Goal: Transaction & Acquisition: Purchase product/service

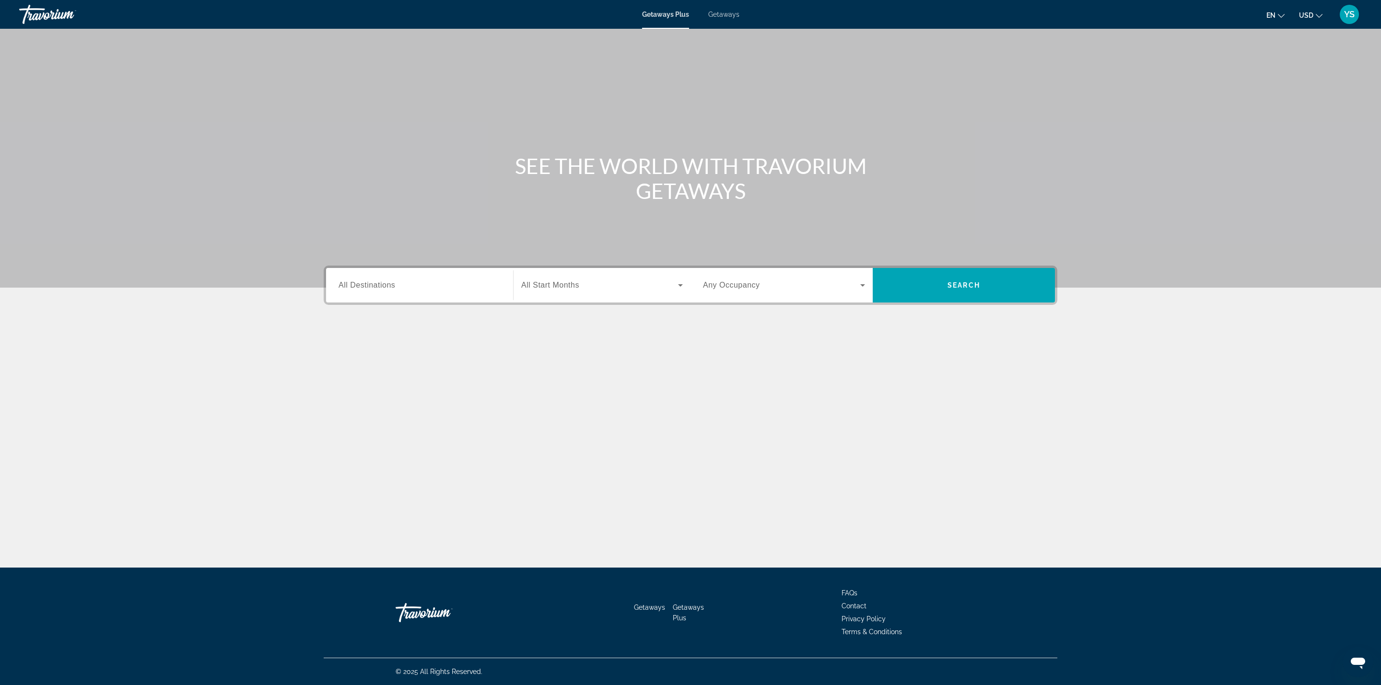
click at [357, 282] on span "All Destinations" at bounding box center [367, 285] width 57 height 8
click at [357, 282] on input "Destination All Destinations" at bounding box center [420, 286] width 162 height 12
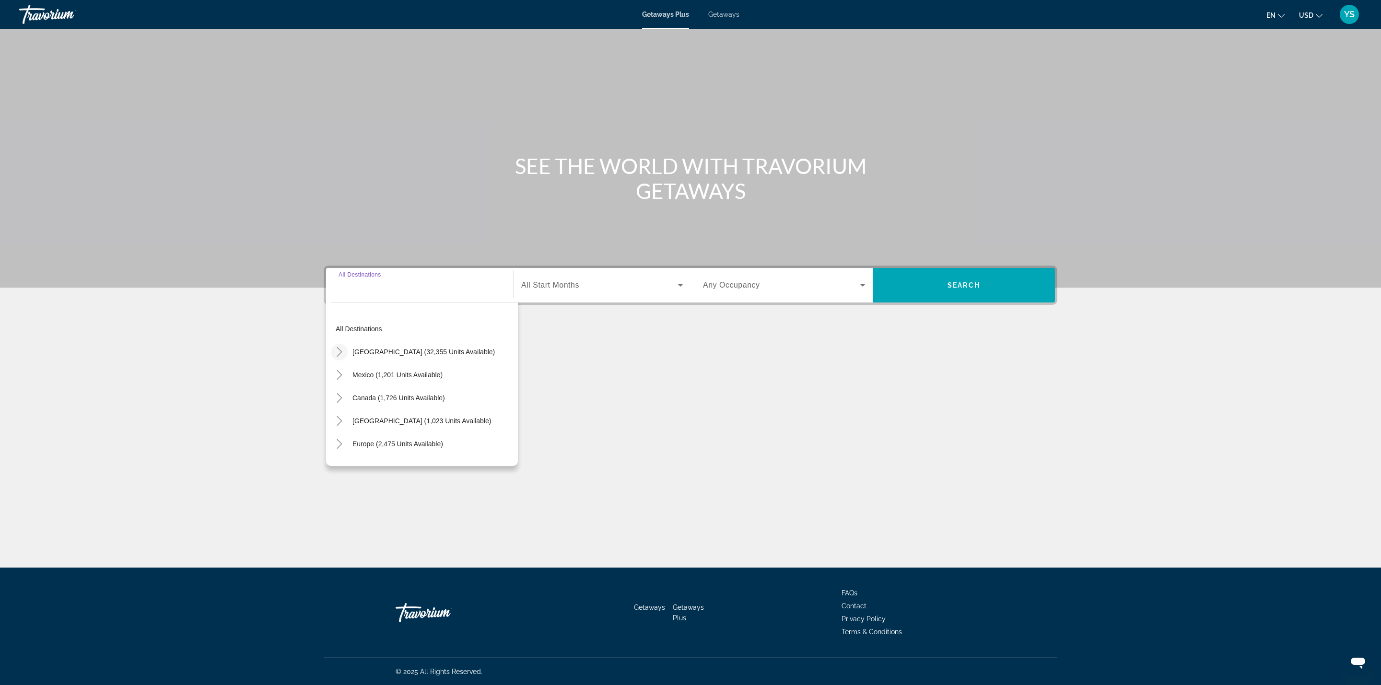
click at [341, 350] on icon "Toggle United States (32,355 units available)" at bounding box center [340, 352] width 10 height 10
click at [344, 440] on icon "Toggle Florida (4,767 units available)" at bounding box center [349, 440] width 10 height 10
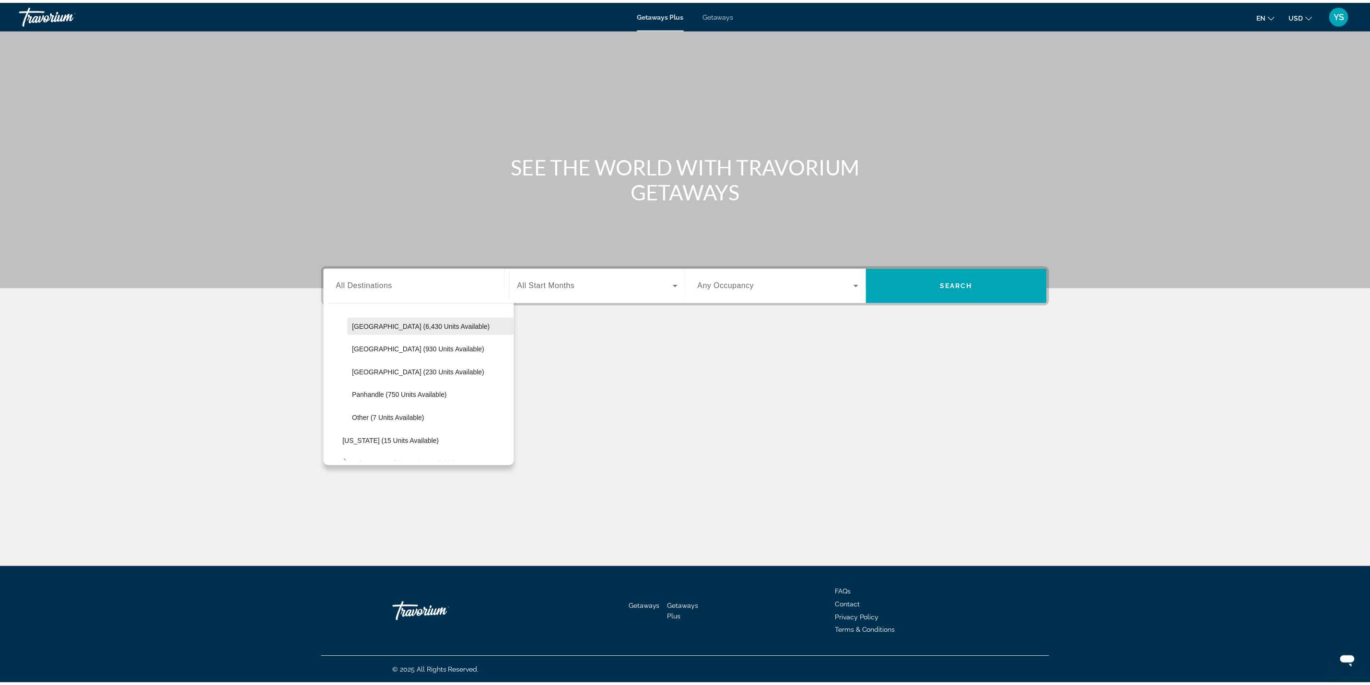
scroll to position [172, 0]
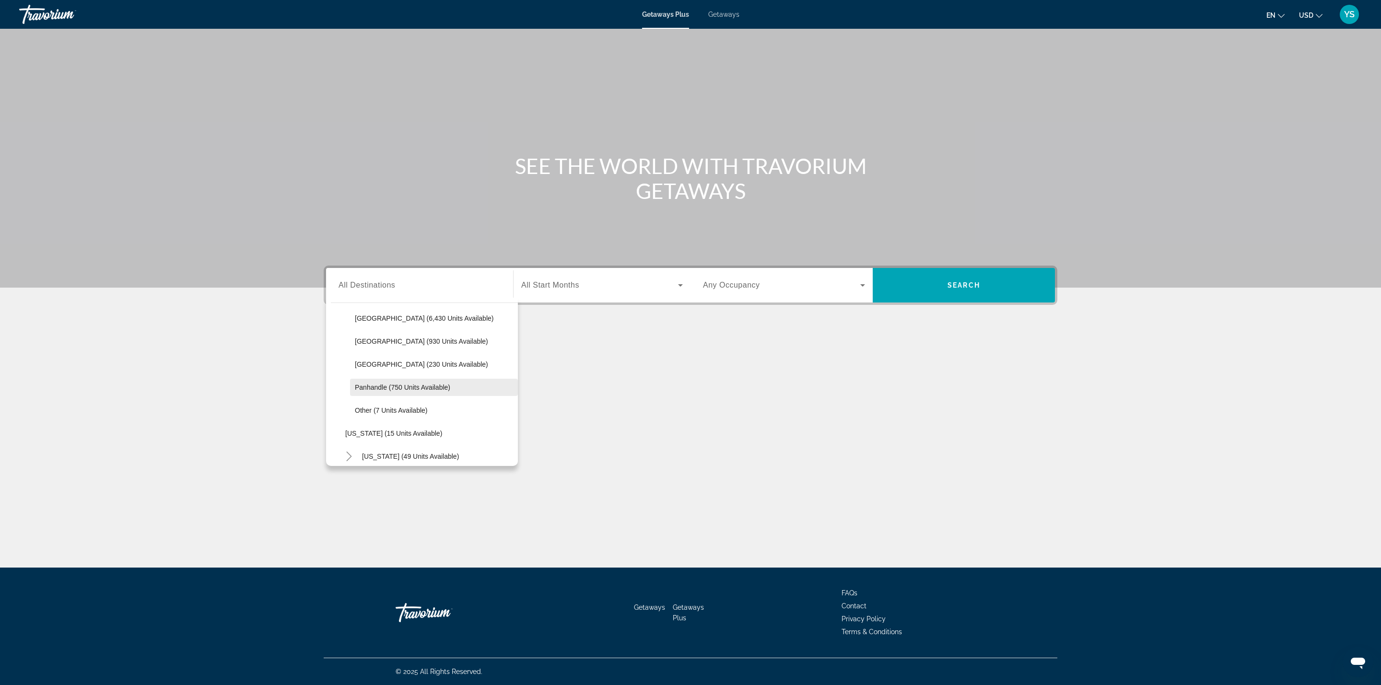
click at [399, 391] on span "Search widget" at bounding box center [434, 387] width 168 height 23
type input "**********"
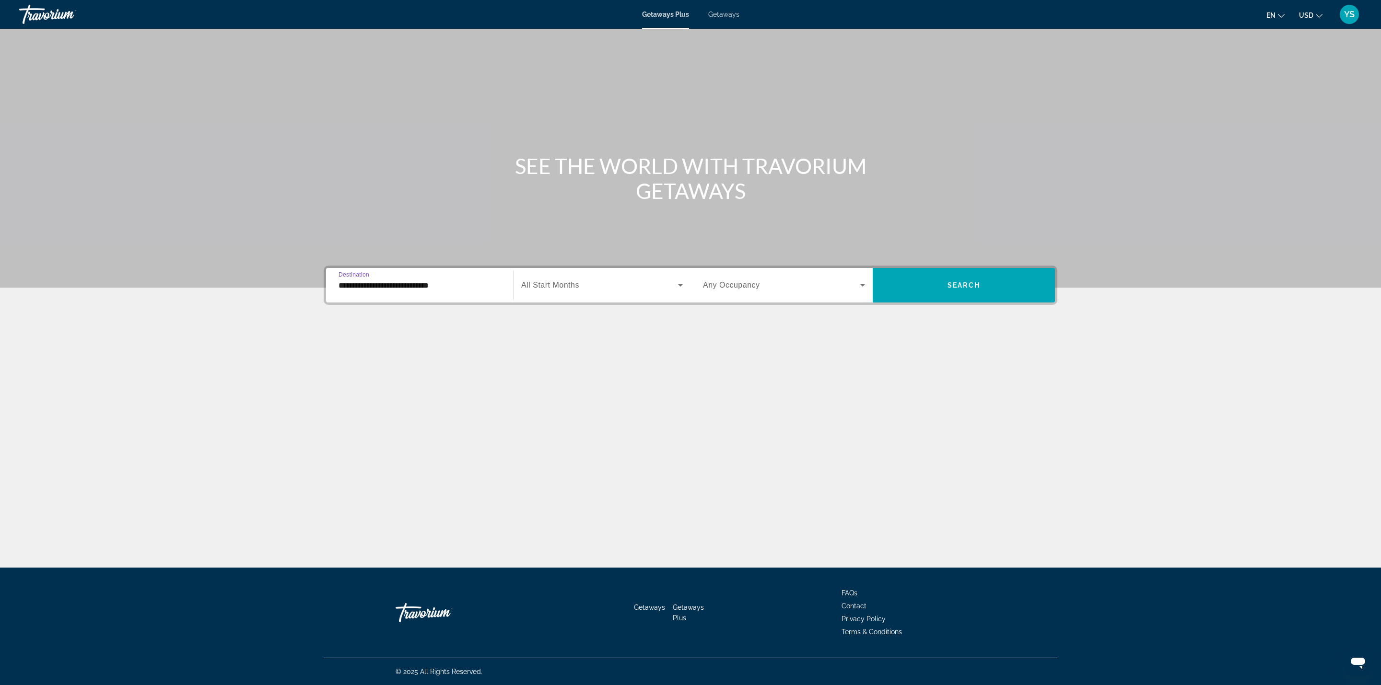
click at [568, 281] on span "All Start Months" at bounding box center [550, 285] width 58 height 8
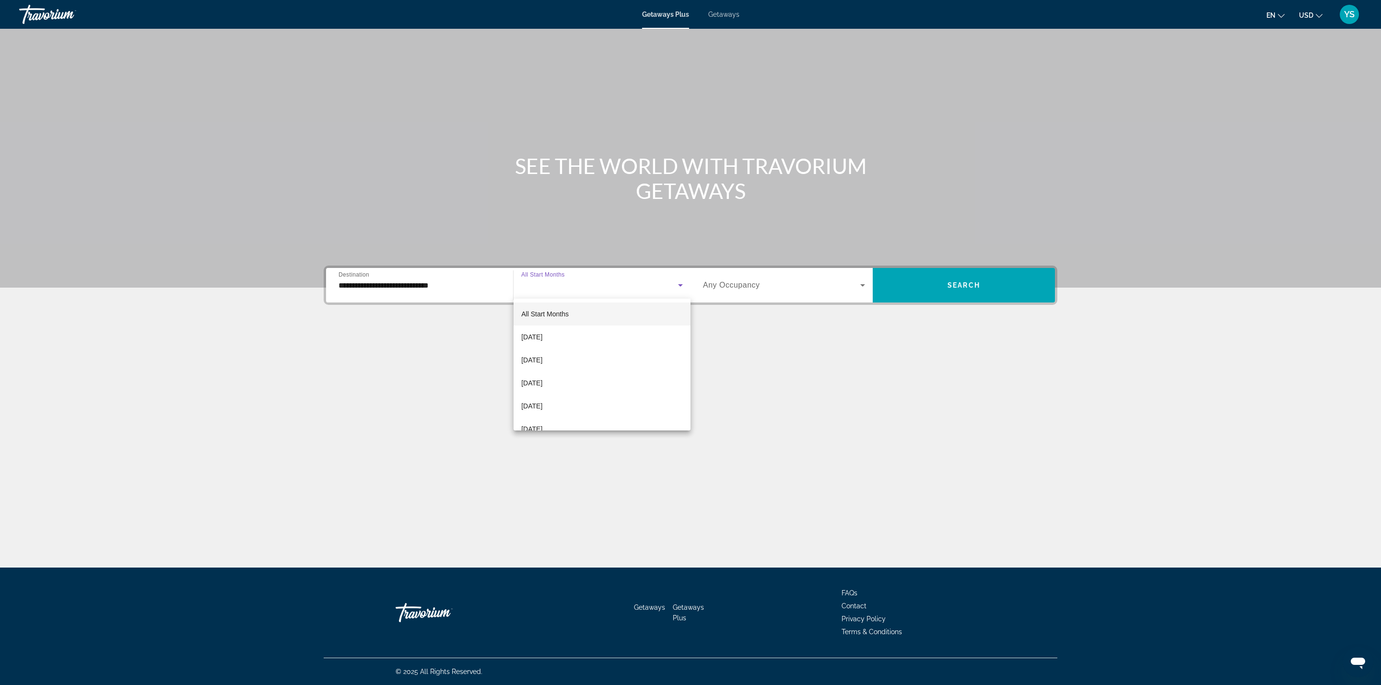
click at [740, 281] on div at bounding box center [690, 342] width 1381 height 685
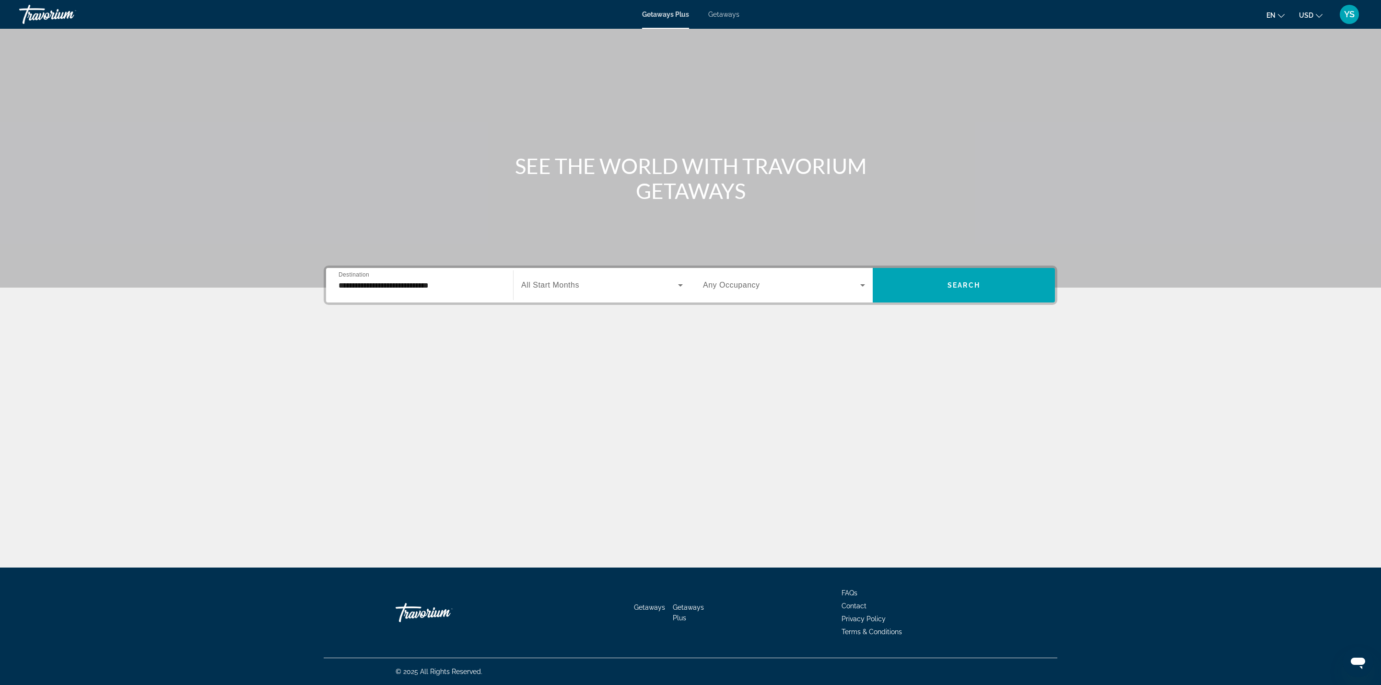
click at [741, 288] on span "Any Occupancy" at bounding box center [731, 285] width 57 height 8
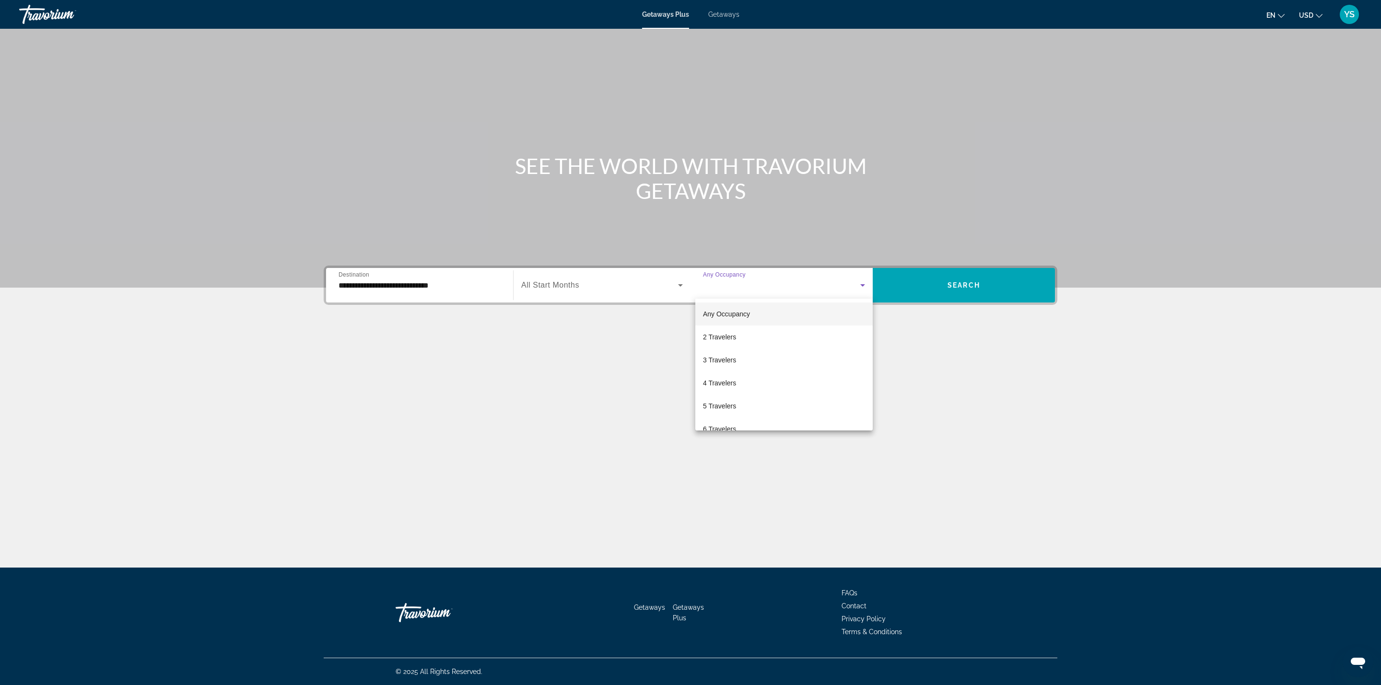
click at [924, 278] on div at bounding box center [690, 342] width 1381 height 685
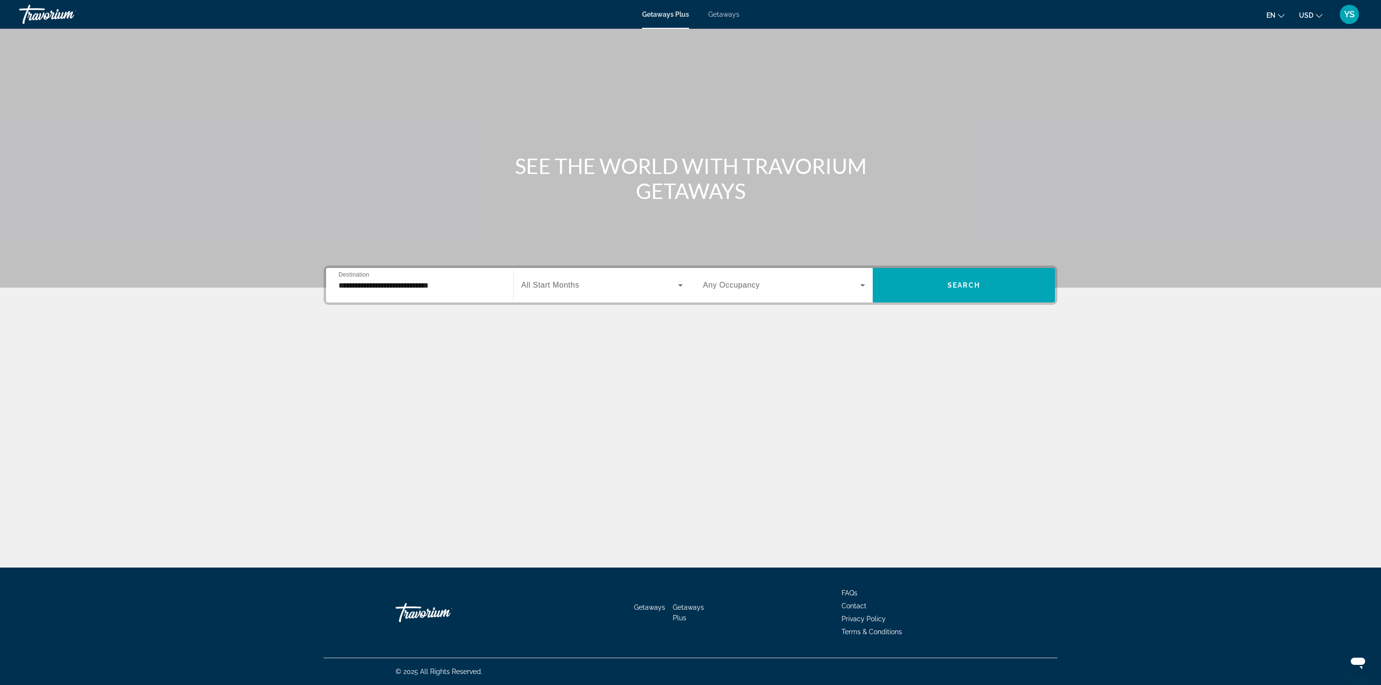
click at [924, 278] on span "Search widget" at bounding box center [964, 285] width 182 height 23
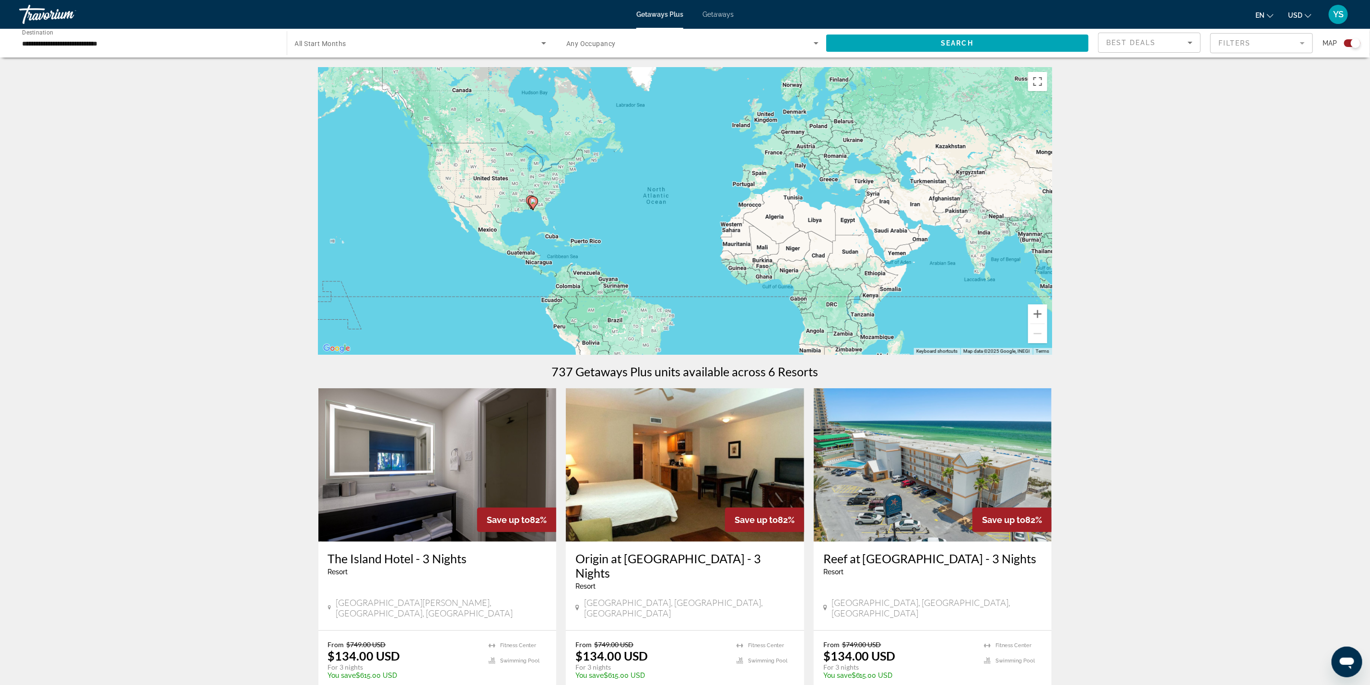
click at [716, 13] on span "Getaways" at bounding box center [718, 15] width 31 height 8
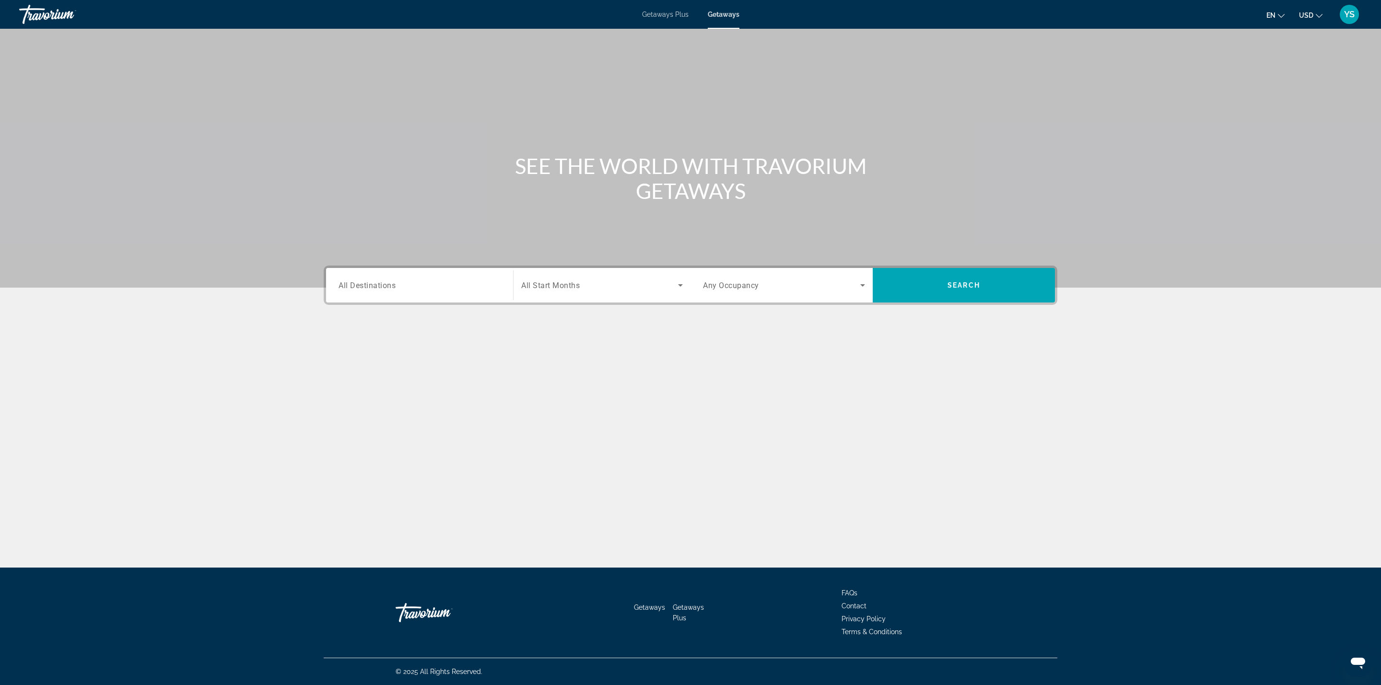
click at [391, 285] on span "All Destinations" at bounding box center [367, 285] width 57 height 9
click at [391, 285] on input "Destination All Destinations" at bounding box center [420, 286] width 162 height 12
click at [341, 339] on icon "Toggle United States (661,323 units available)" at bounding box center [340, 343] width 10 height 10
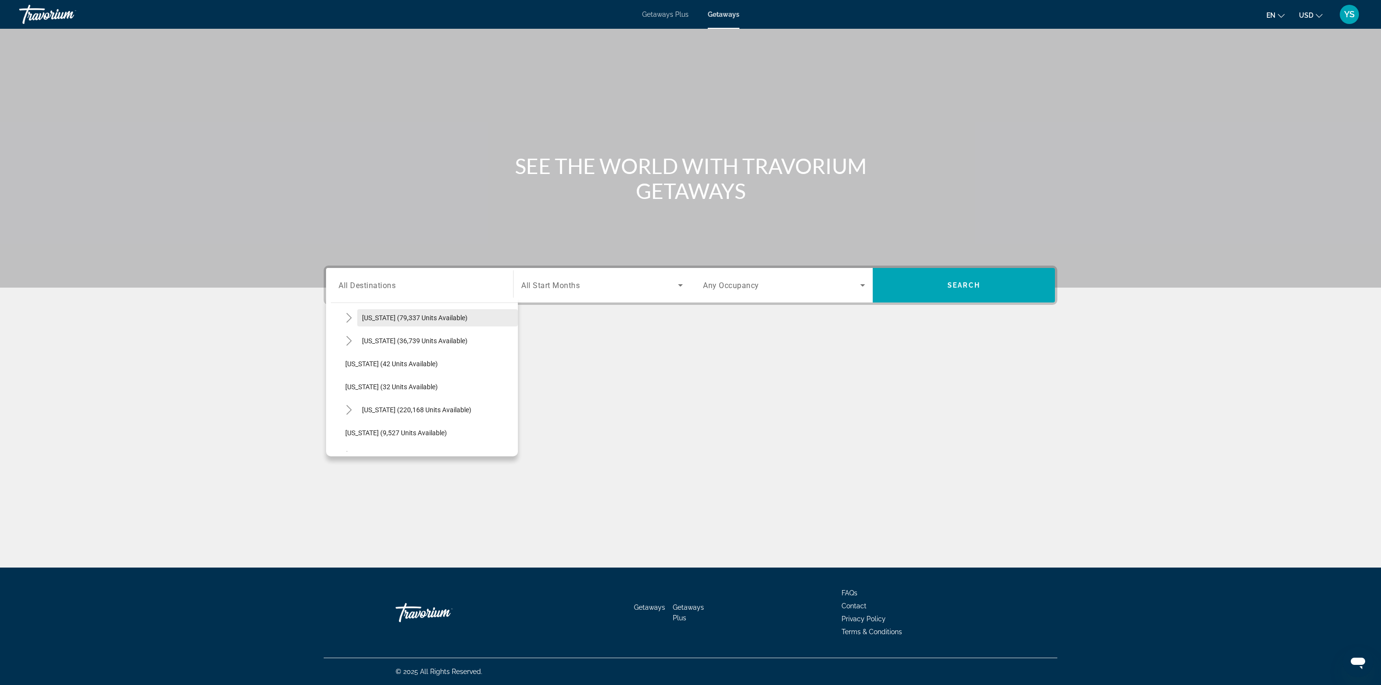
scroll to position [100, 0]
click at [339, 403] on span "Toggle Florida (220,168 units available)" at bounding box center [349, 403] width 23 height 23
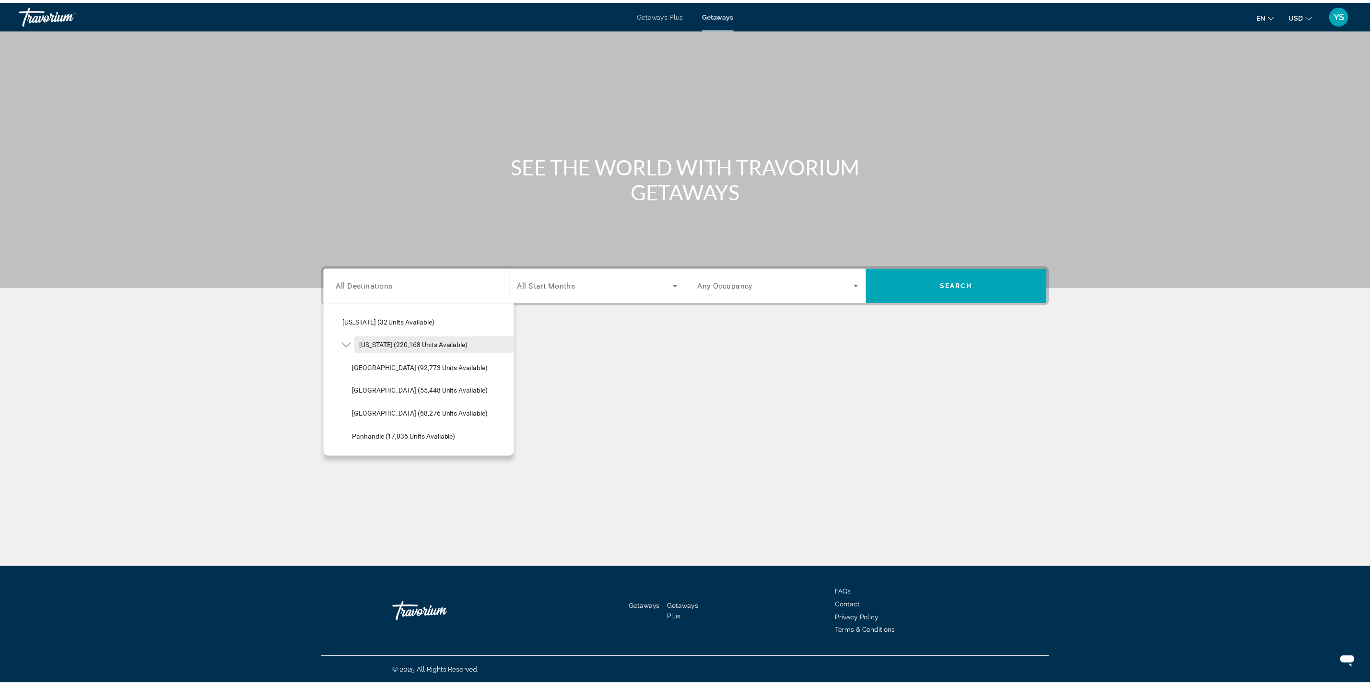
scroll to position [172, 0]
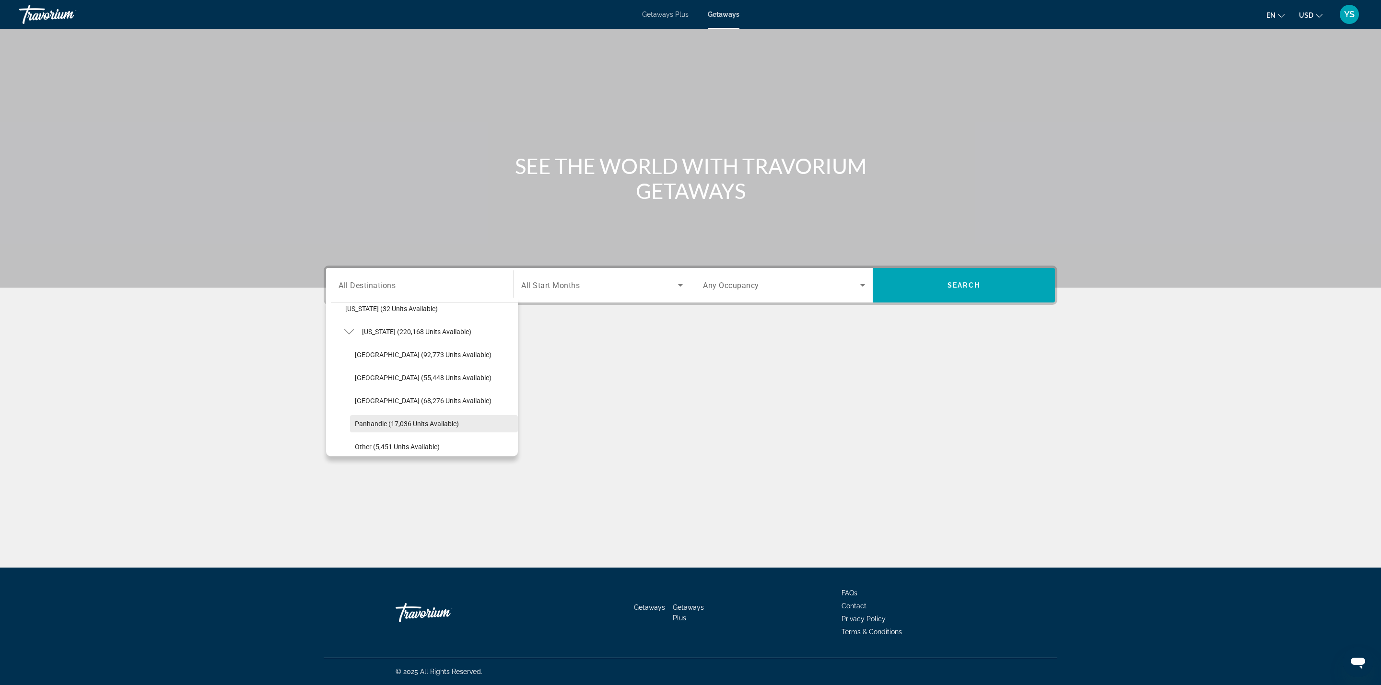
click at [395, 417] on span "Search widget" at bounding box center [434, 423] width 168 height 23
type input "**********"
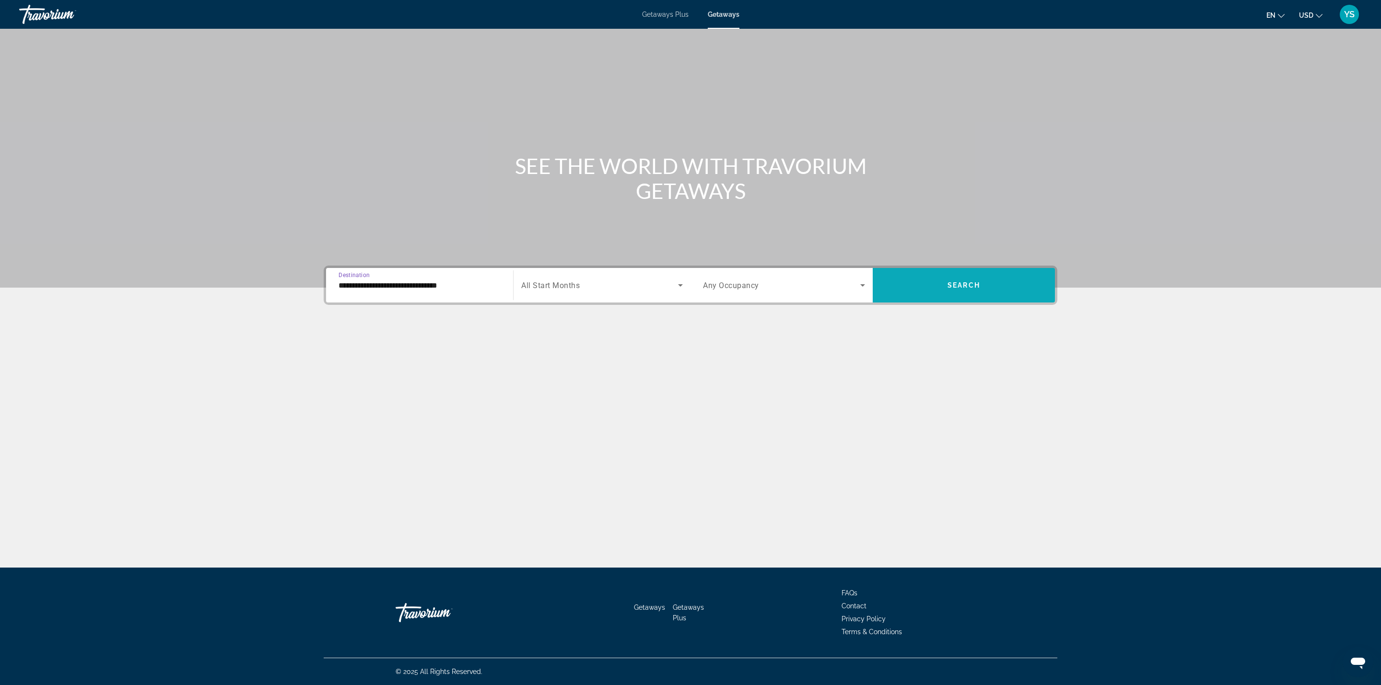
click at [970, 274] on span "Search widget" at bounding box center [964, 285] width 182 height 23
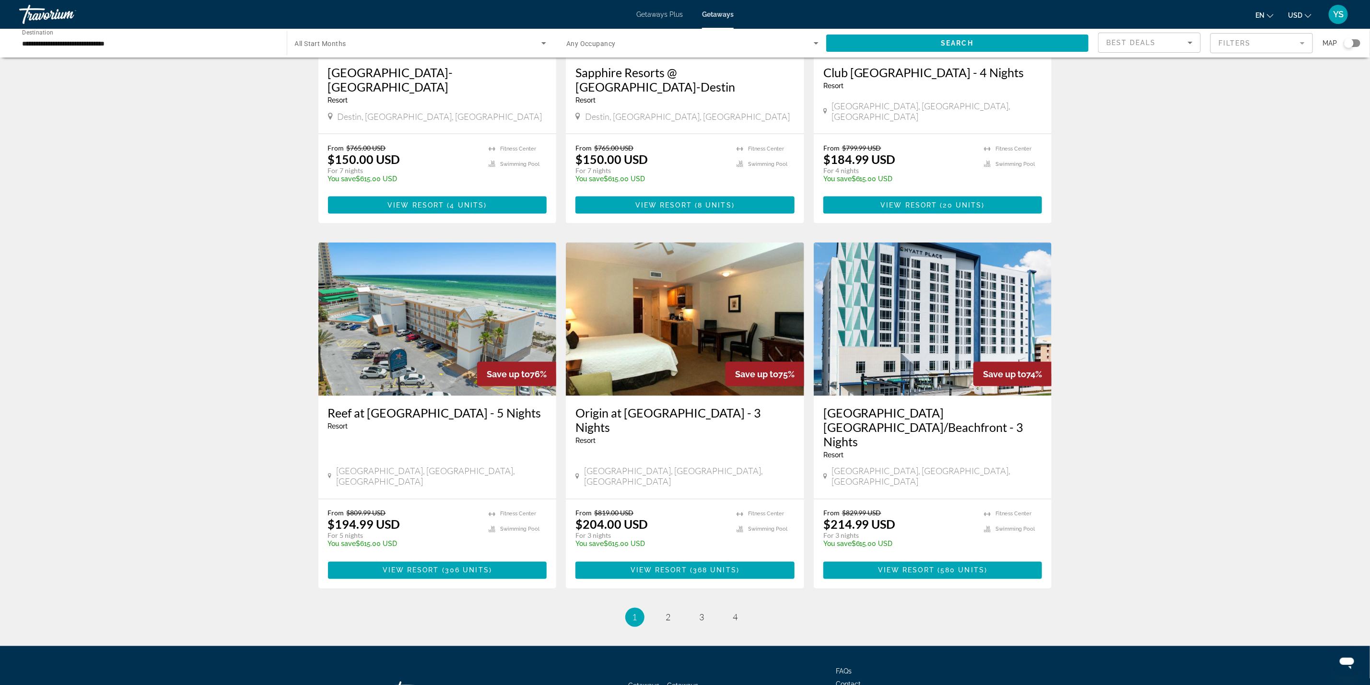
scroll to position [924, 0]
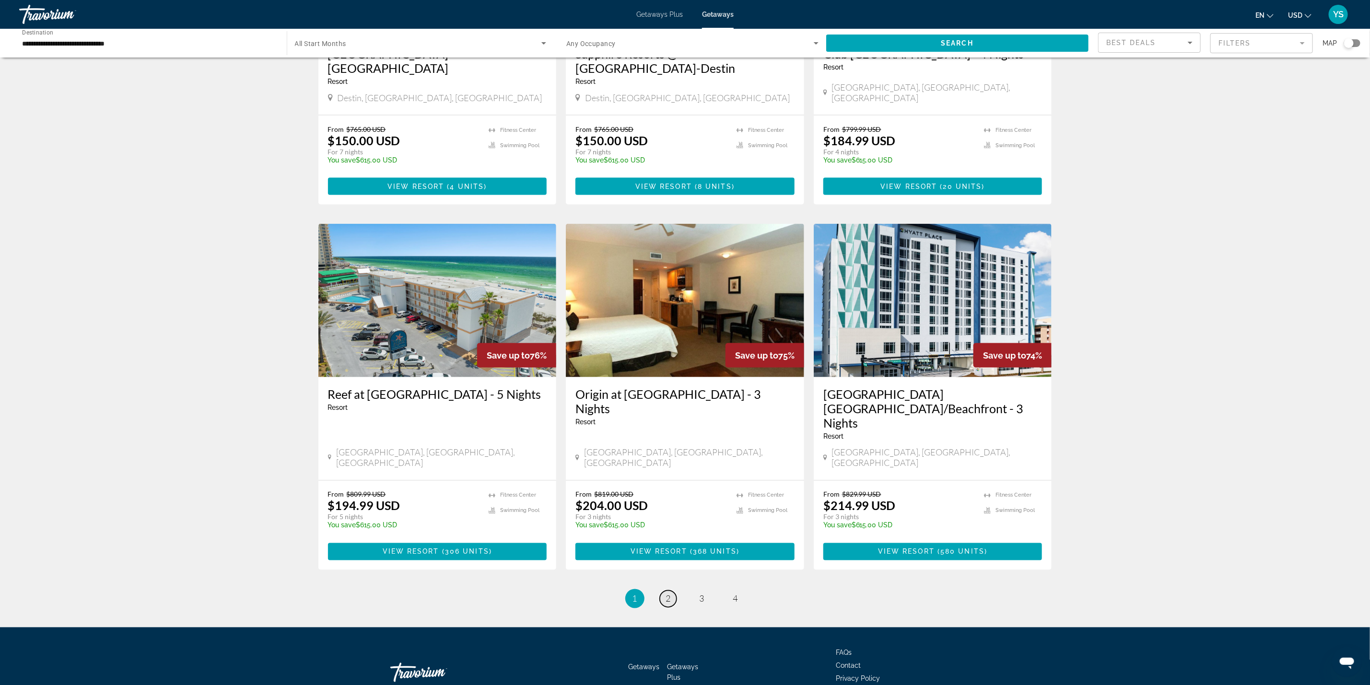
click at [666, 594] on span "2" at bounding box center [668, 599] width 5 height 11
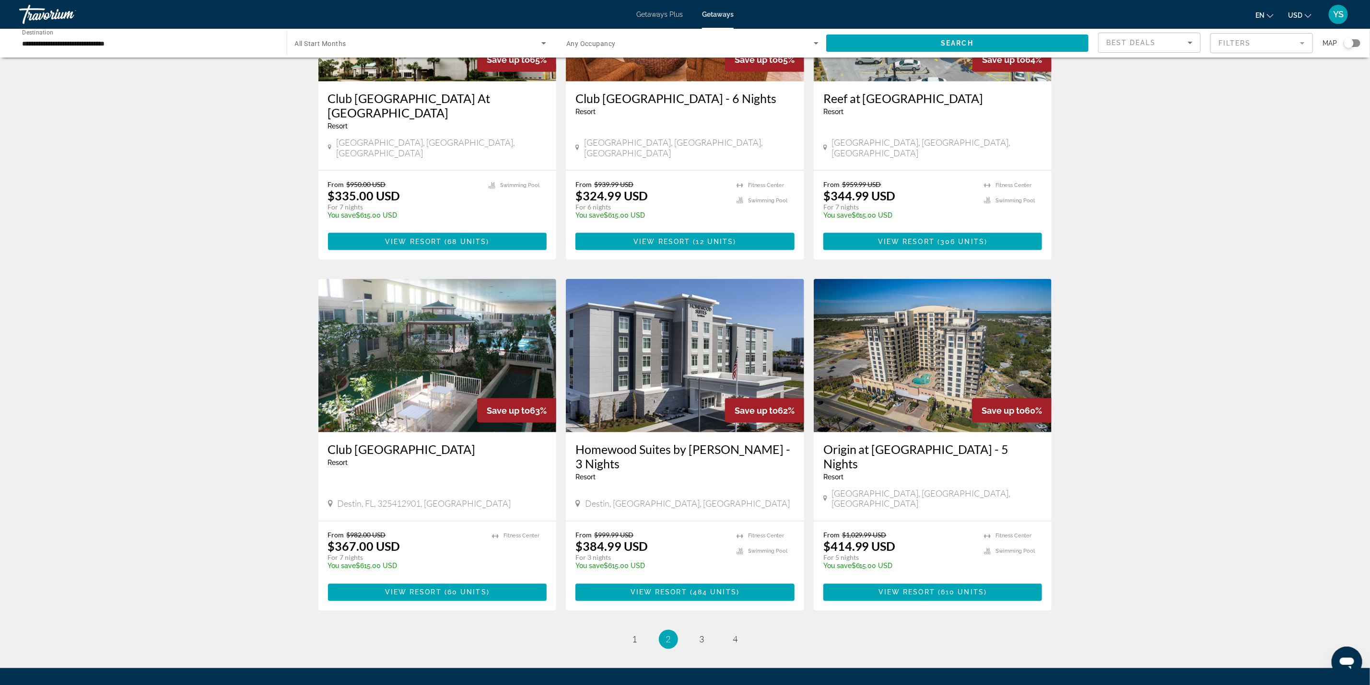
scroll to position [910, 0]
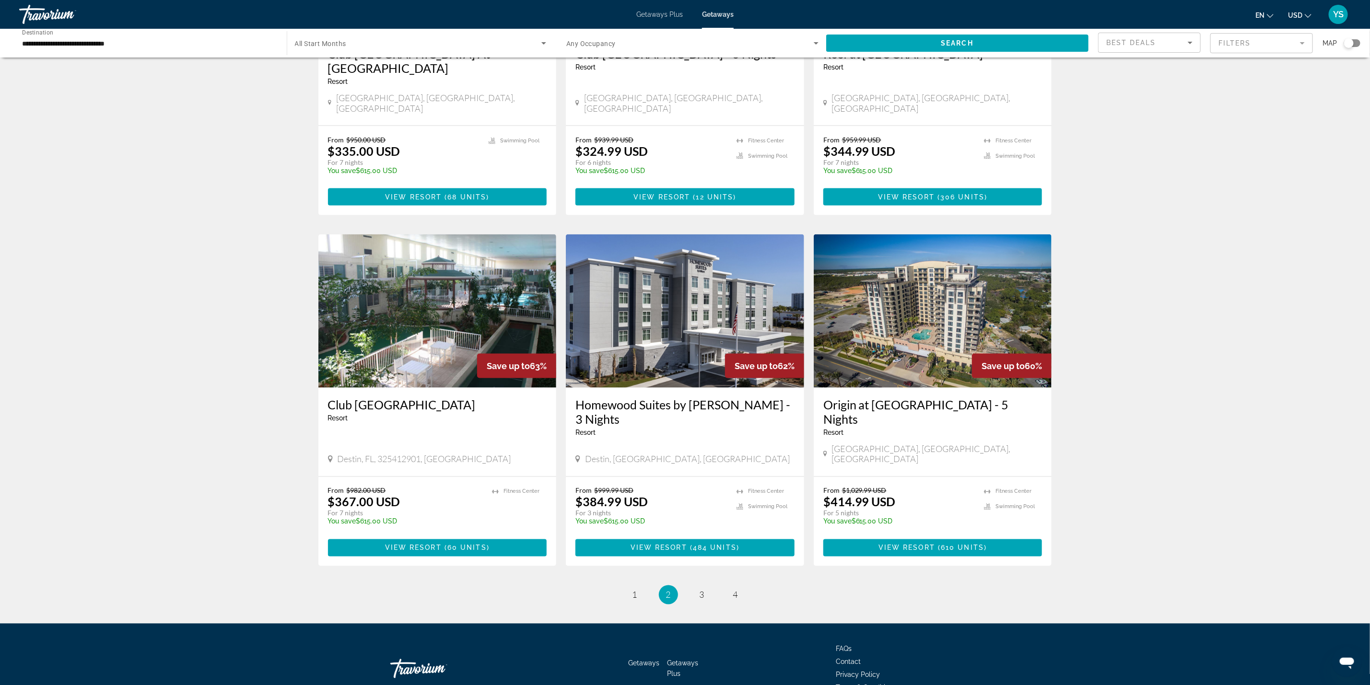
click at [708, 586] on li "page 3" at bounding box center [702, 595] width 19 height 19
click at [697, 587] on link "page 3" at bounding box center [701, 595] width 17 height 17
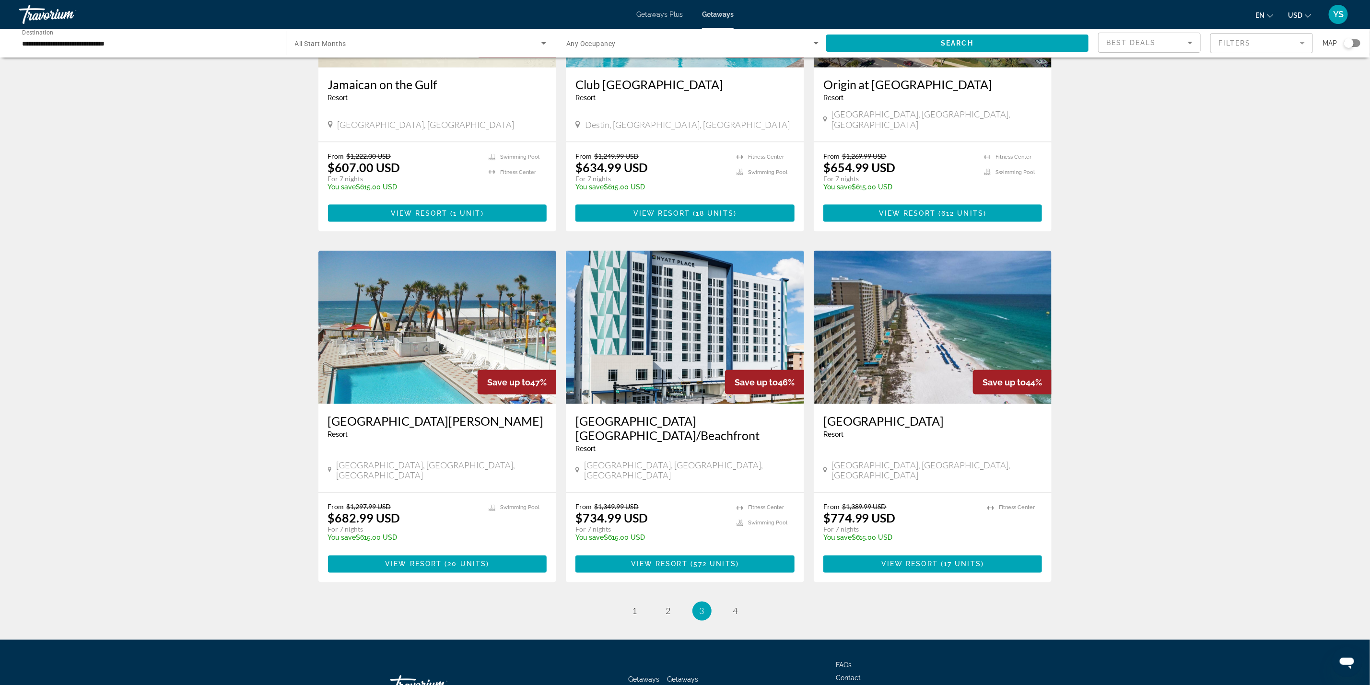
scroll to position [895, 0]
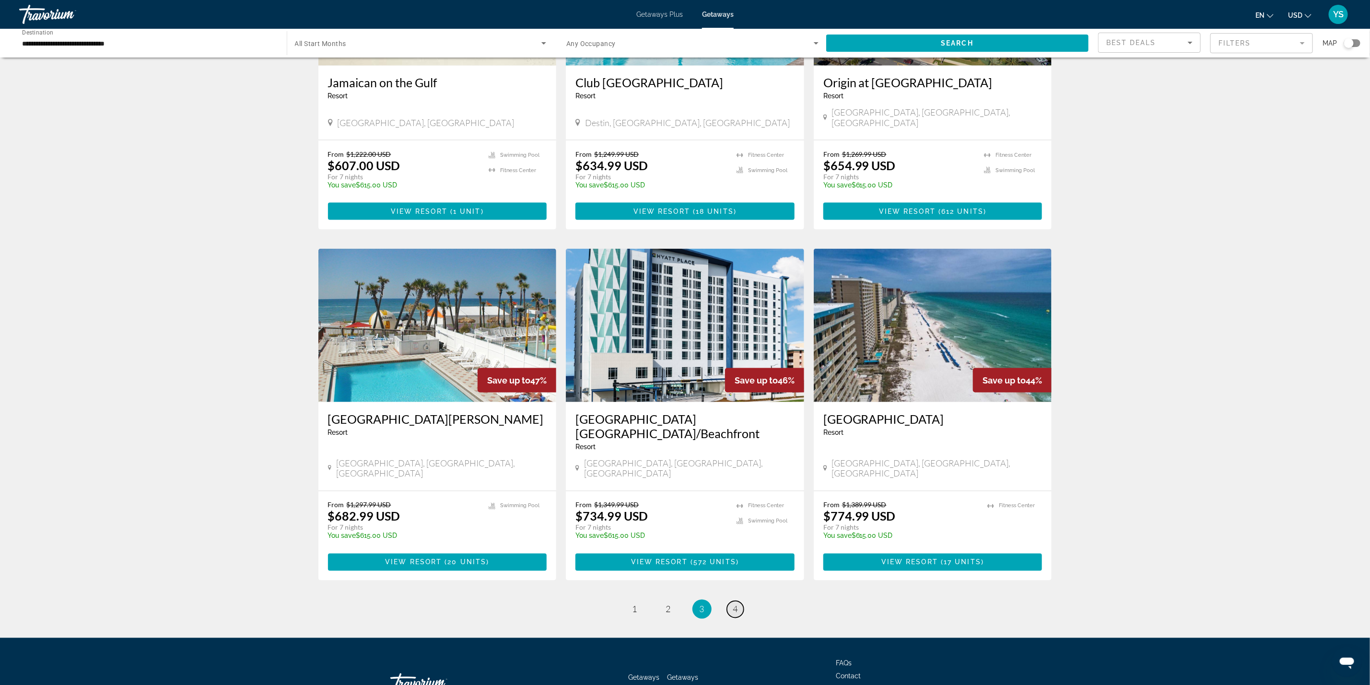
click at [728, 601] on link "page 4" at bounding box center [735, 609] width 17 height 17
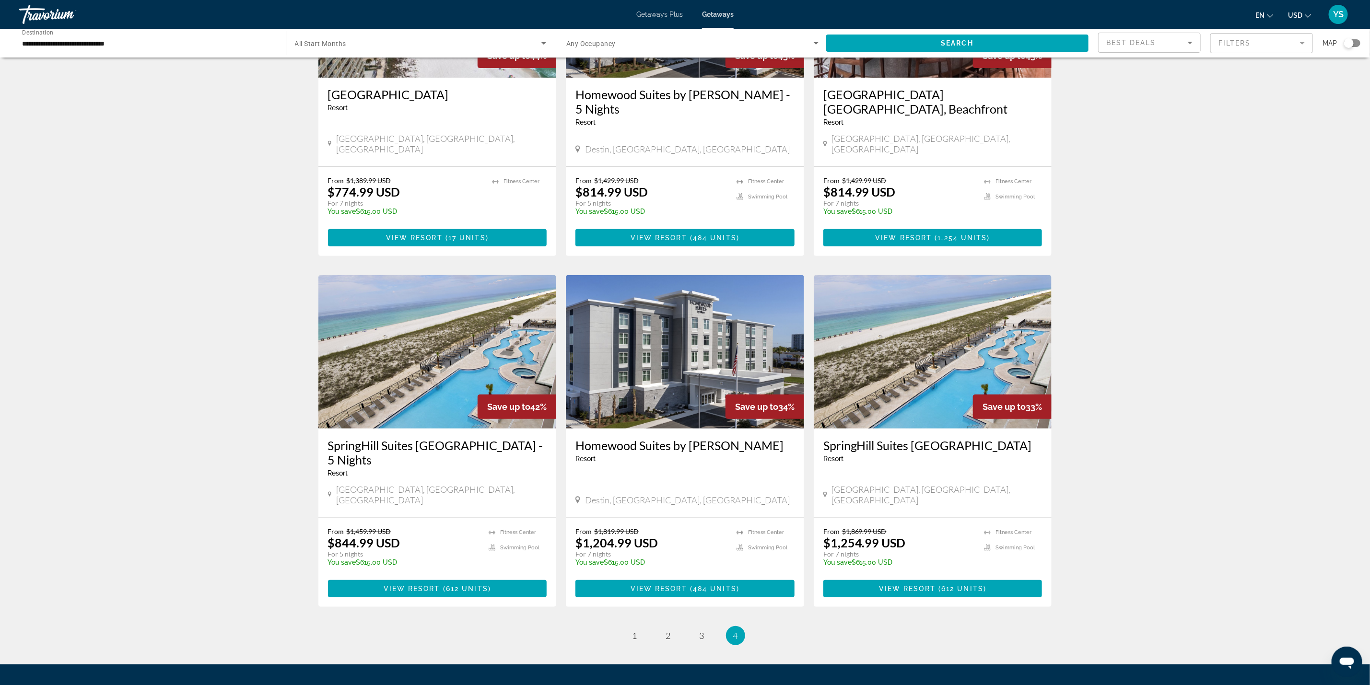
scroll to position [229, 0]
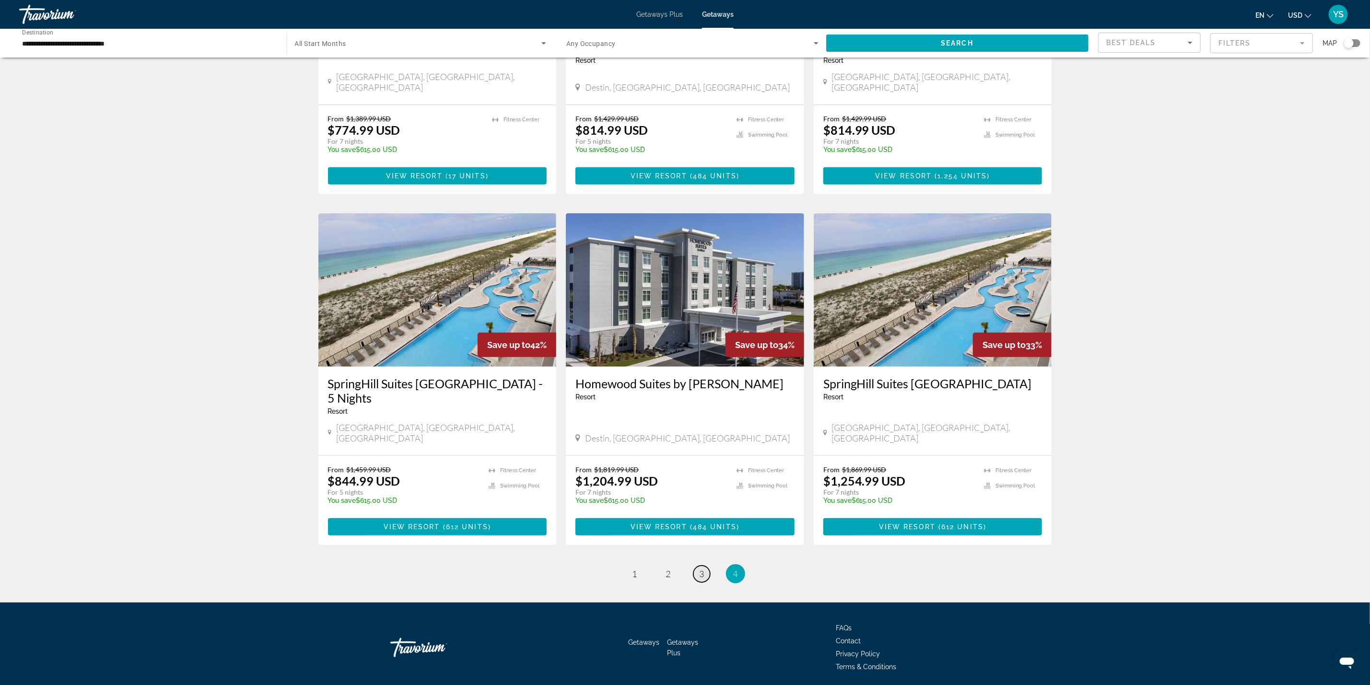
click at [704, 569] on span "3" at bounding box center [702, 574] width 5 height 11
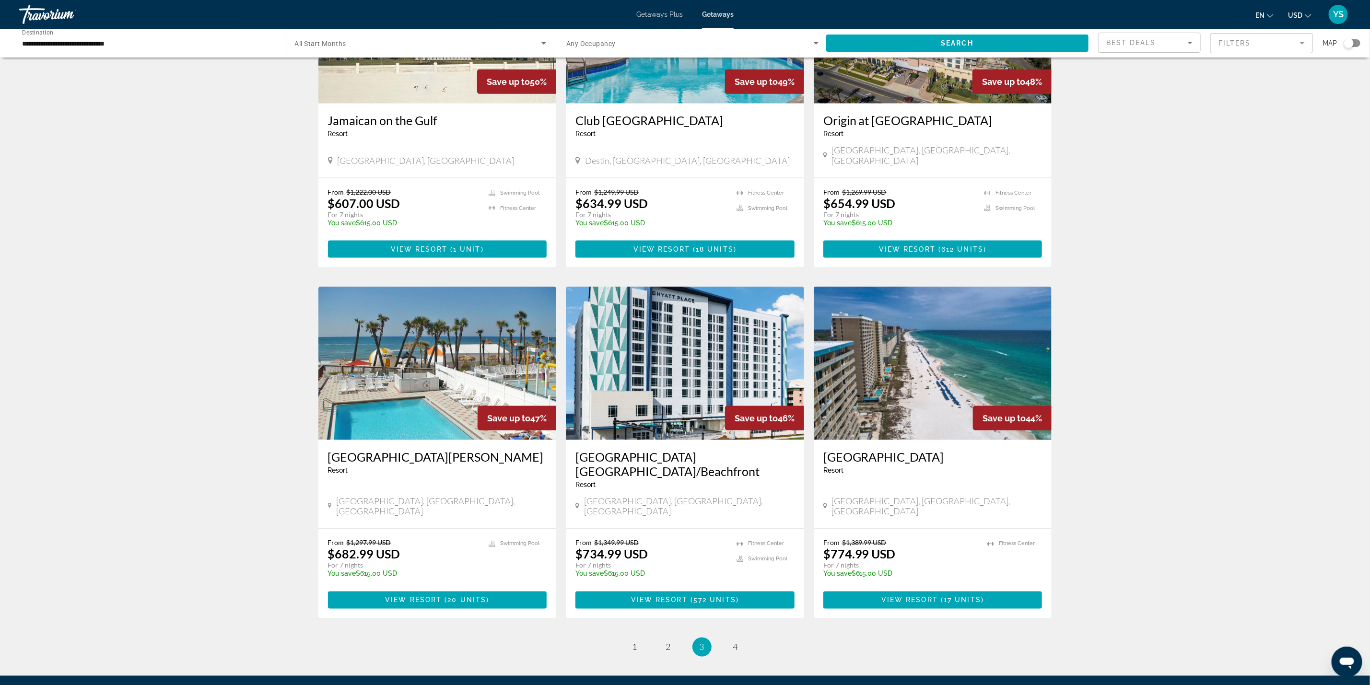
scroll to position [895, 0]
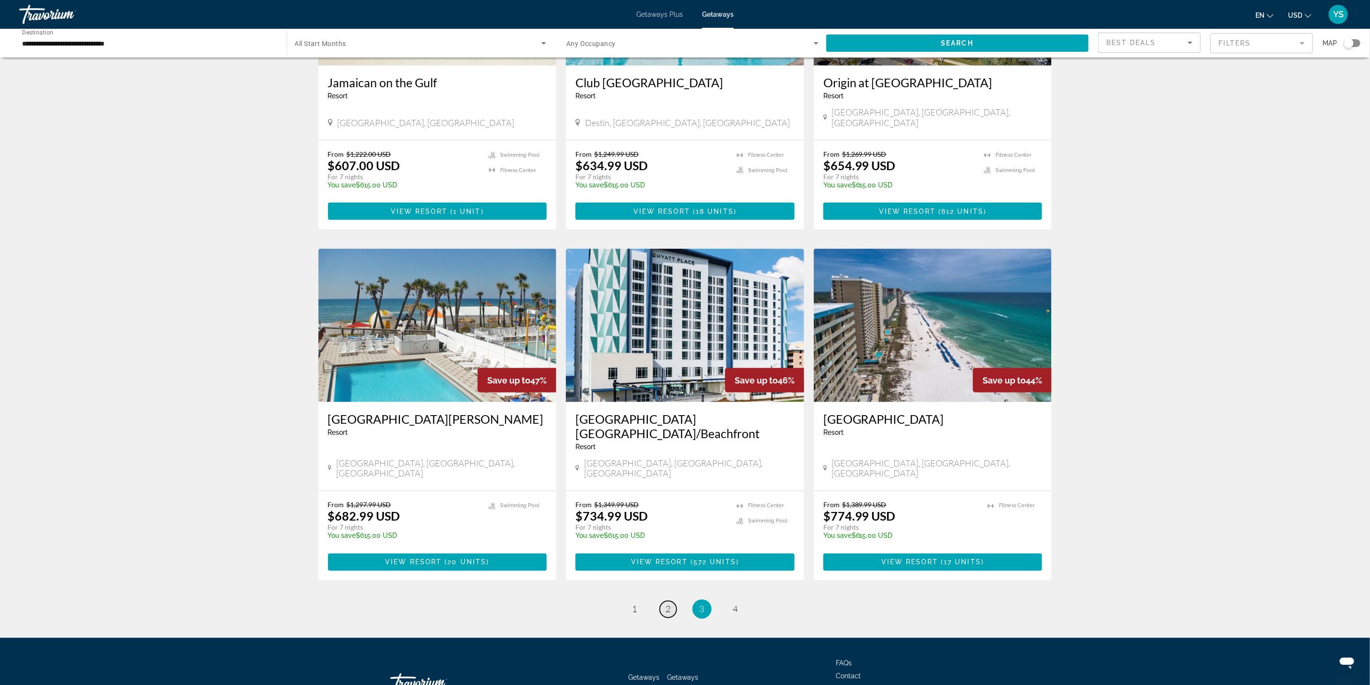
click at [668, 604] on span "2" at bounding box center [668, 609] width 5 height 11
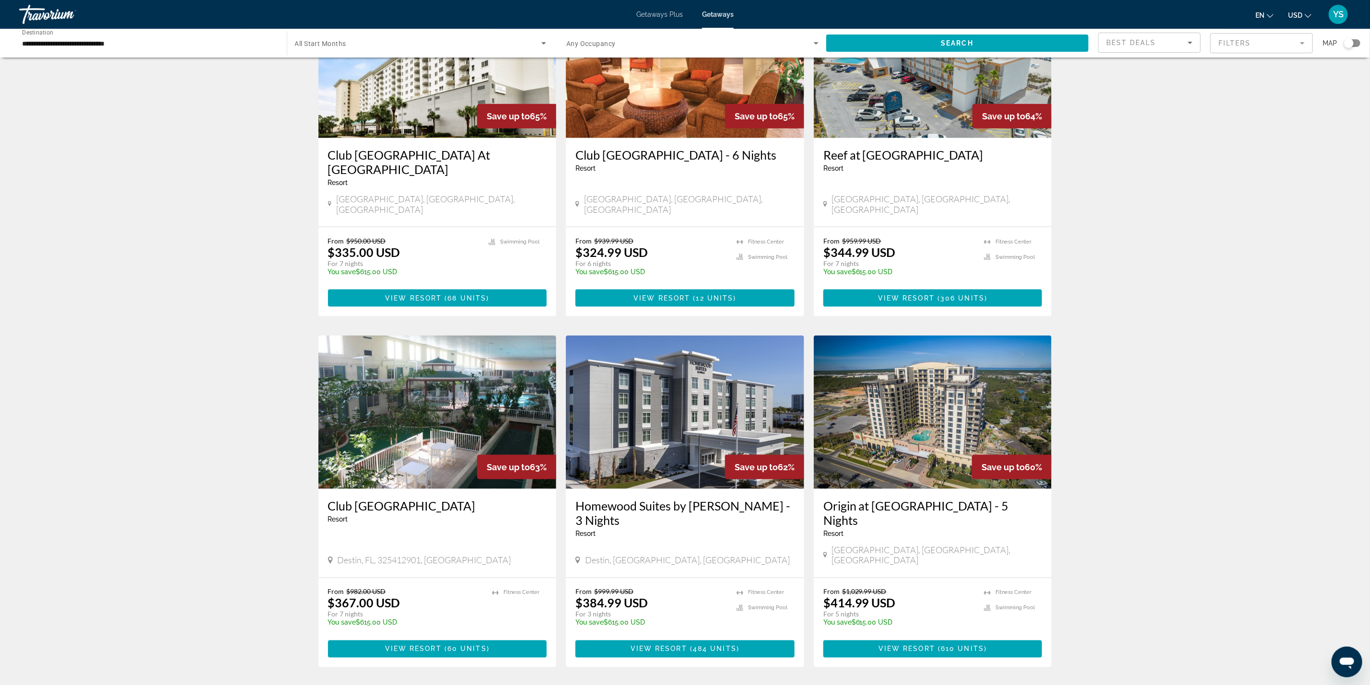
scroll to position [863, 0]
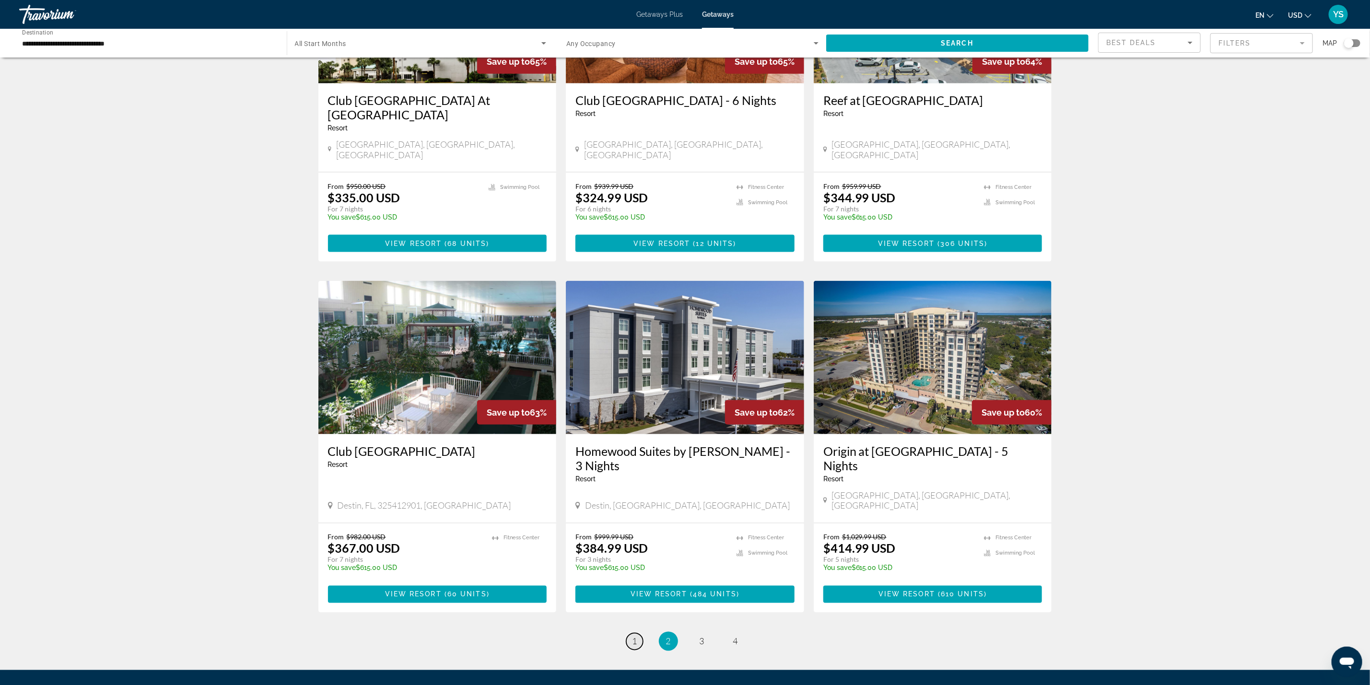
click at [633, 636] on span "1" at bounding box center [635, 641] width 5 height 11
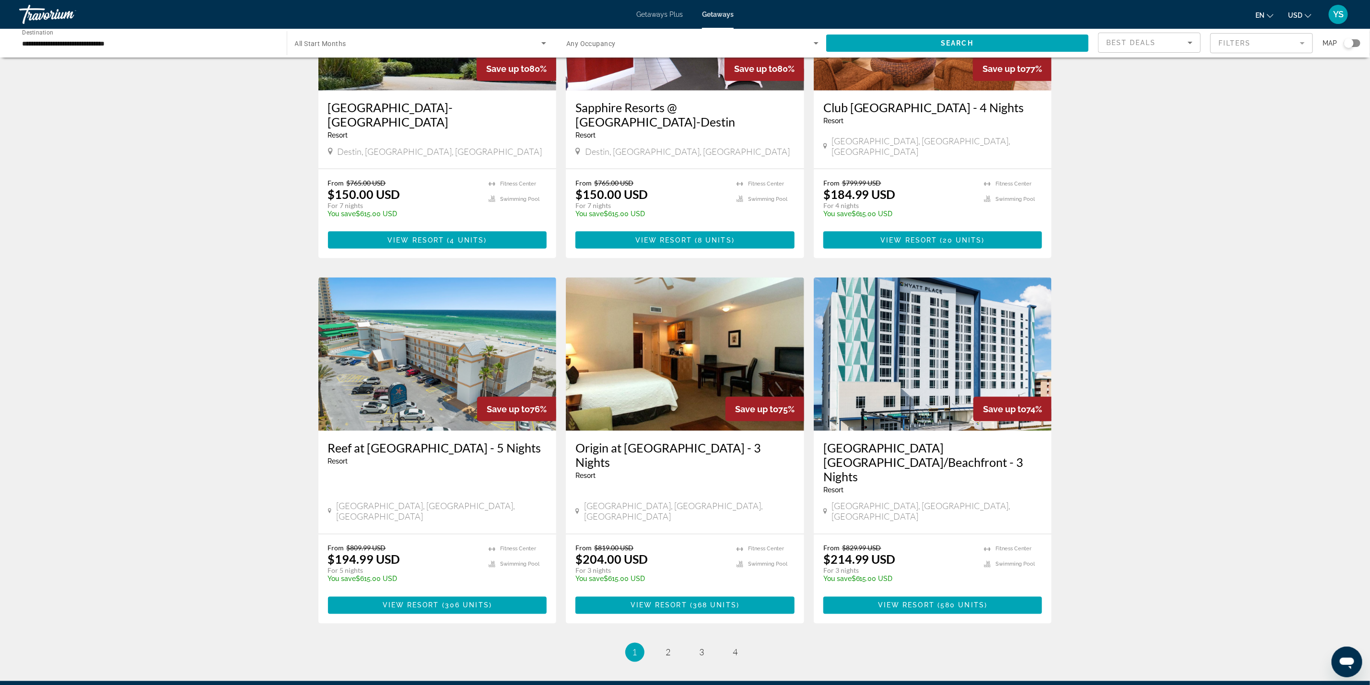
scroll to position [924, 0]
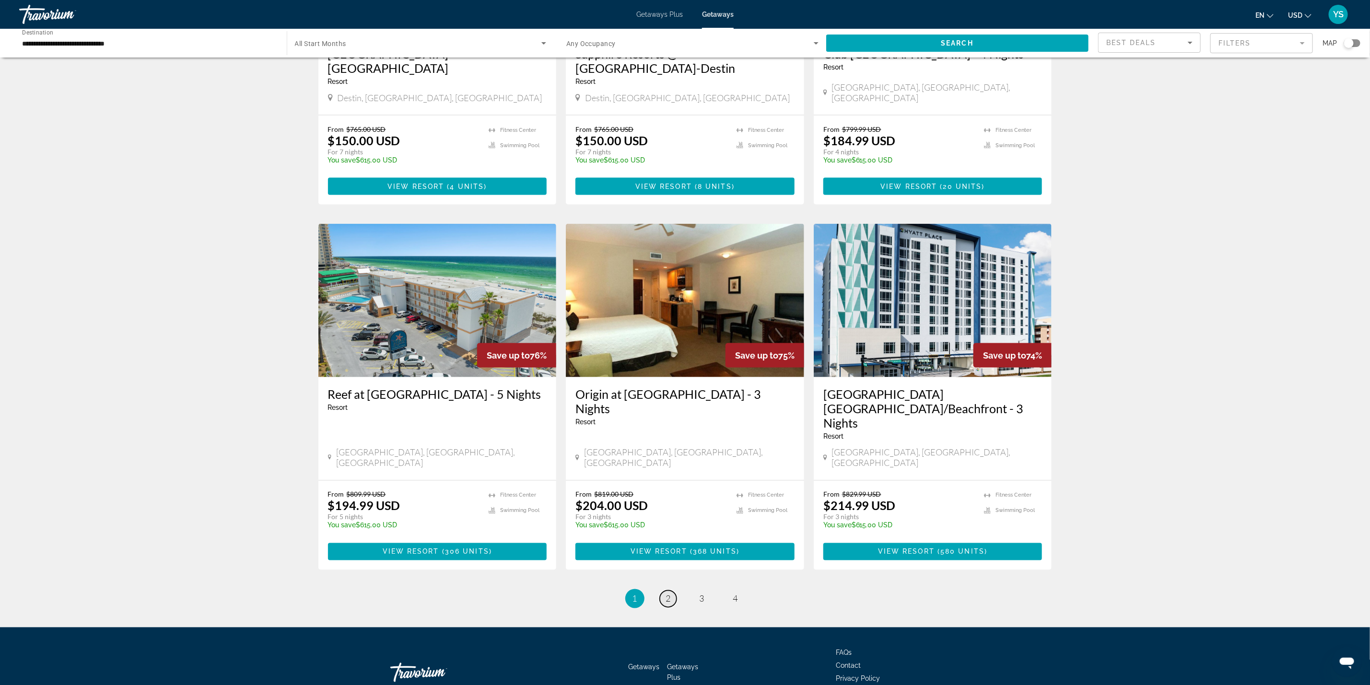
click at [665, 591] on link "page 2" at bounding box center [668, 599] width 17 height 17
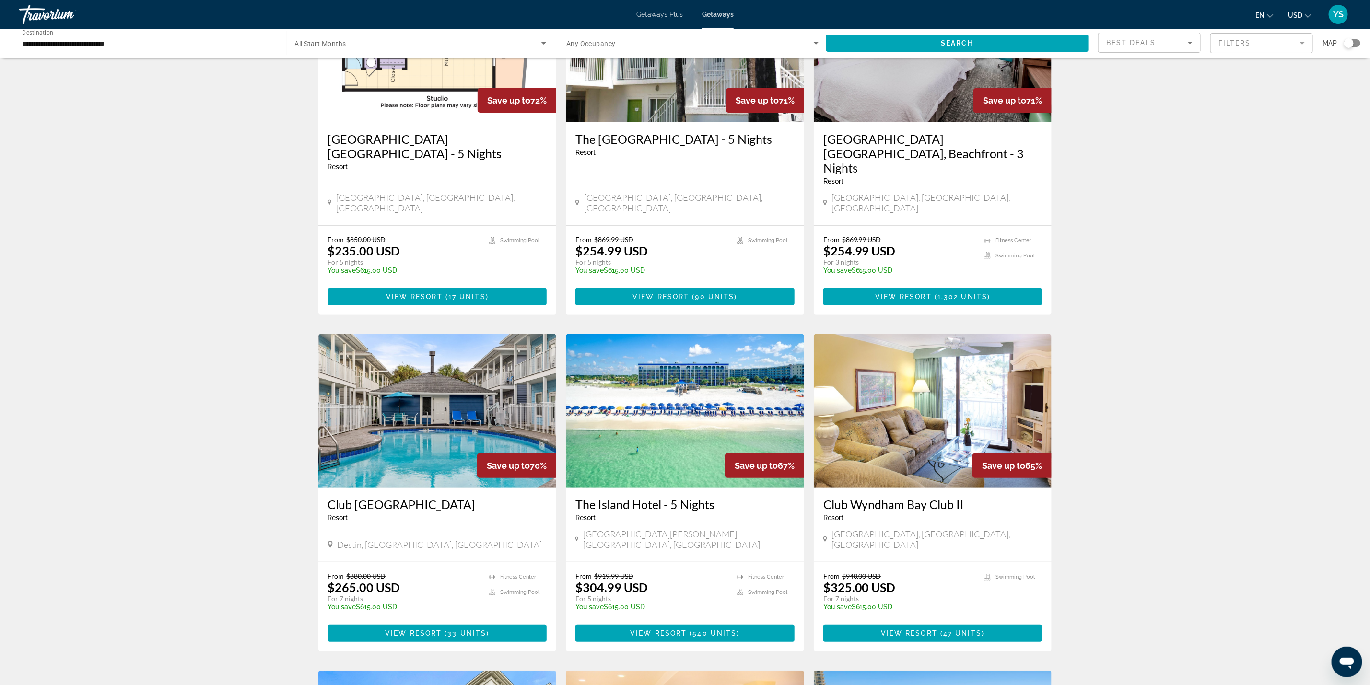
scroll to position [144, 0]
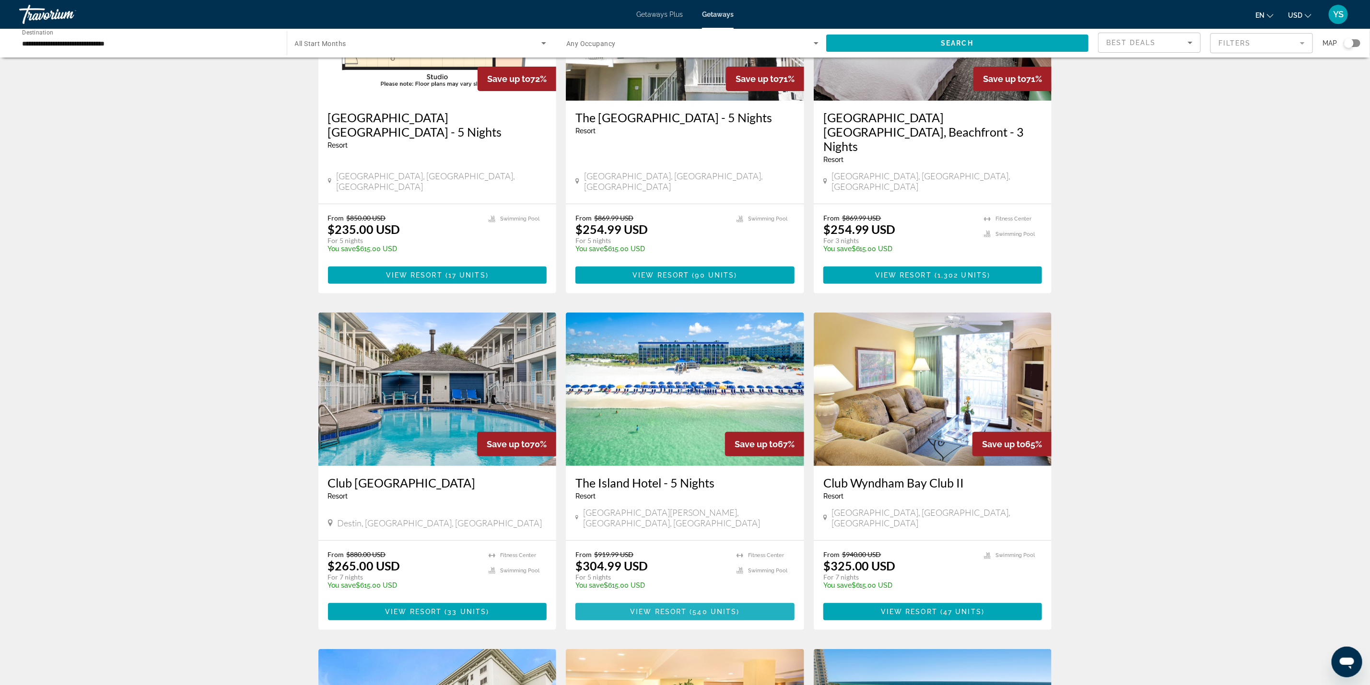
click at [712, 608] on span "540 units" at bounding box center [715, 612] width 44 height 8
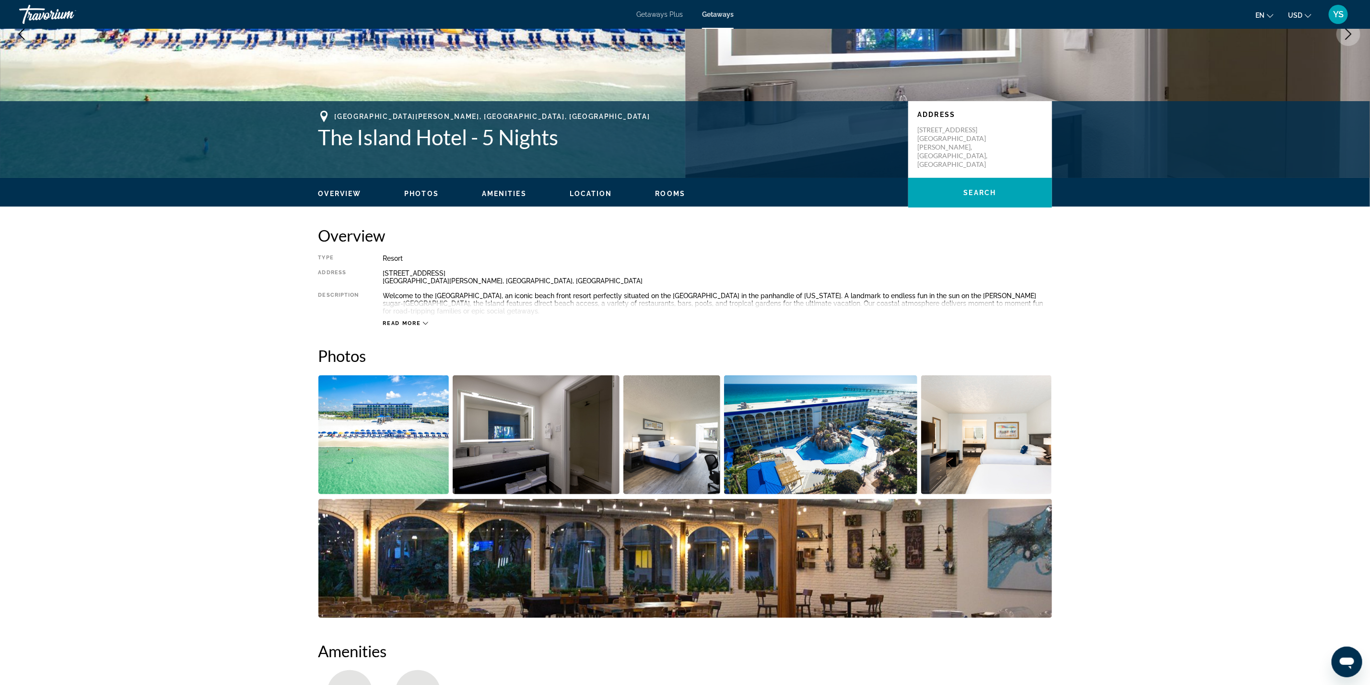
scroll to position [360, 0]
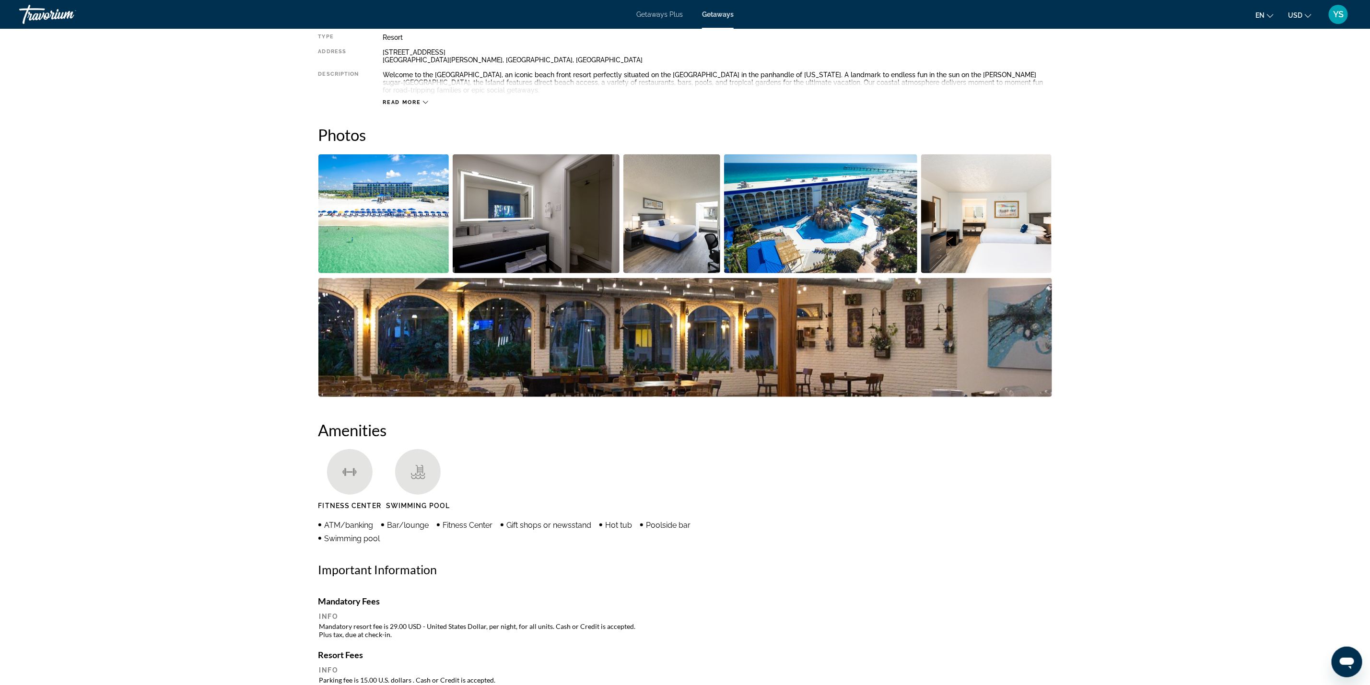
click at [814, 197] on img "Open full-screen image slider" at bounding box center [820, 213] width 193 height 119
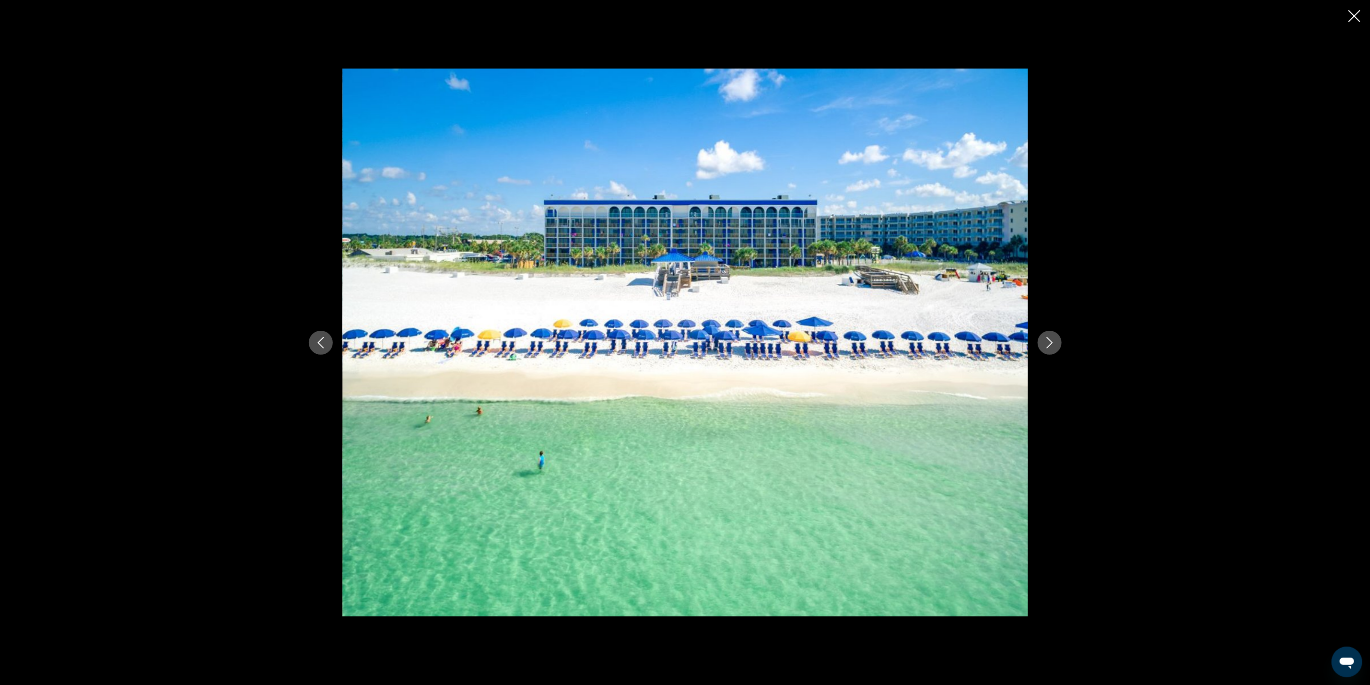
click at [1042, 340] on button "Next image" at bounding box center [1050, 343] width 24 height 24
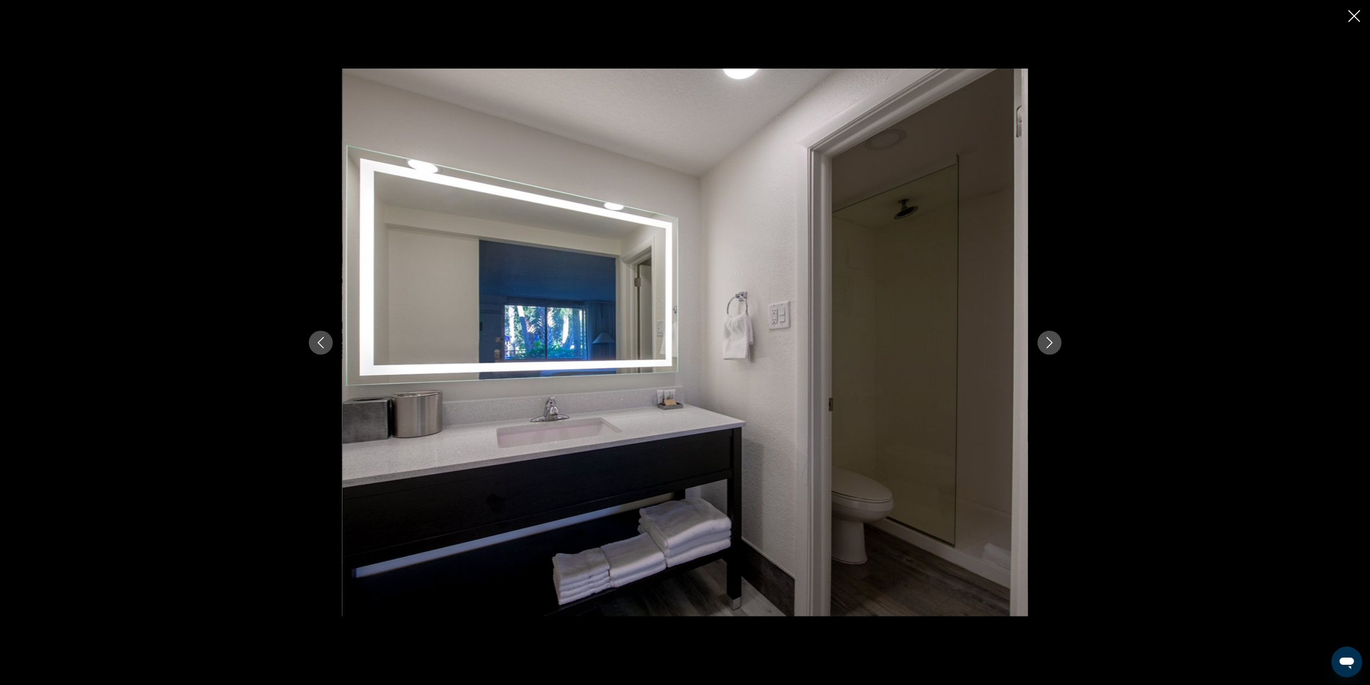
click at [1042, 340] on button "Next image" at bounding box center [1050, 343] width 24 height 24
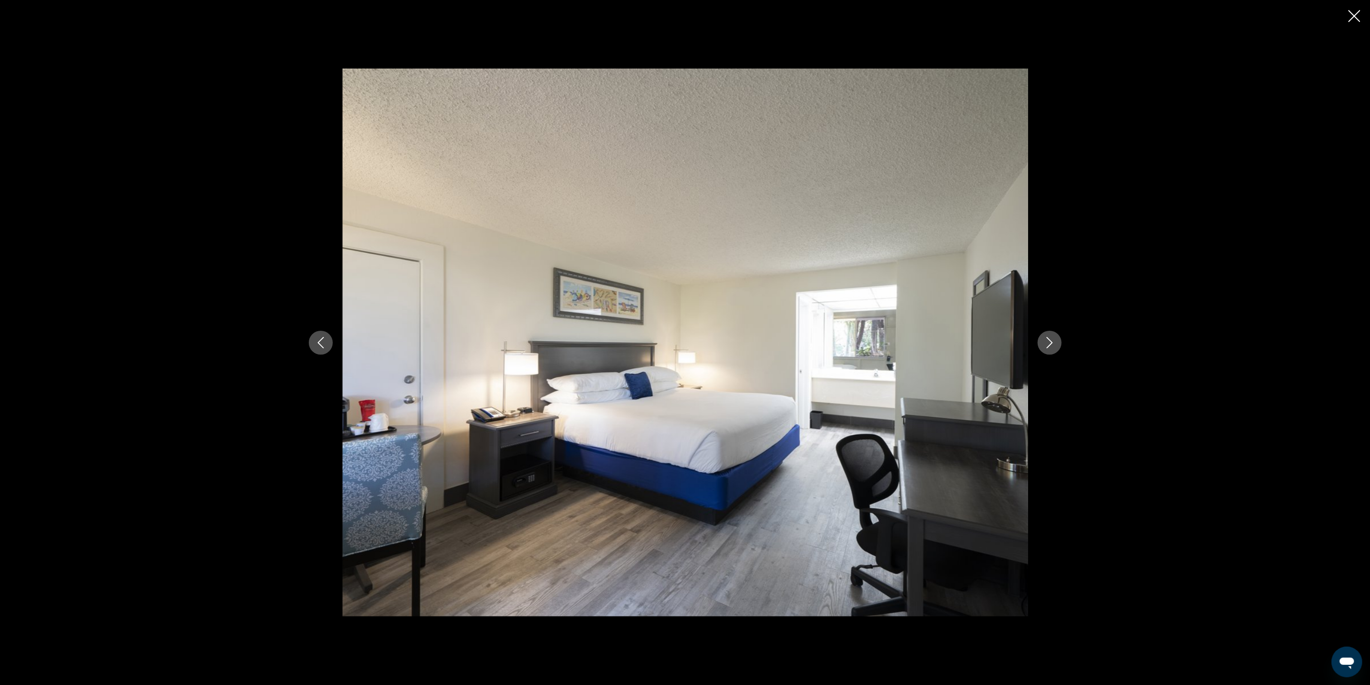
click at [1042, 340] on button "Next image" at bounding box center [1050, 343] width 24 height 24
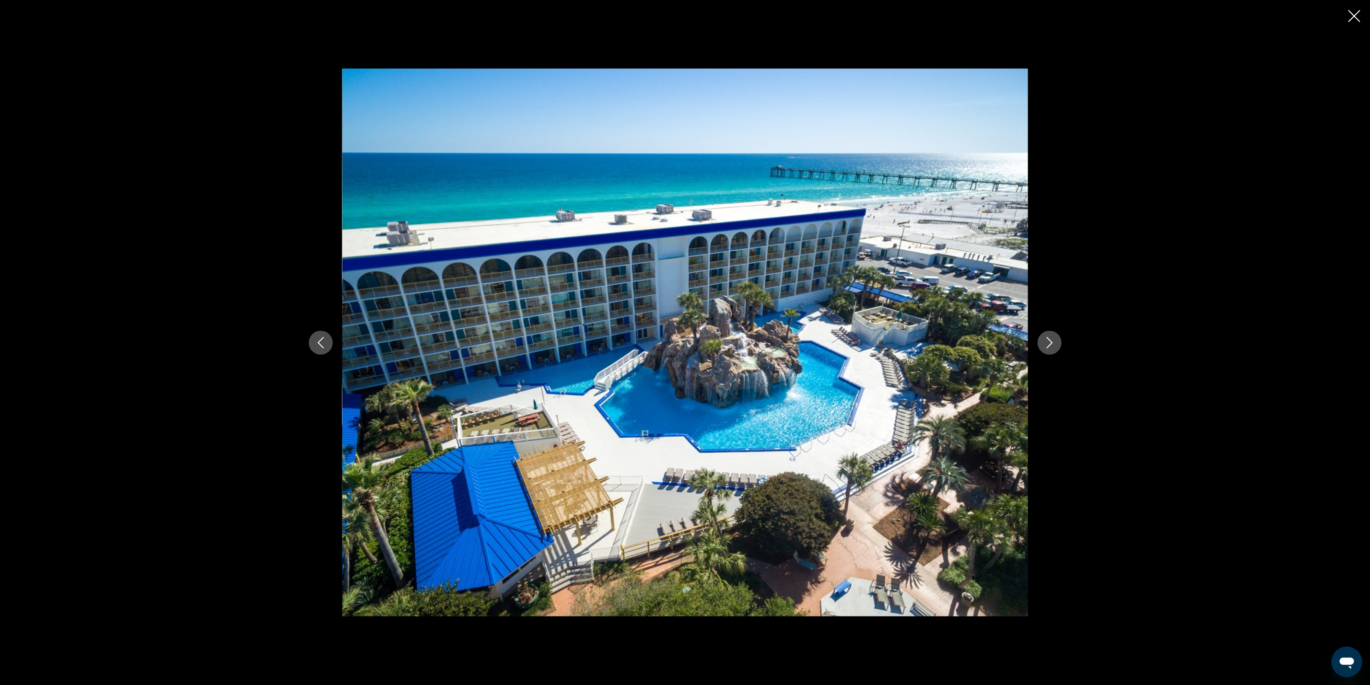
click at [1044, 340] on icon "Next image" at bounding box center [1050, 343] width 12 height 12
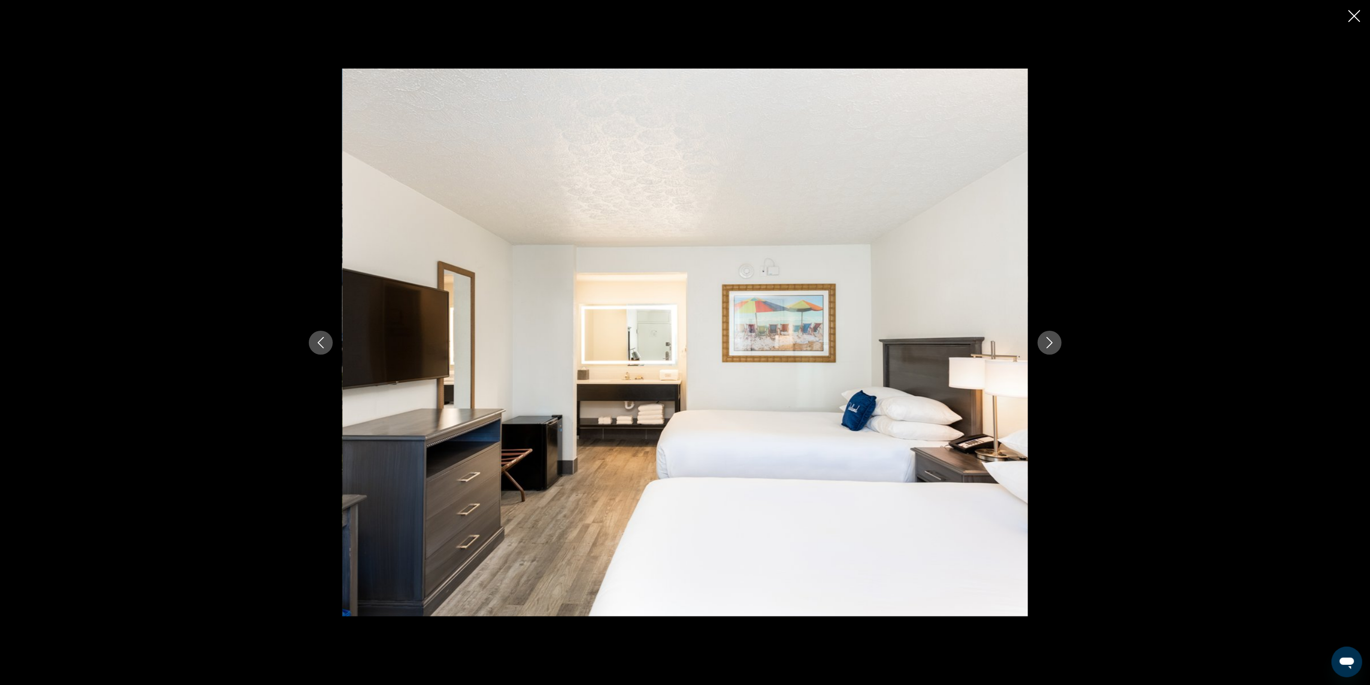
click at [1048, 340] on icon "Next image" at bounding box center [1050, 343] width 12 height 12
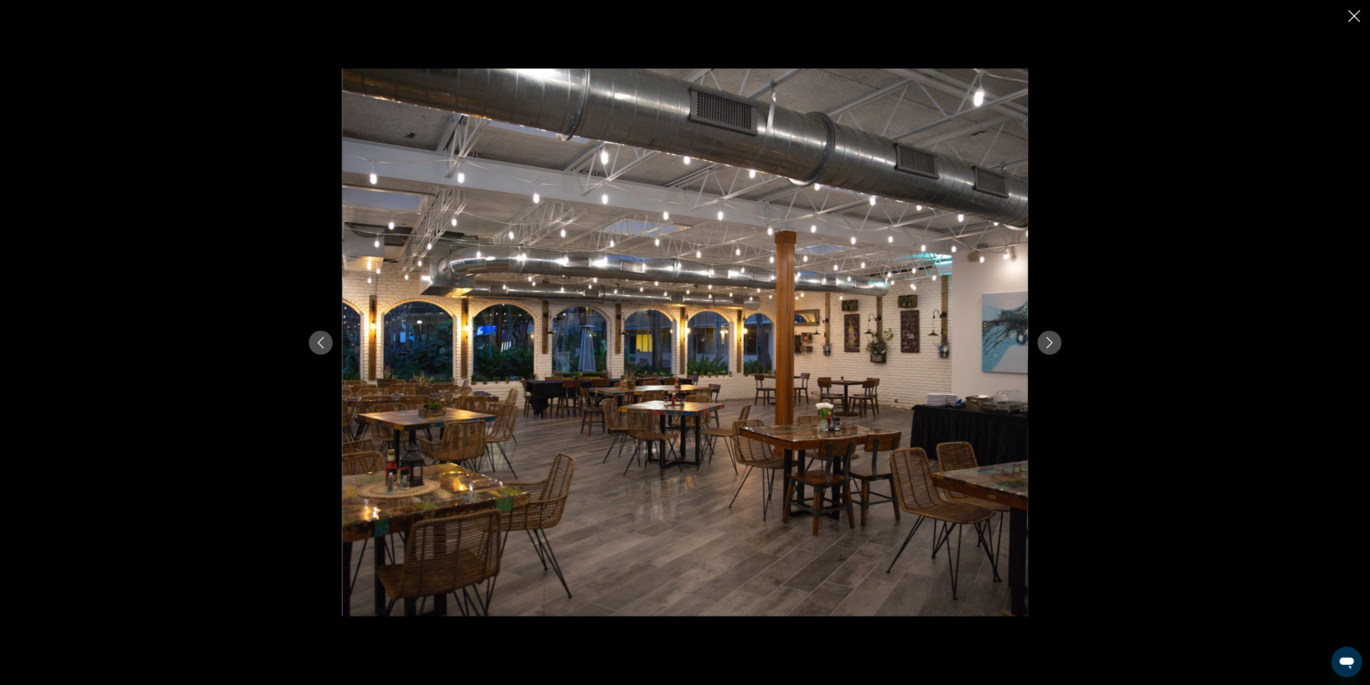
click at [317, 338] on icon "Previous image" at bounding box center [321, 343] width 12 height 12
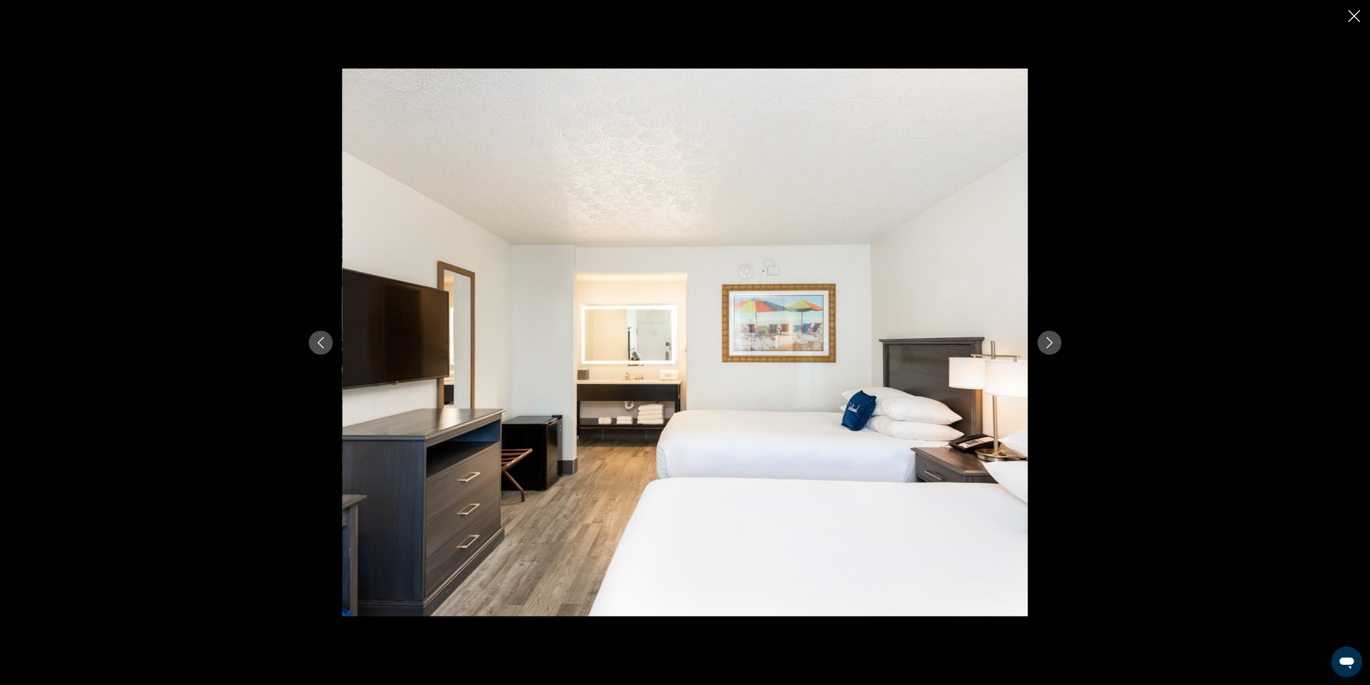
click at [1051, 338] on icon "Next image" at bounding box center [1050, 343] width 12 height 12
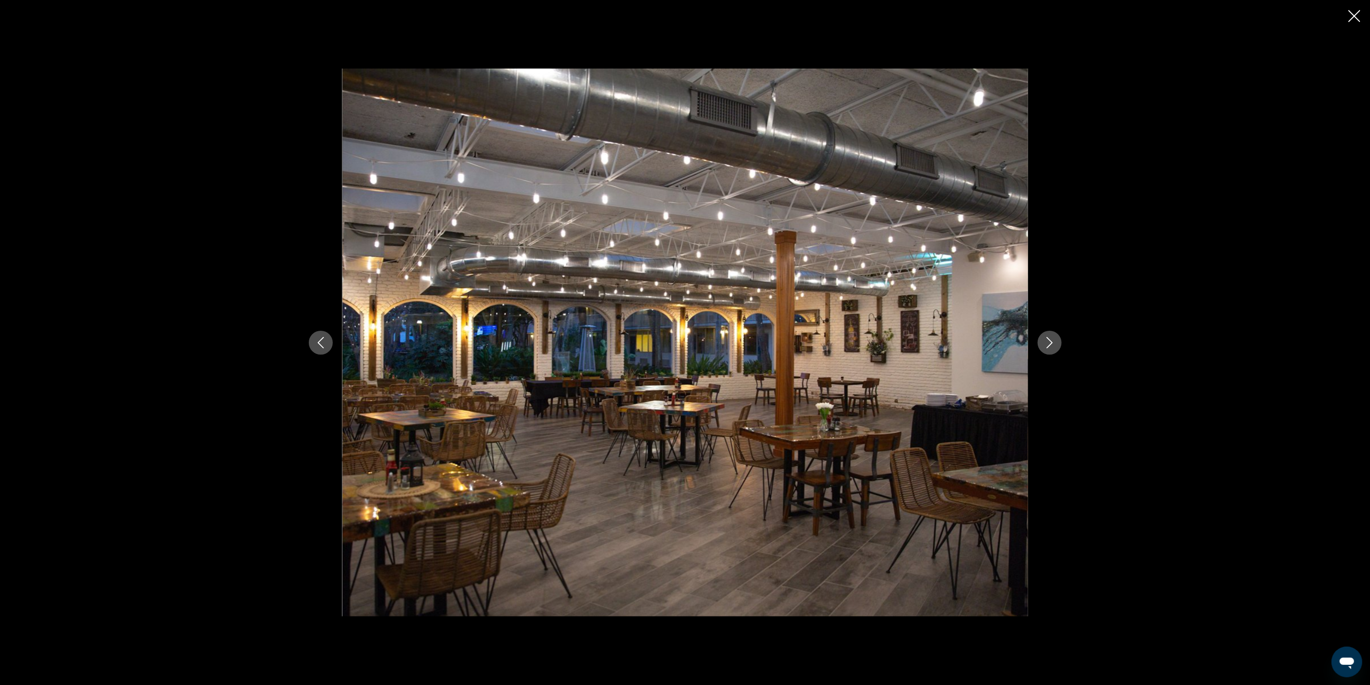
click at [1051, 338] on icon "Next image" at bounding box center [1050, 343] width 12 height 12
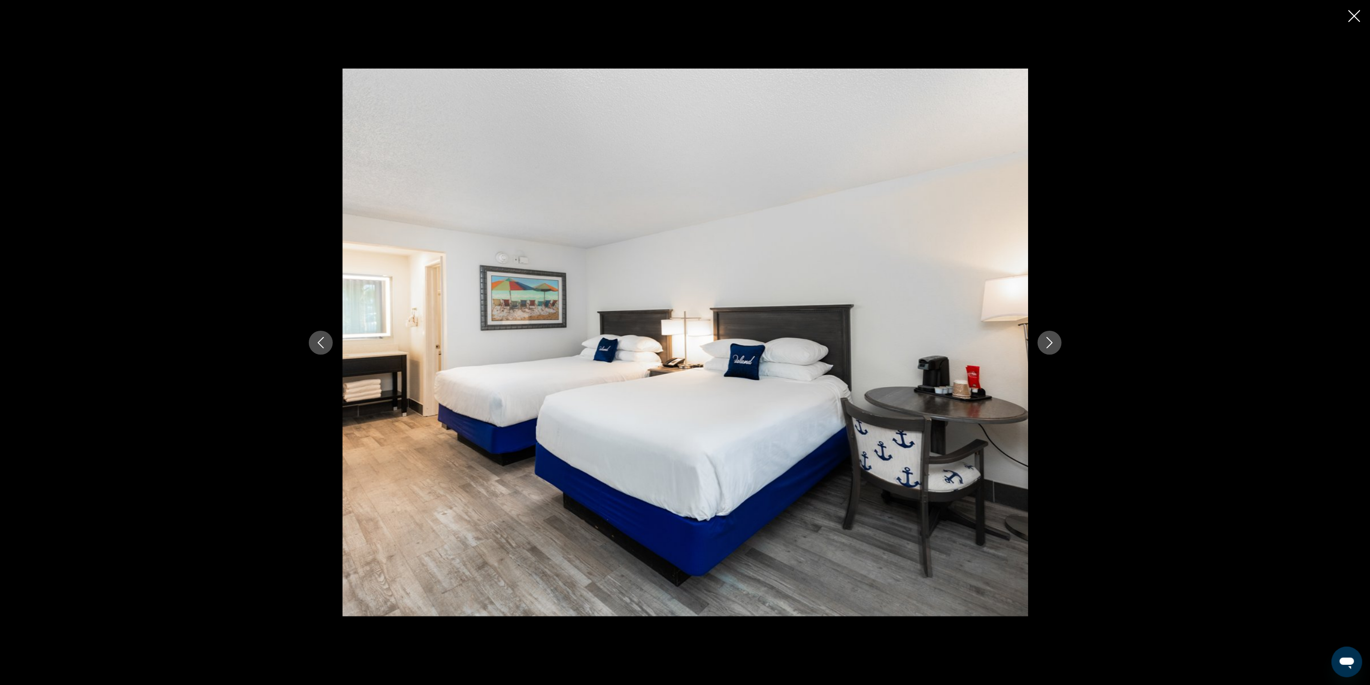
click at [1051, 338] on icon "Next image" at bounding box center [1050, 343] width 12 height 12
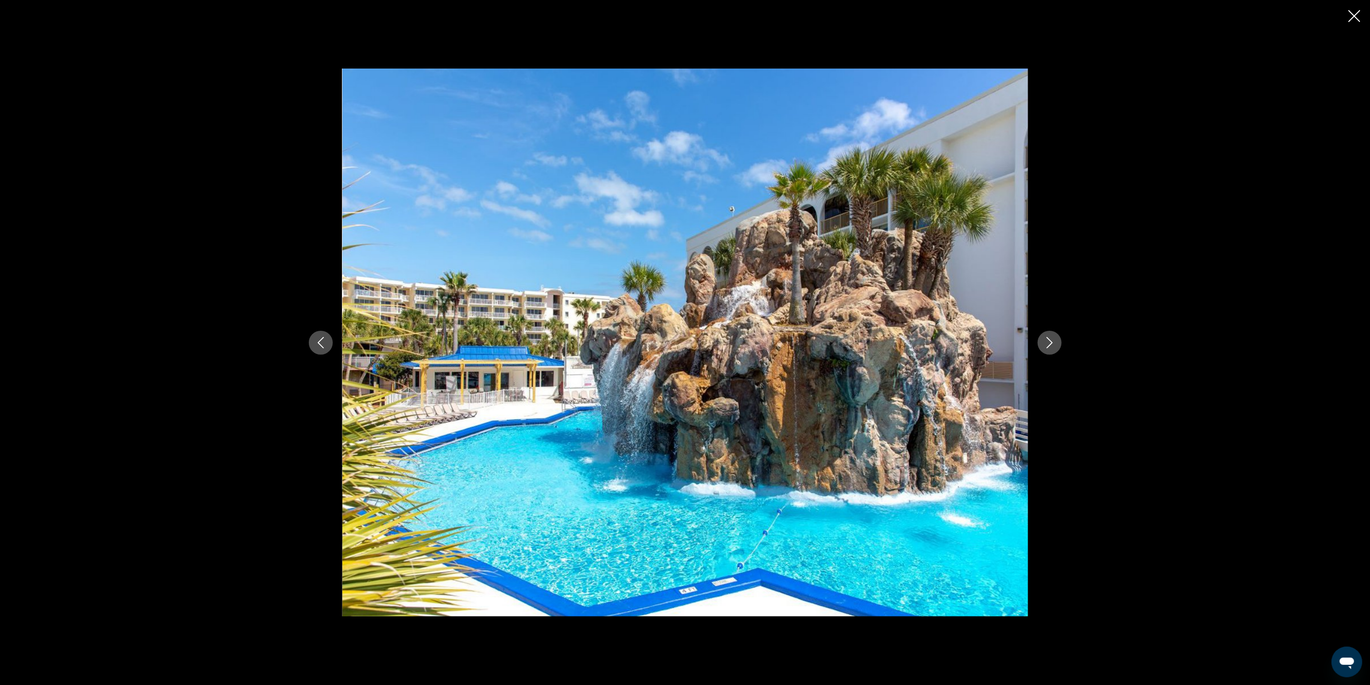
click at [1051, 338] on icon "Next image" at bounding box center [1050, 343] width 12 height 12
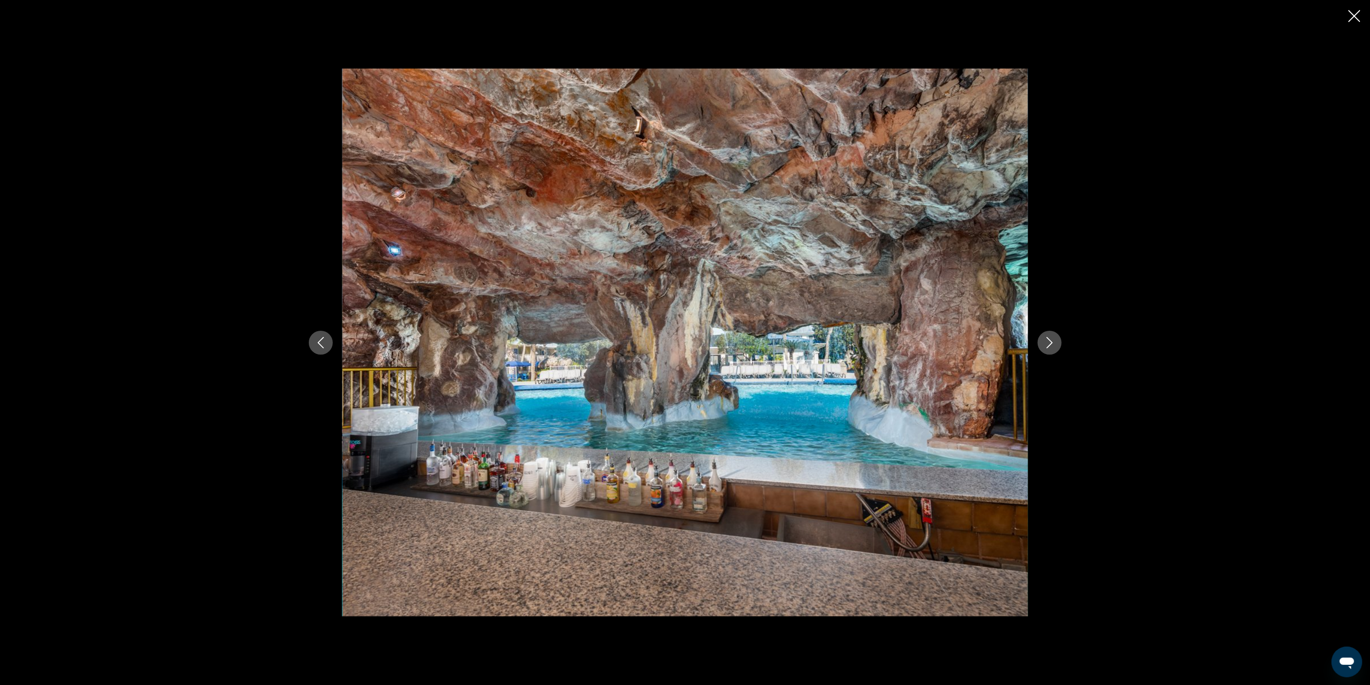
click at [1051, 338] on icon "Next image" at bounding box center [1050, 343] width 12 height 12
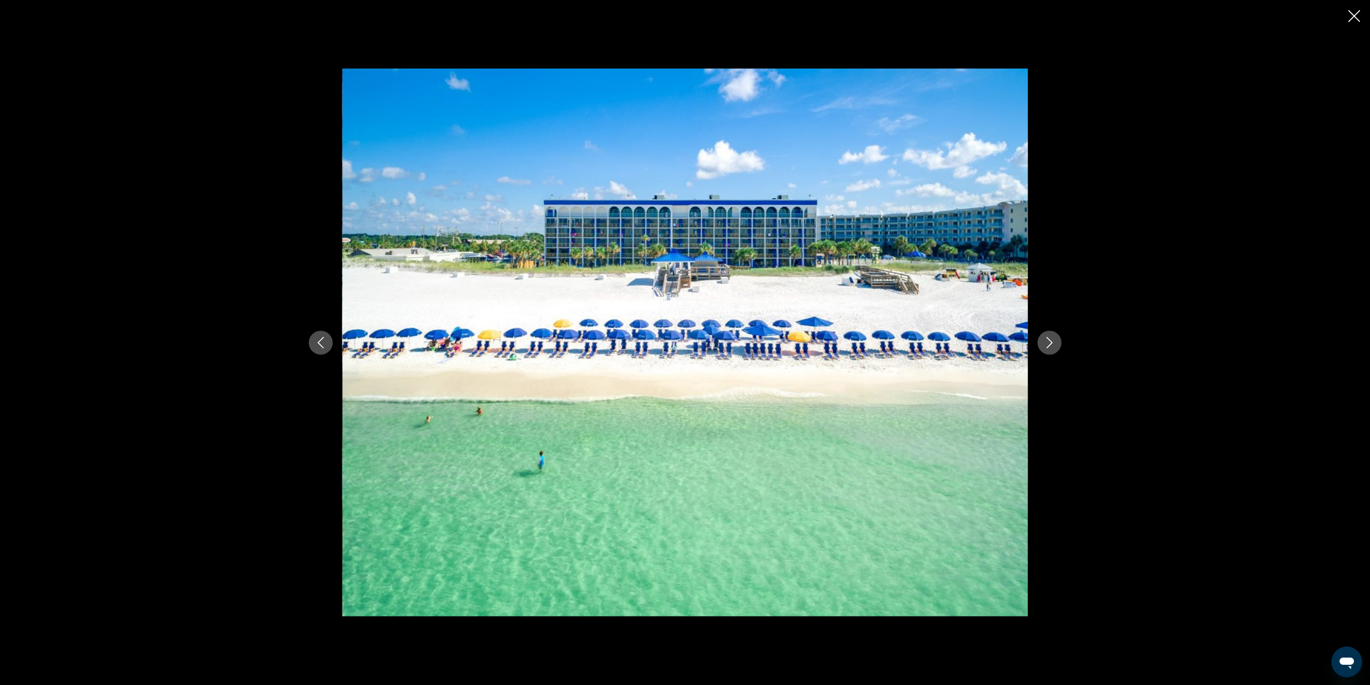
click at [1348, 10] on div "prev next" at bounding box center [685, 342] width 1370 height 685
click at [1352, 15] on icon "Close slideshow" at bounding box center [1355, 16] width 12 height 12
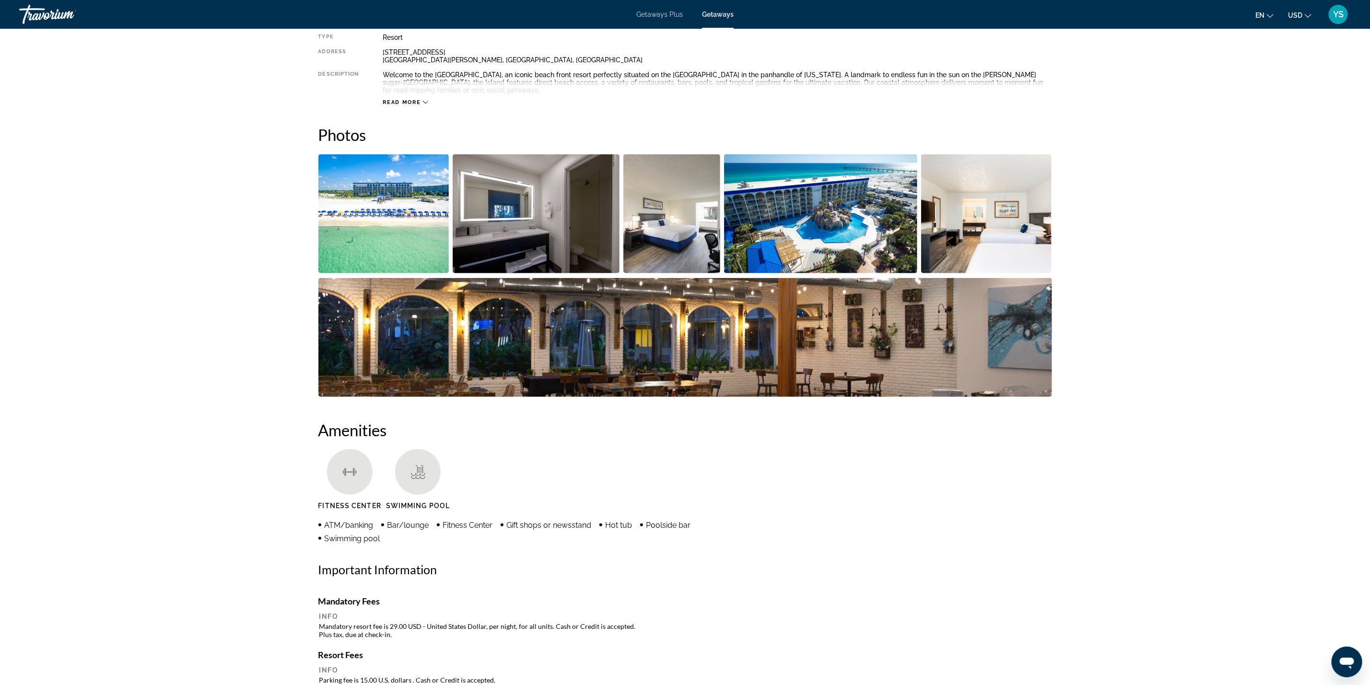
click at [807, 226] on img "Open full-screen image slider" at bounding box center [820, 213] width 193 height 119
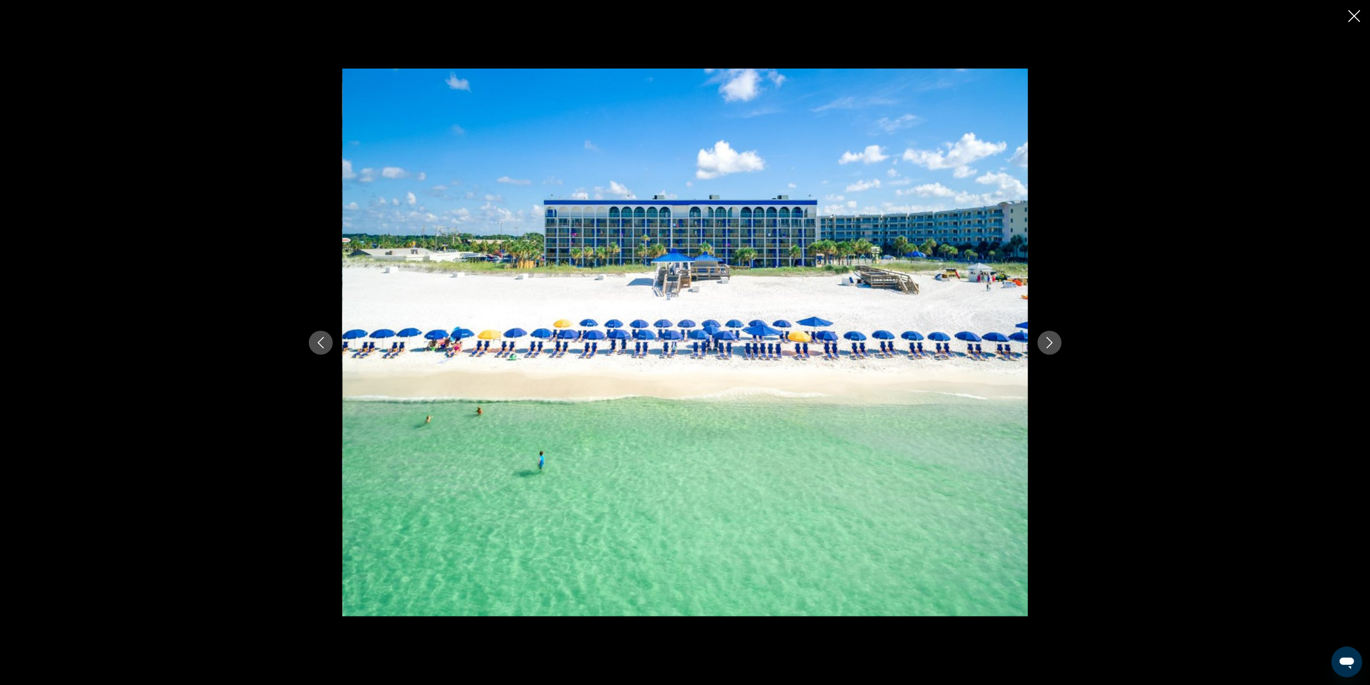
click at [1045, 336] on button "Next image" at bounding box center [1050, 343] width 24 height 24
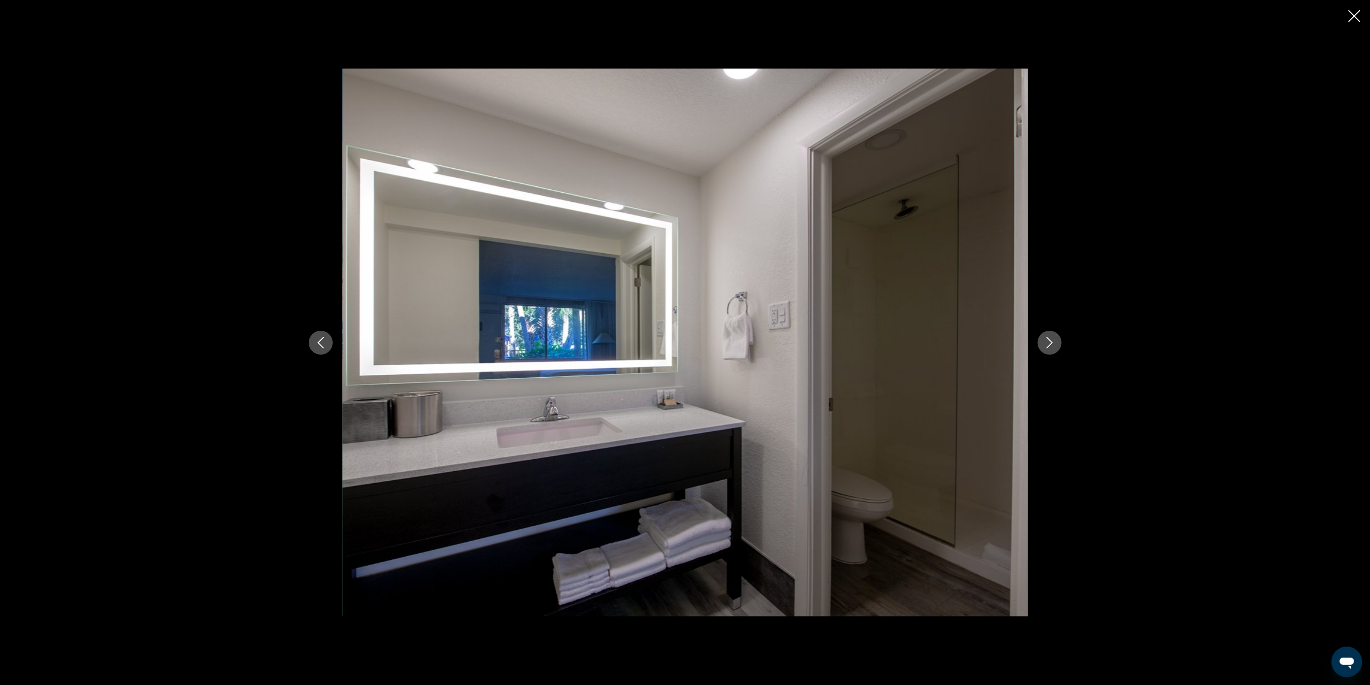
click at [1045, 336] on button "Next image" at bounding box center [1050, 343] width 24 height 24
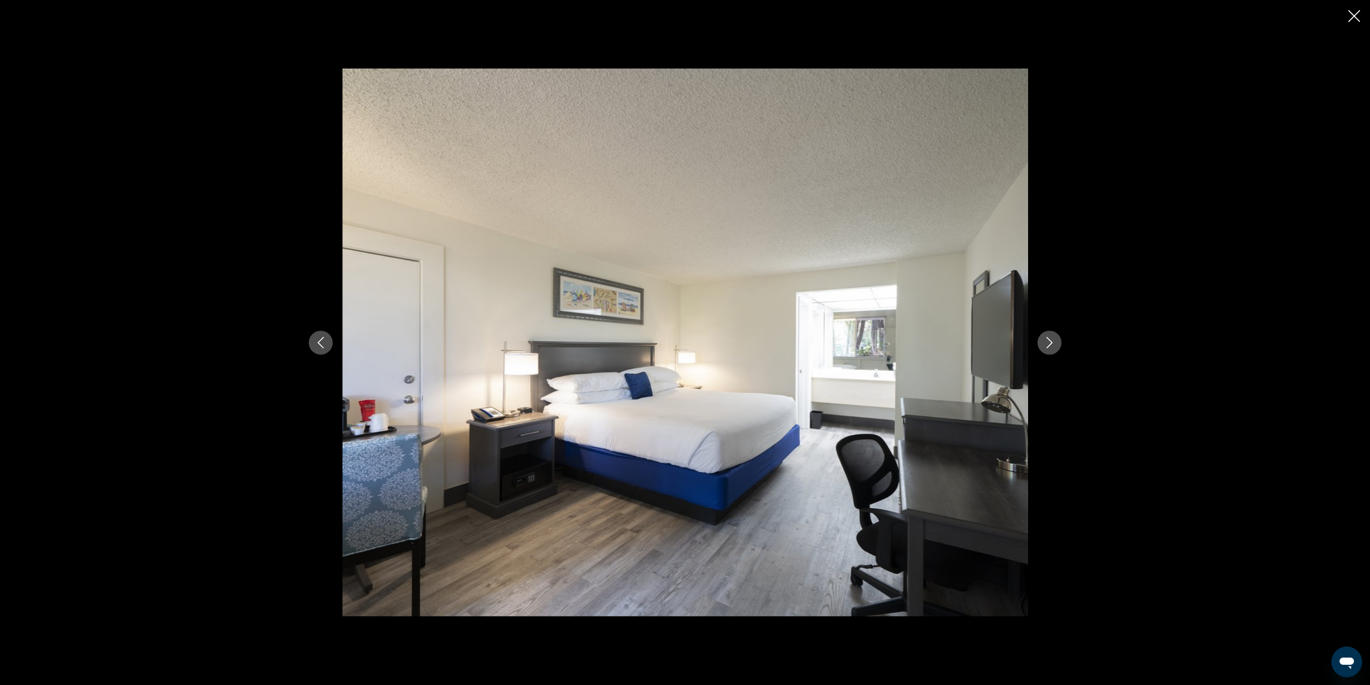
click at [1045, 336] on button "Next image" at bounding box center [1050, 343] width 24 height 24
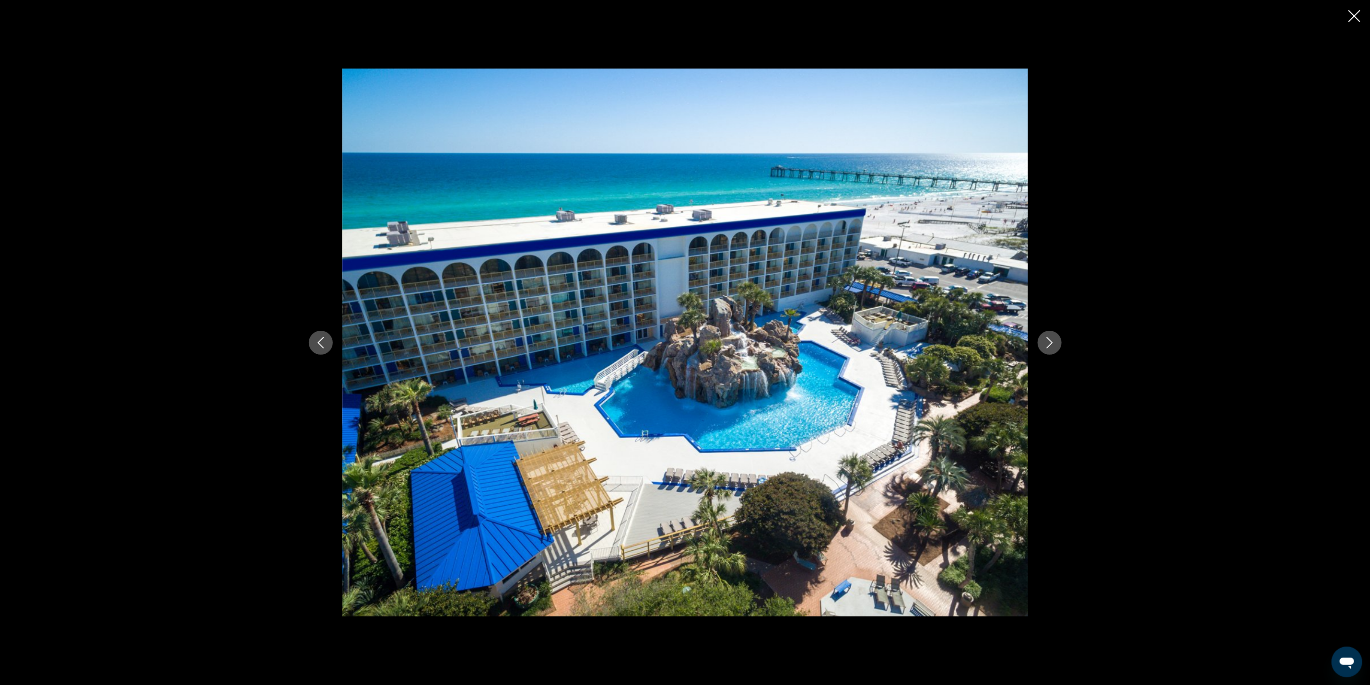
click at [1045, 336] on button "Next image" at bounding box center [1050, 343] width 24 height 24
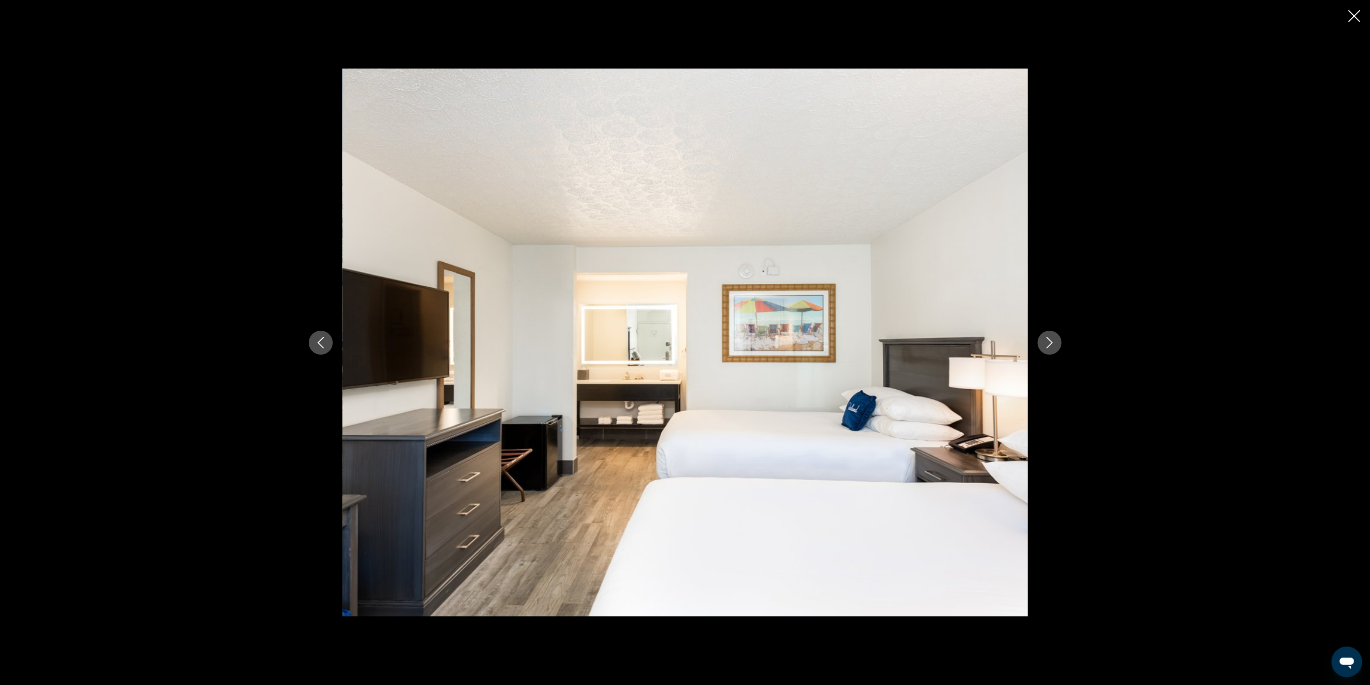
click at [317, 340] on icon "Previous image" at bounding box center [321, 343] width 12 height 12
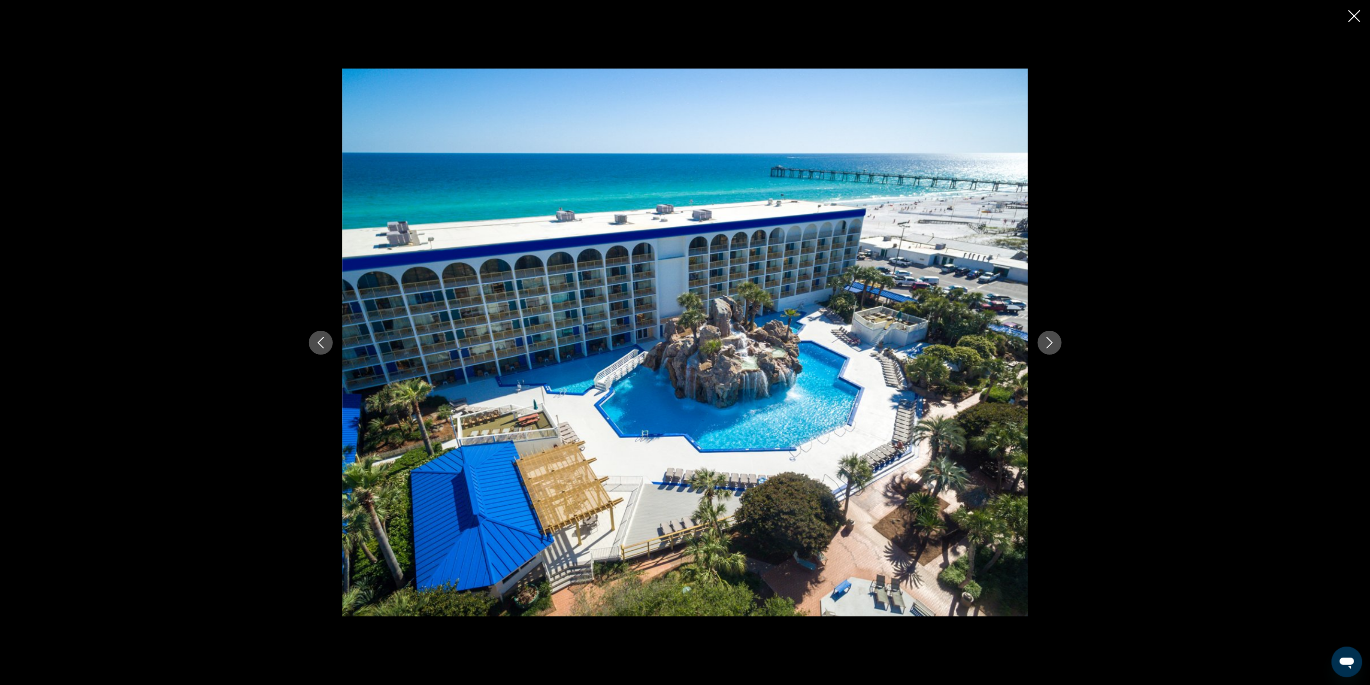
click at [1049, 346] on icon "Next image" at bounding box center [1049, 343] width 6 height 12
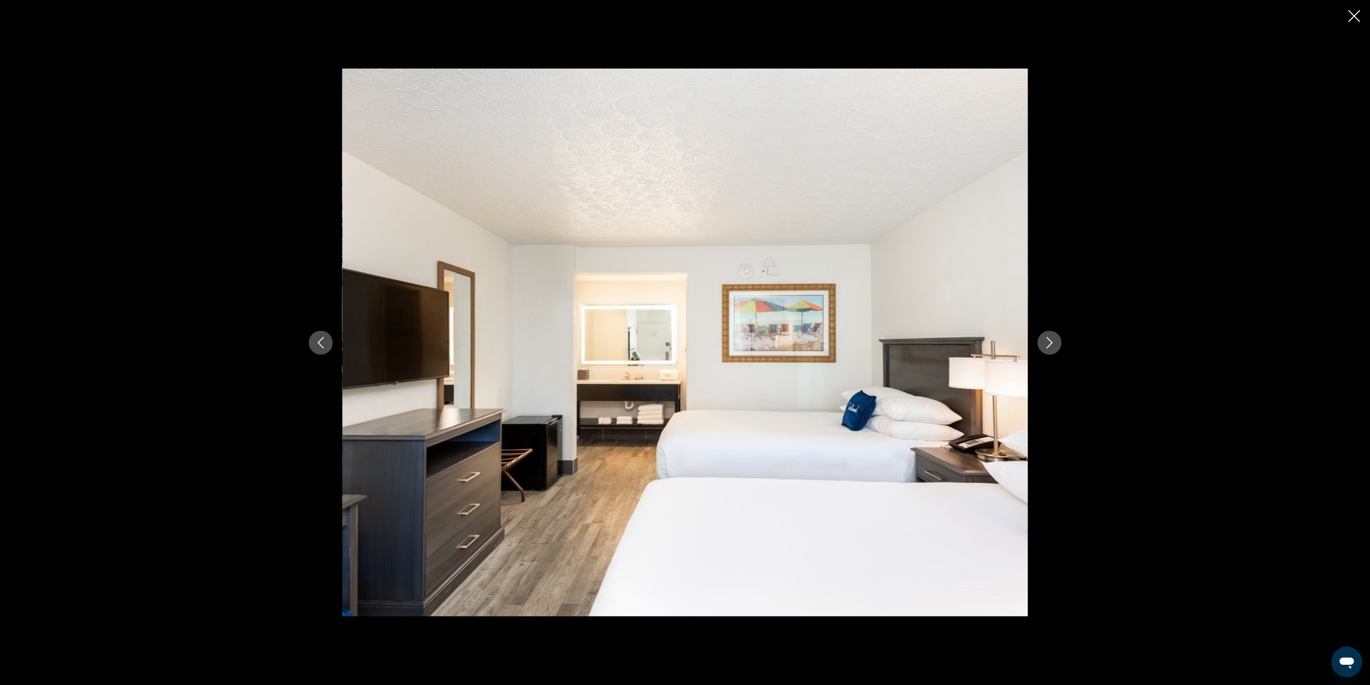
click at [1049, 343] on icon "Next image" at bounding box center [1050, 343] width 12 height 12
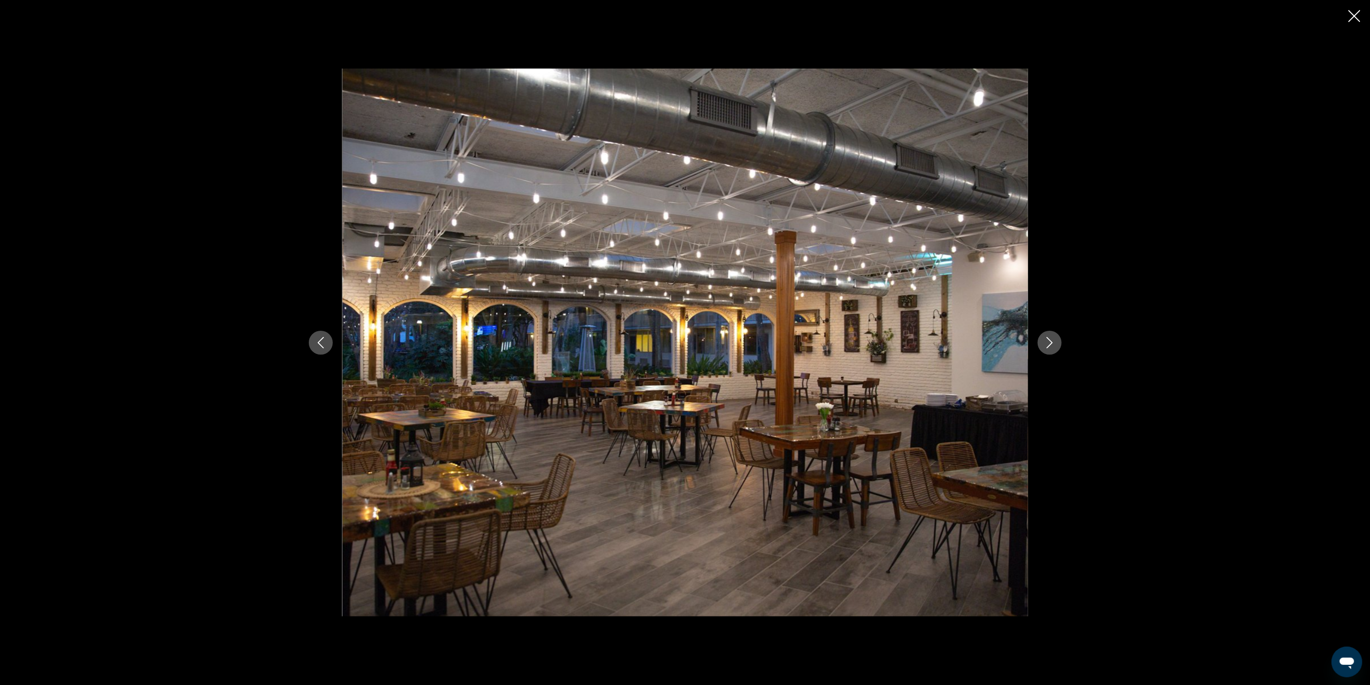
click at [1049, 343] on icon "Next image" at bounding box center [1050, 343] width 12 height 12
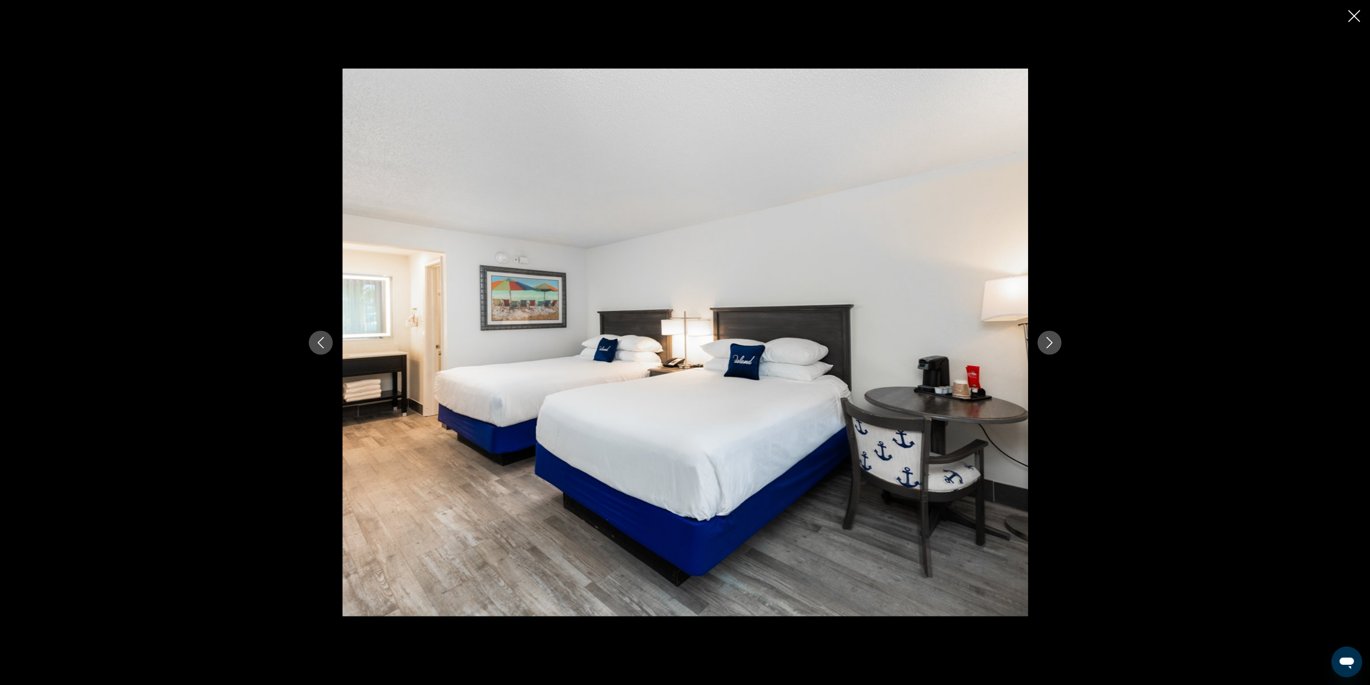
click at [1049, 343] on icon "Next image" at bounding box center [1050, 343] width 12 height 12
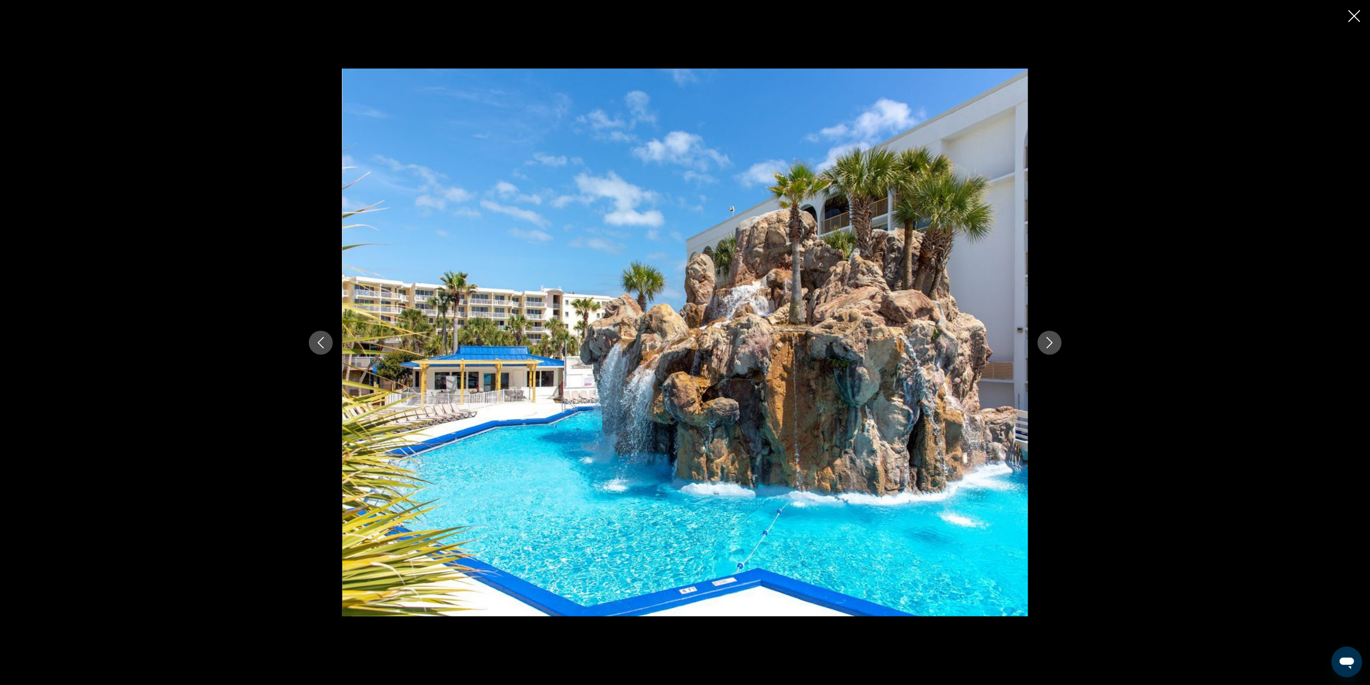
click at [1049, 343] on icon "Next image" at bounding box center [1050, 343] width 12 height 12
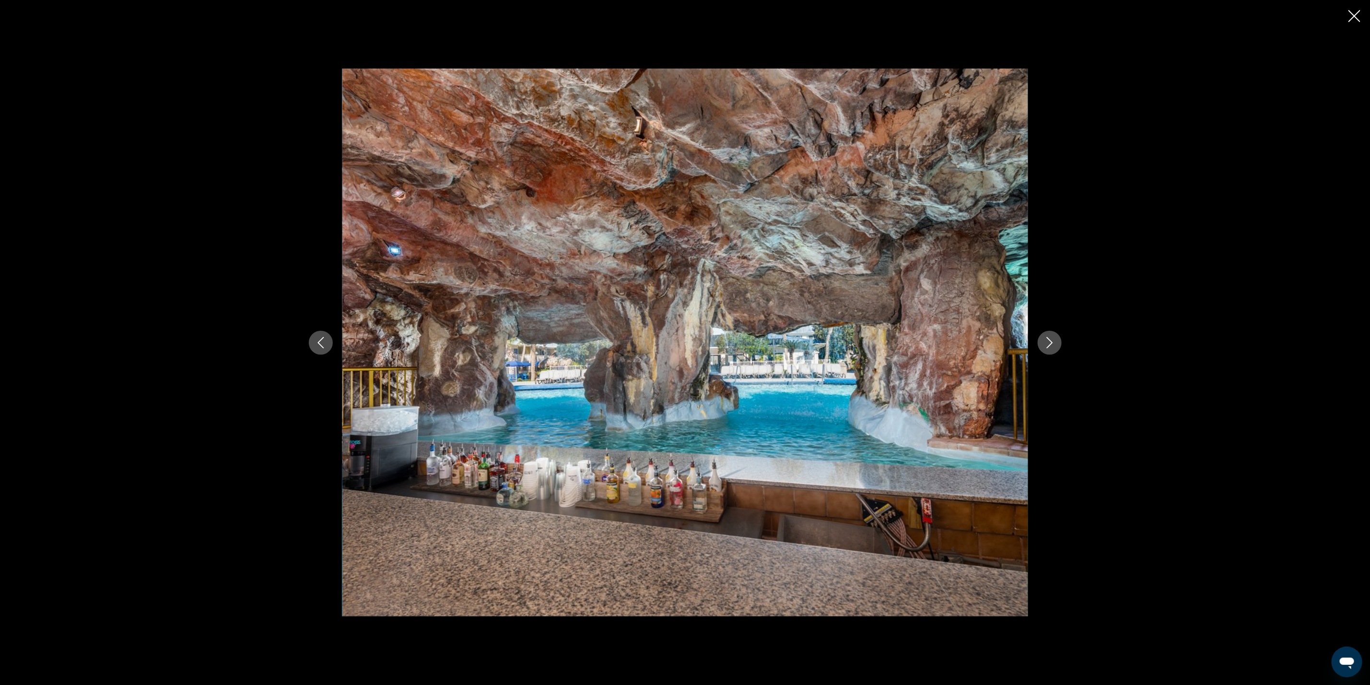
click at [1059, 336] on button "Next image" at bounding box center [1050, 343] width 24 height 24
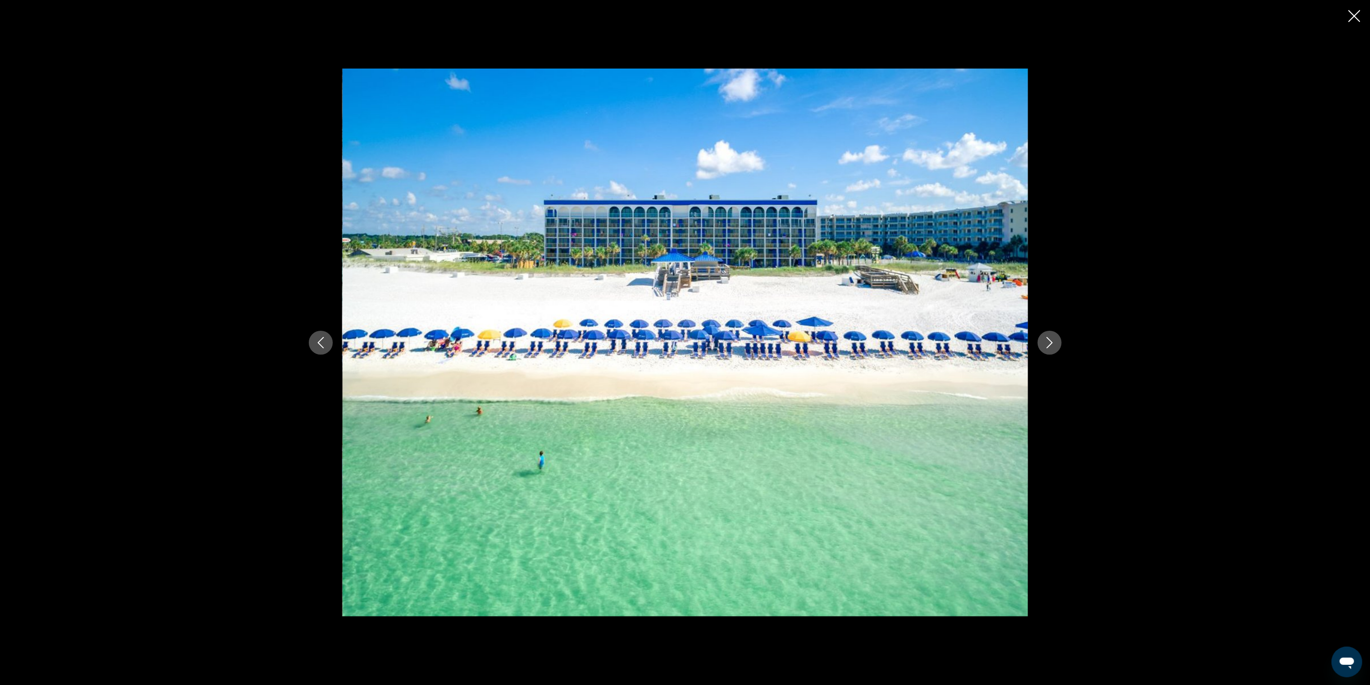
click at [1052, 344] on icon "Next image" at bounding box center [1049, 343] width 6 height 12
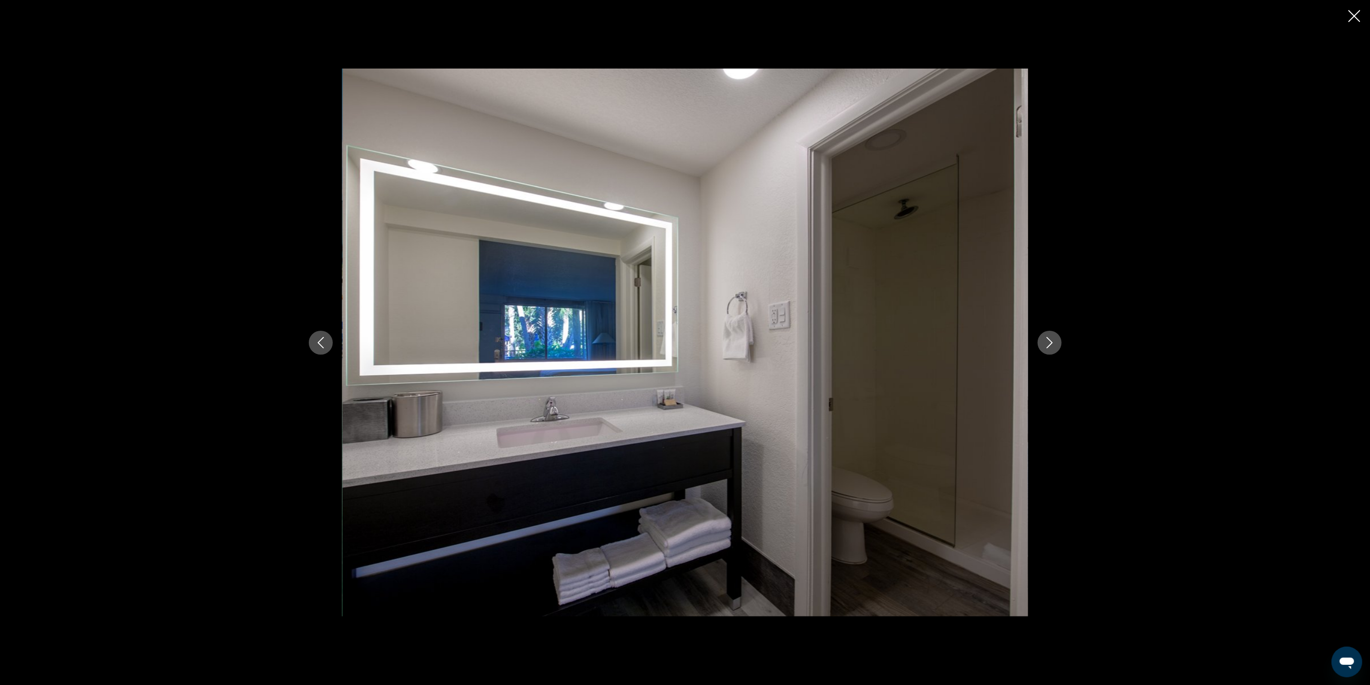
click at [1052, 344] on icon "Next image" at bounding box center [1049, 343] width 6 height 12
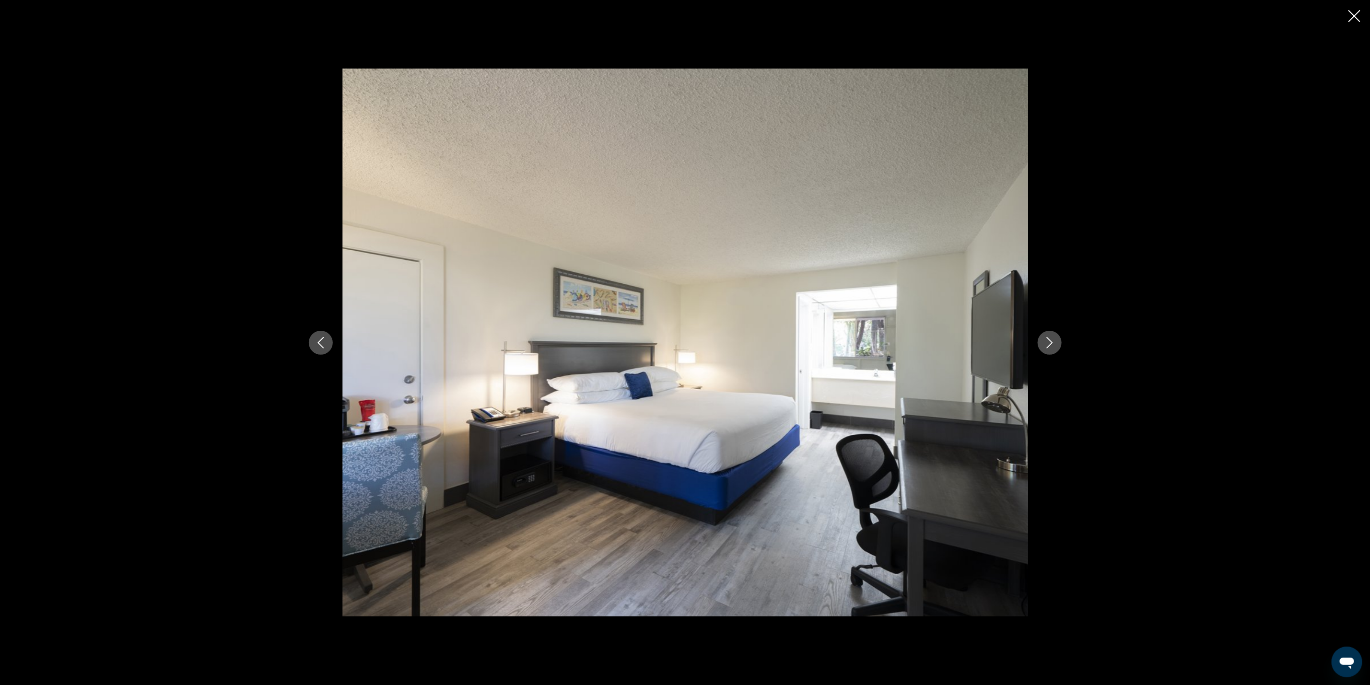
click at [1052, 344] on icon "Next image" at bounding box center [1049, 343] width 6 height 12
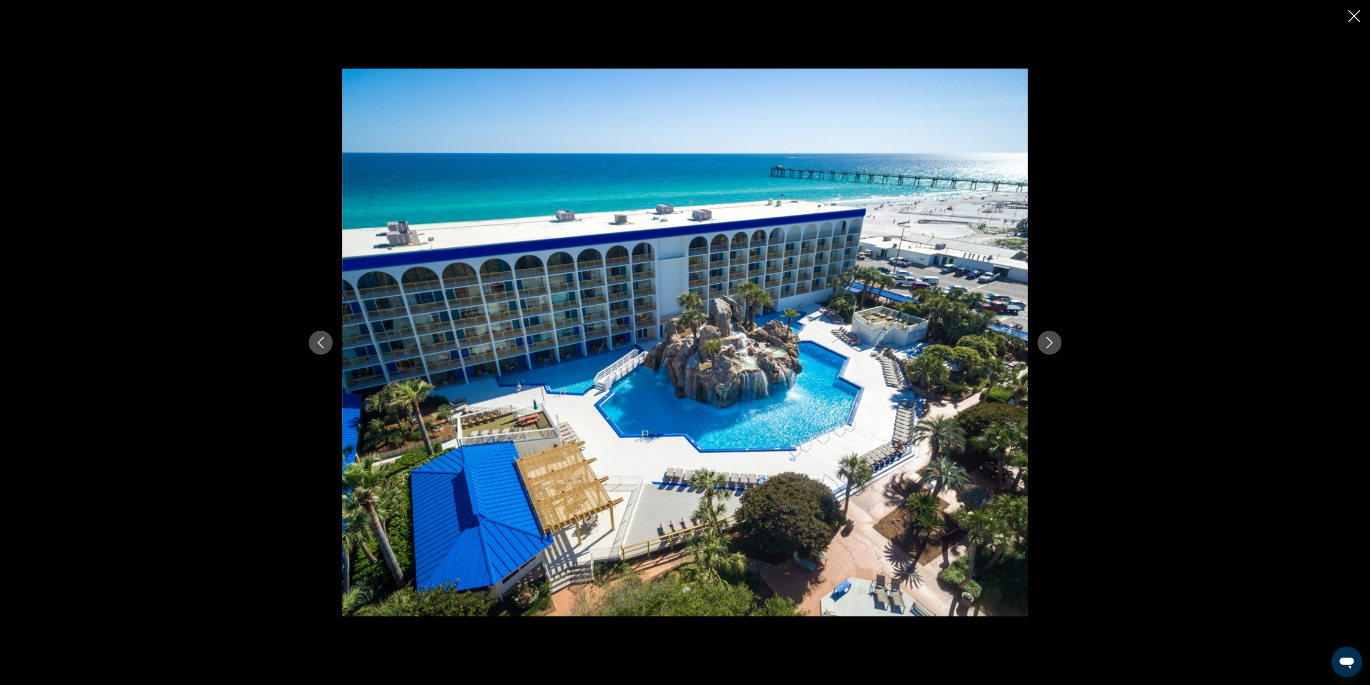
click at [321, 340] on icon "Previous image" at bounding box center [320, 343] width 6 height 12
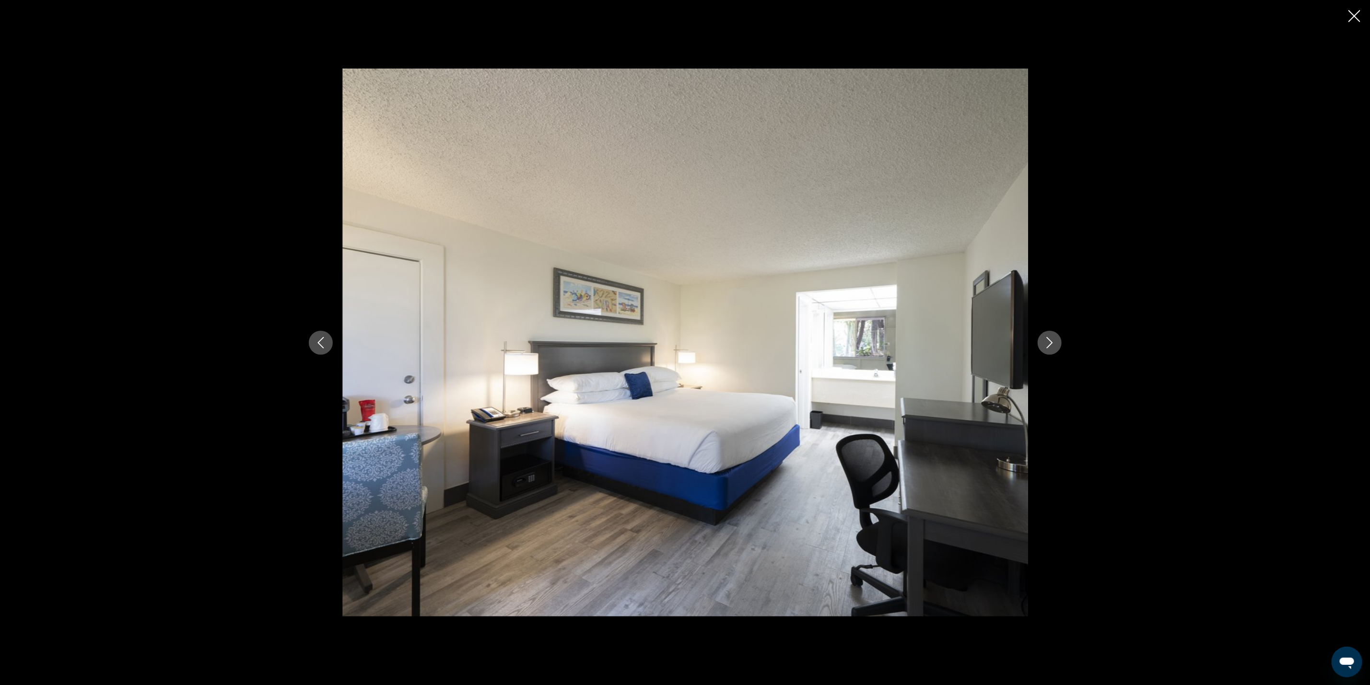
click at [1061, 337] on div "prev next" at bounding box center [685, 343] width 772 height 548
click at [1055, 341] on icon "Next image" at bounding box center [1050, 343] width 12 height 12
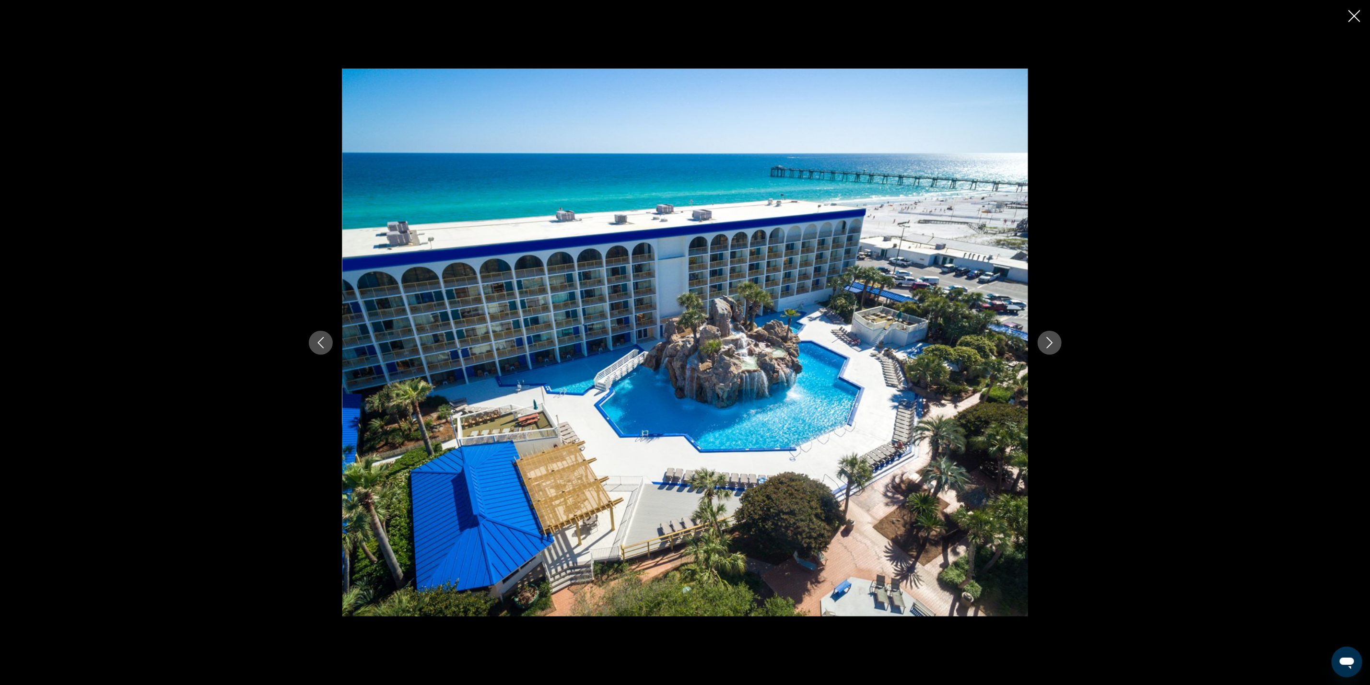
click at [1054, 347] on icon "Next image" at bounding box center [1050, 343] width 12 height 12
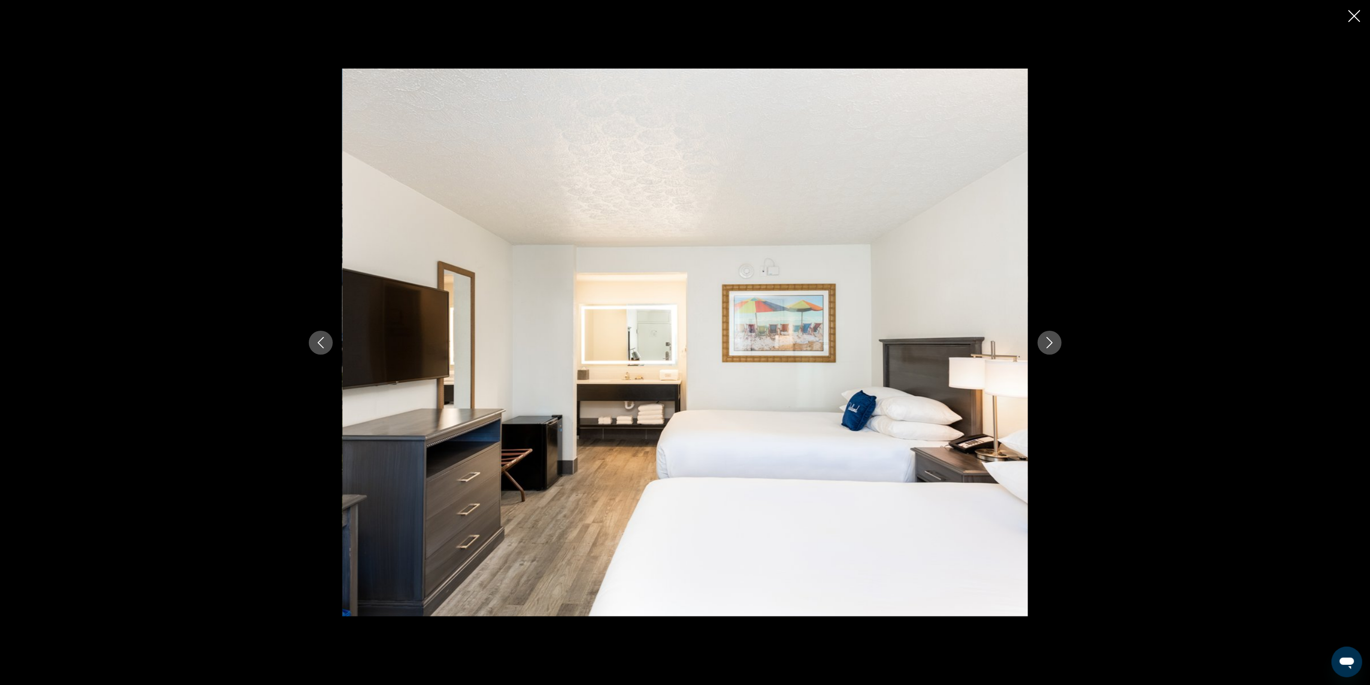
click at [1054, 348] on icon "Next image" at bounding box center [1050, 343] width 12 height 12
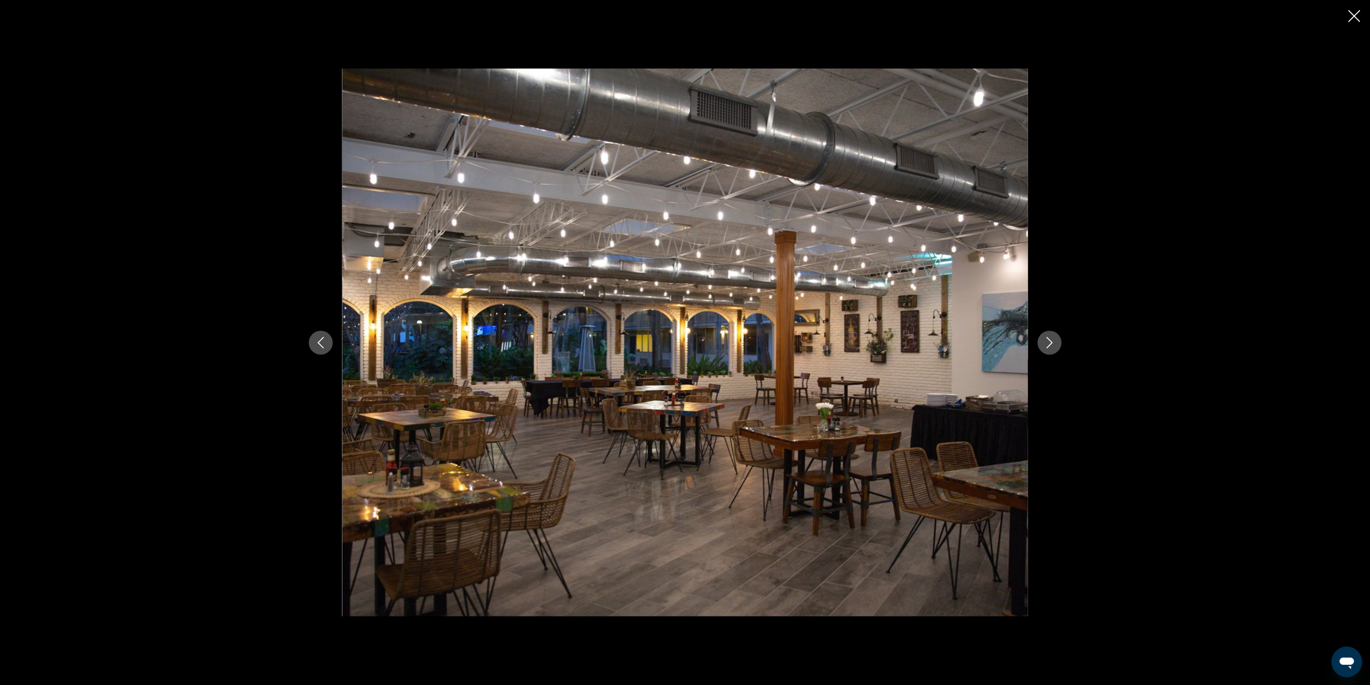
click at [1054, 349] on button "Next image" at bounding box center [1050, 343] width 24 height 24
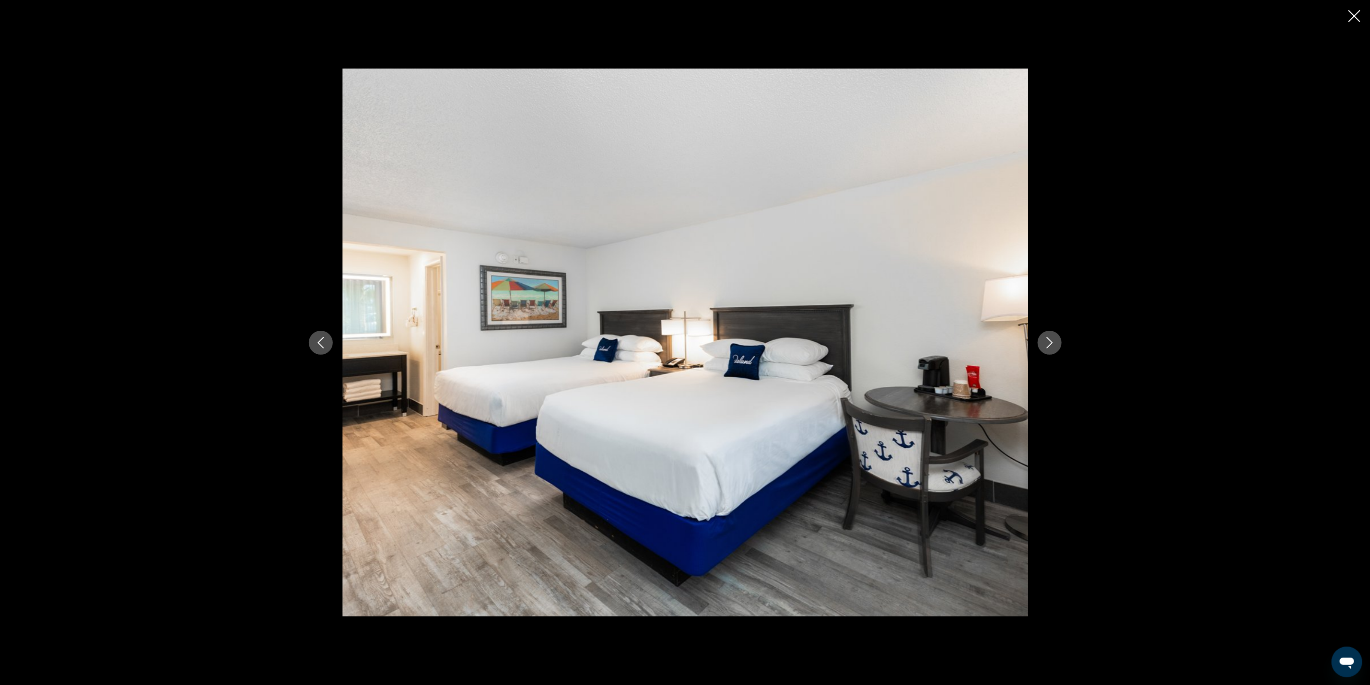
click at [1054, 349] on button "Next image" at bounding box center [1050, 343] width 24 height 24
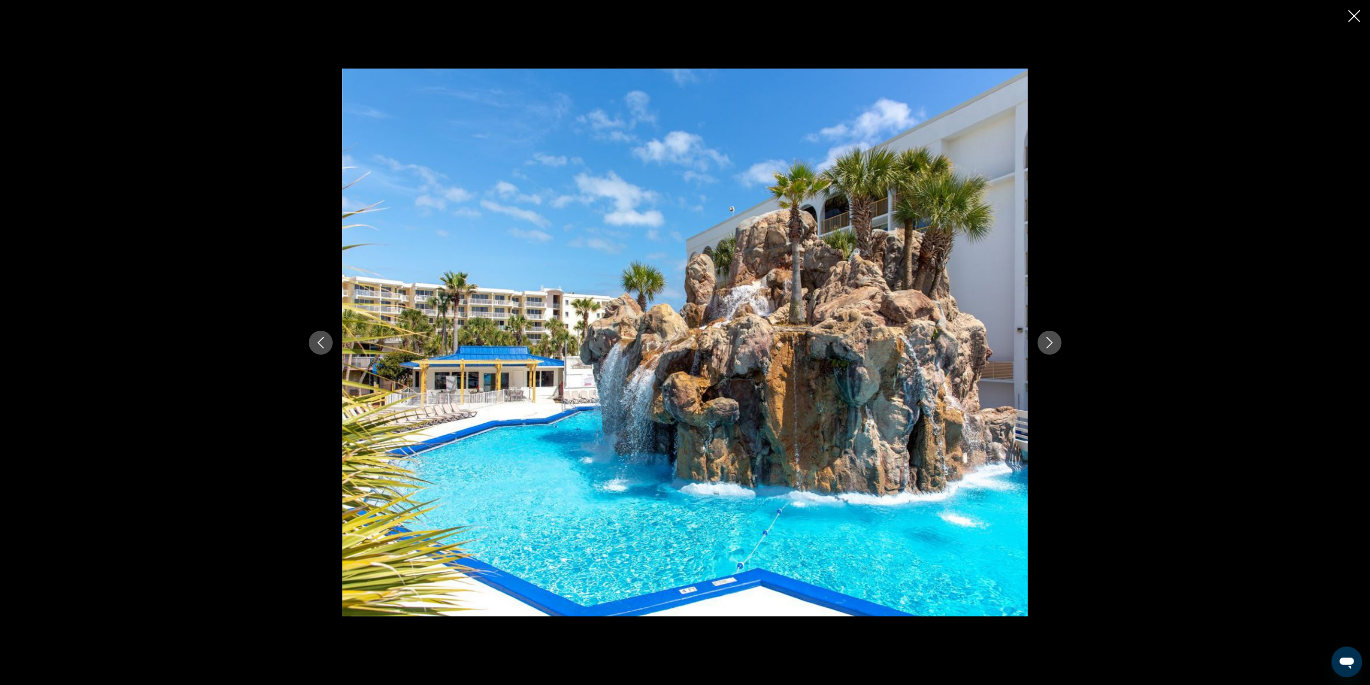
click at [1046, 341] on icon "Next image" at bounding box center [1050, 343] width 12 height 12
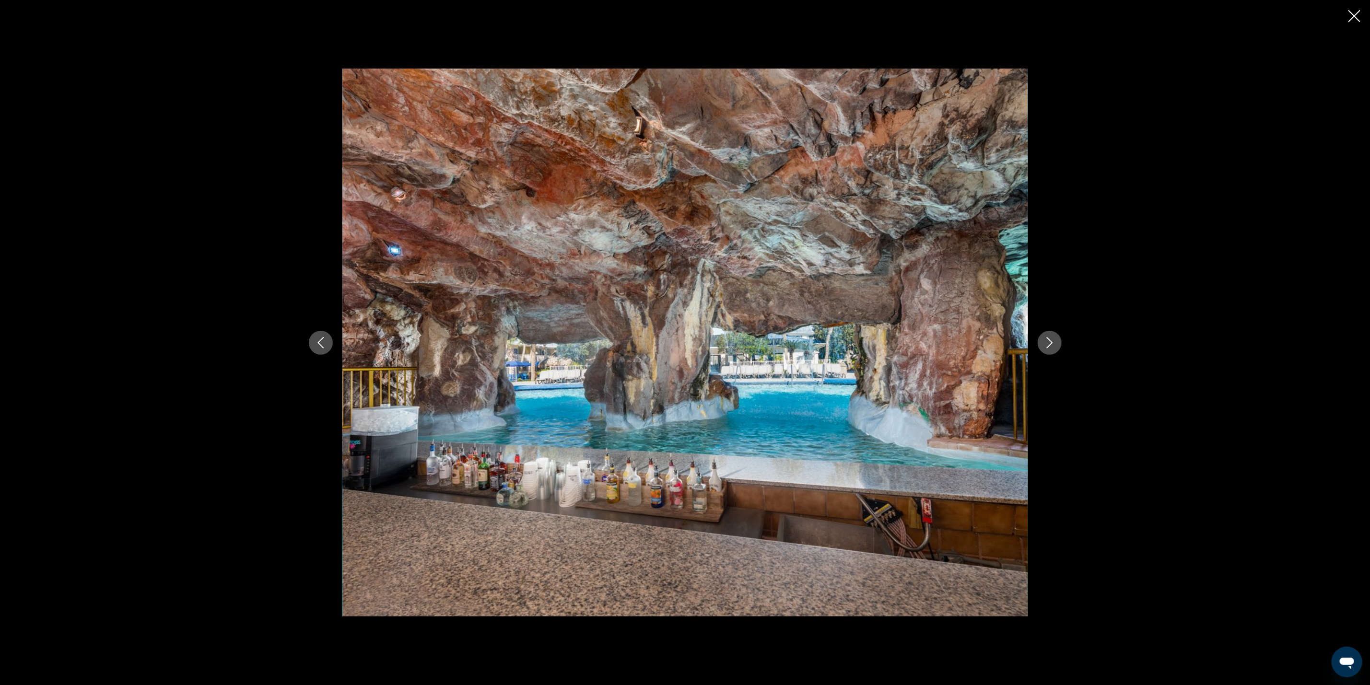
click at [1046, 341] on icon "Next image" at bounding box center [1050, 343] width 12 height 12
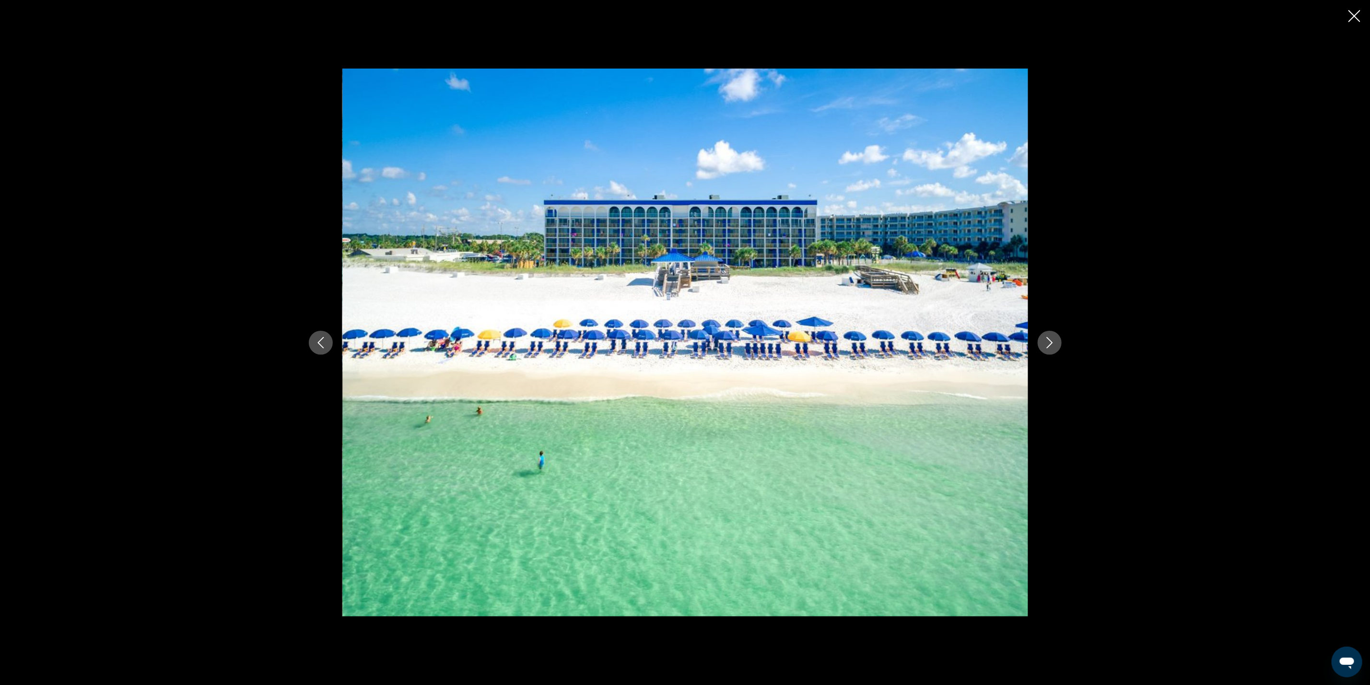
click at [1049, 342] on icon "Next image" at bounding box center [1050, 343] width 12 height 12
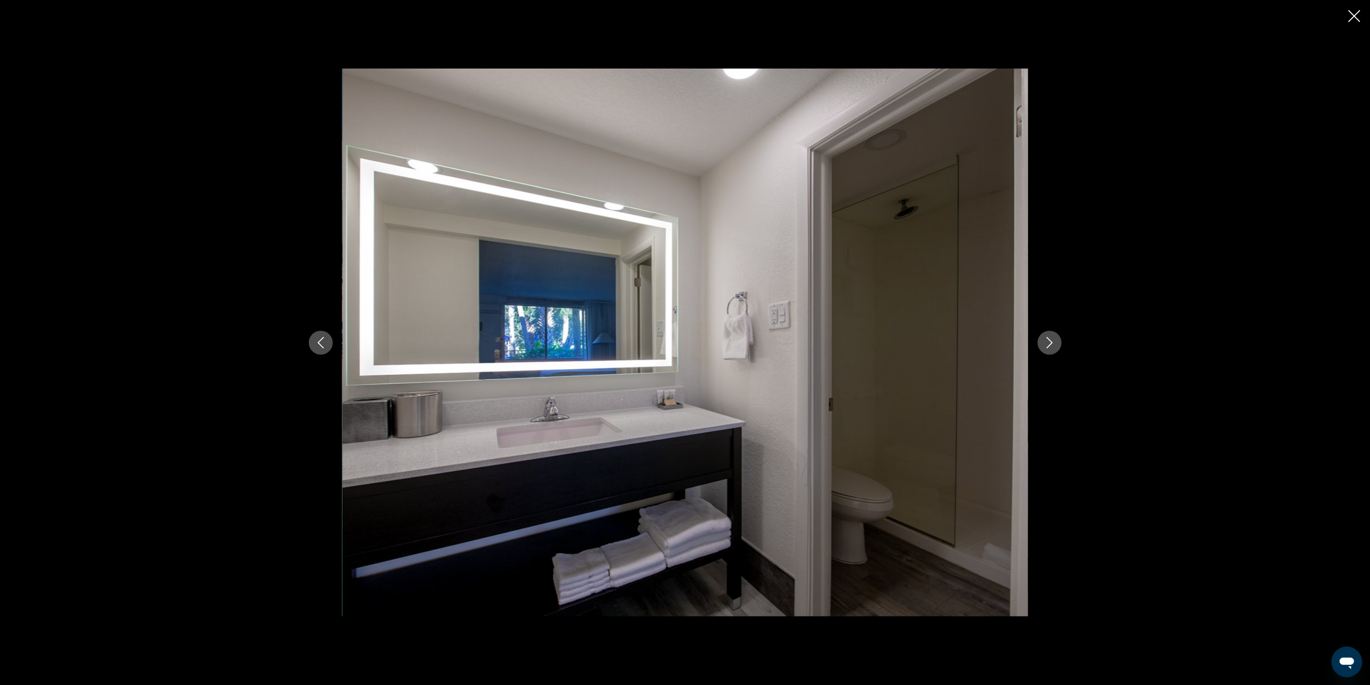
click at [1049, 342] on icon "Next image" at bounding box center [1050, 343] width 12 height 12
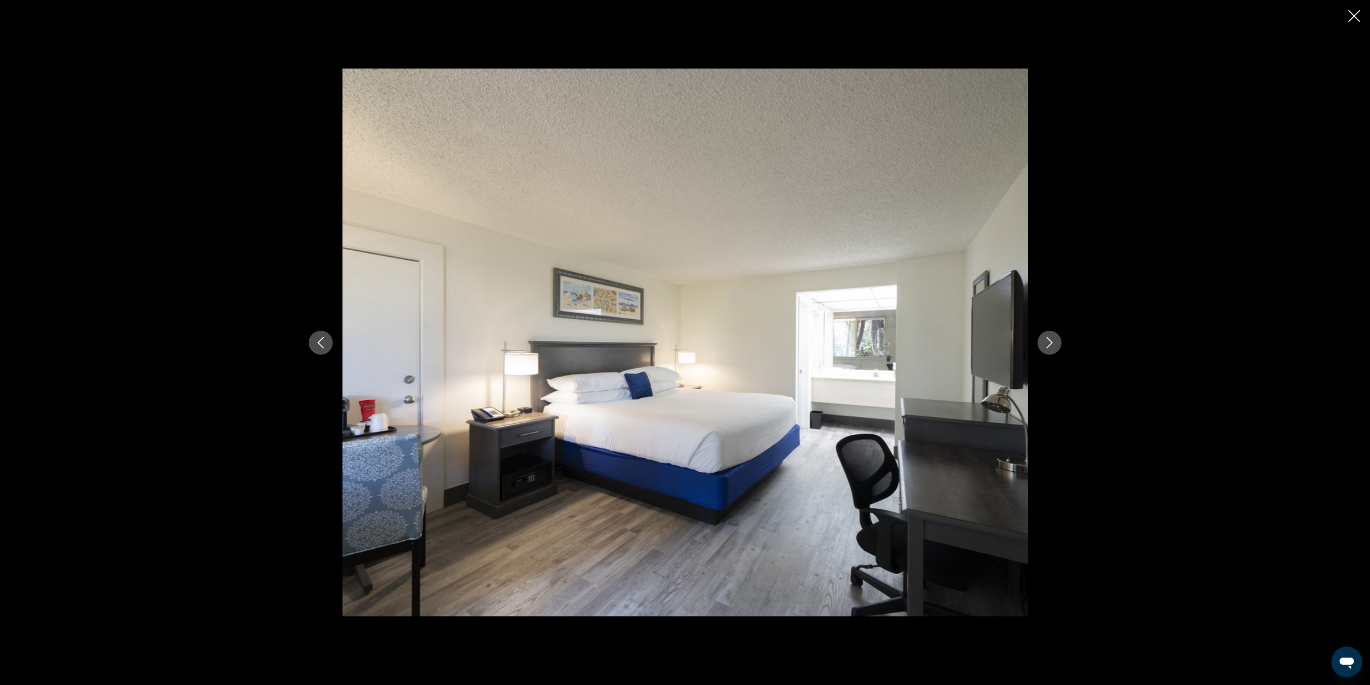
click at [1049, 342] on icon "Next image" at bounding box center [1050, 343] width 12 height 12
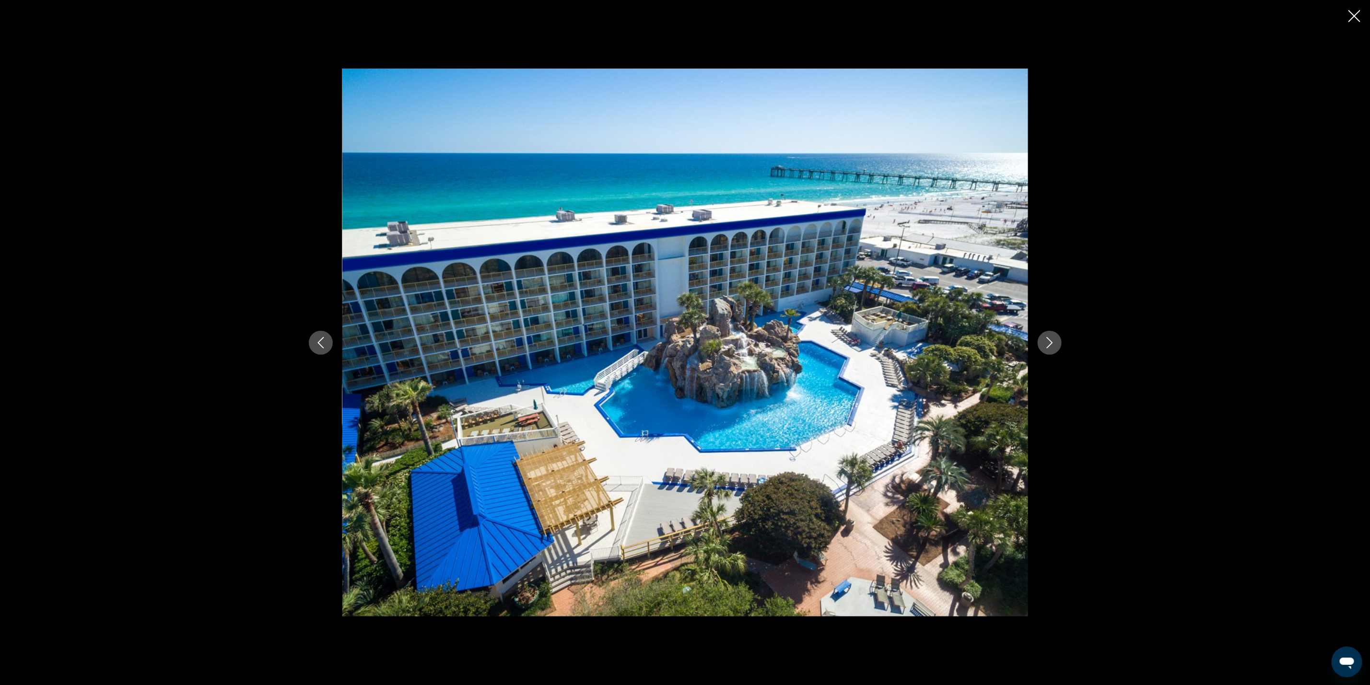
click at [1049, 342] on icon "Next image" at bounding box center [1050, 343] width 12 height 12
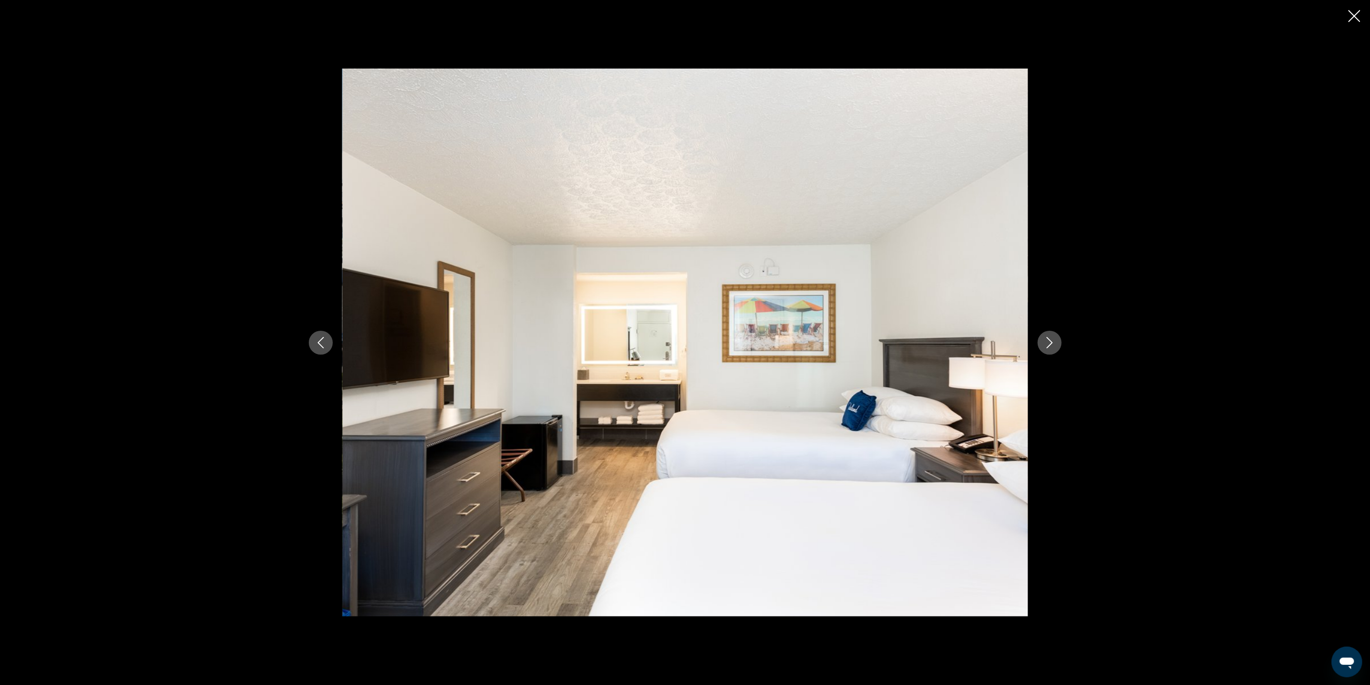
click at [1049, 342] on icon "Next image" at bounding box center [1050, 343] width 12 height 12
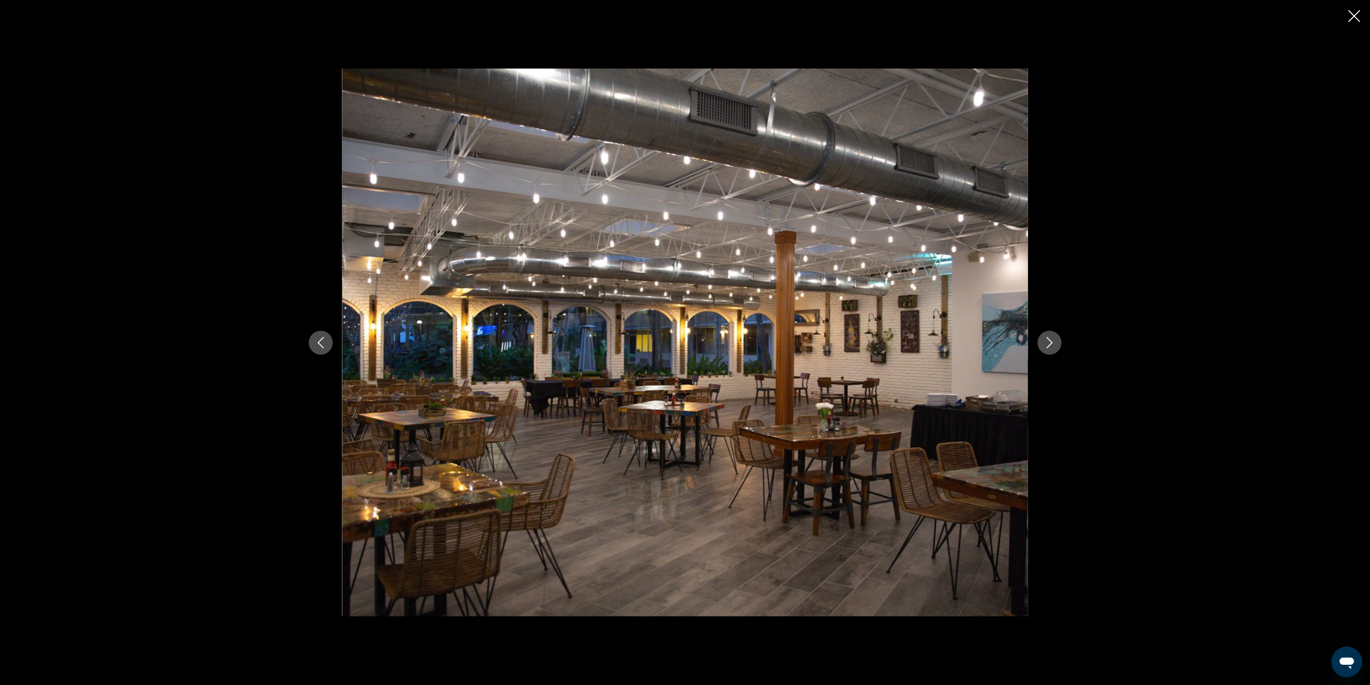
click at [1049, 342] on icon "Next image" at bounding box center [1050, 343] width 12 height 12
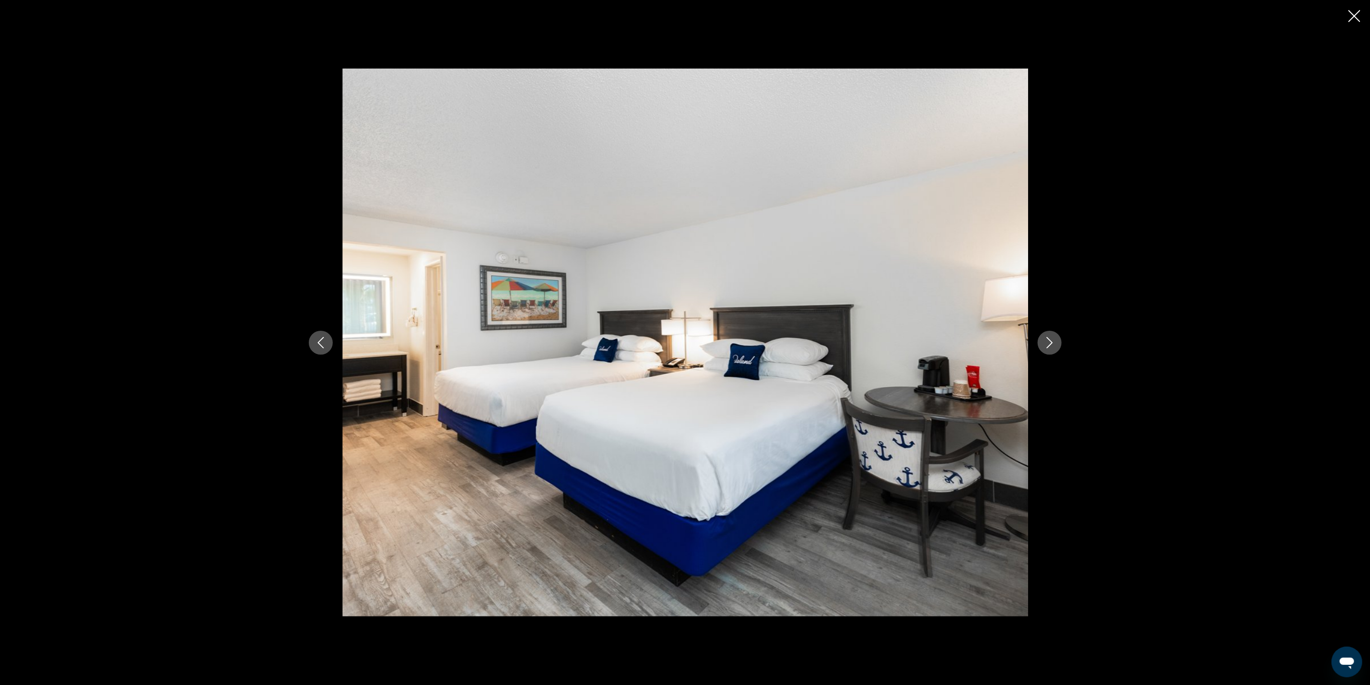
click at [1049, 342] on icon "Next image" at bounding box center [1050, 343] width 12 height 12
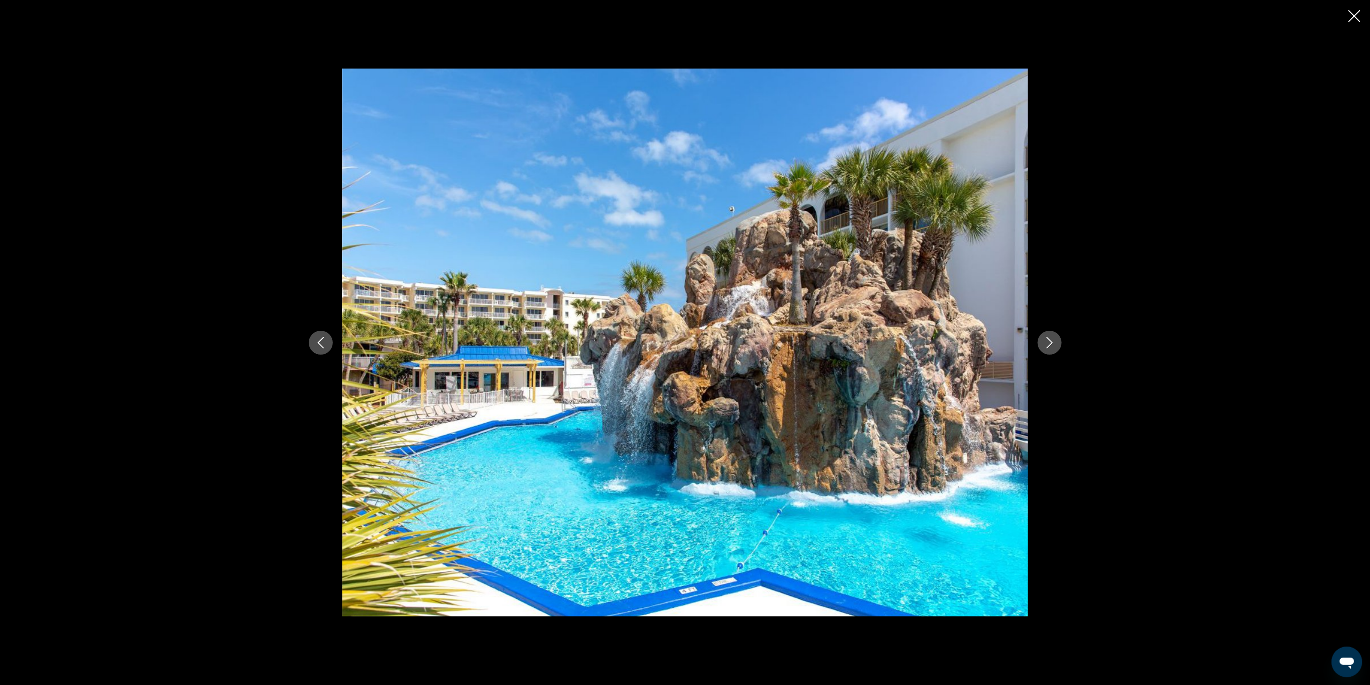
click at [1049, 342] on icon "Next image" at bounding box center [1050, 343] width 12 height 12
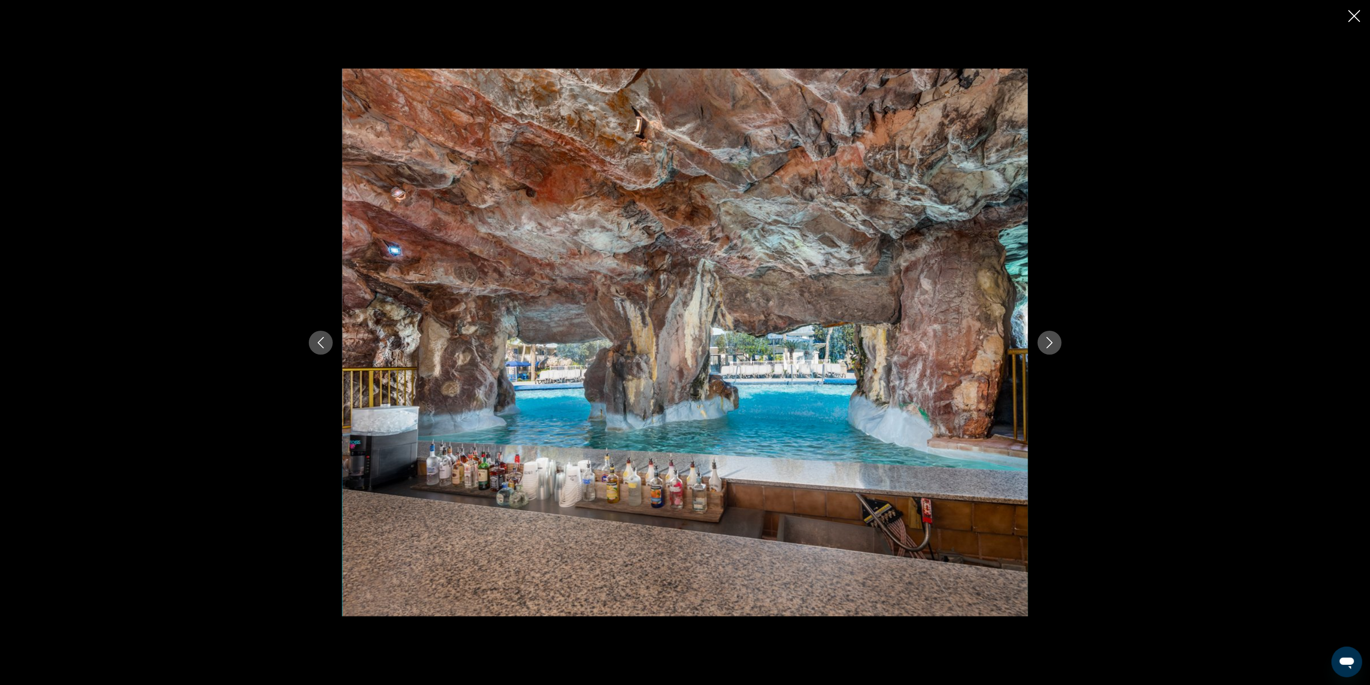
click at [1049, 342] on icon "Next image" at bounding box center [1050, 343] width 12 height 12
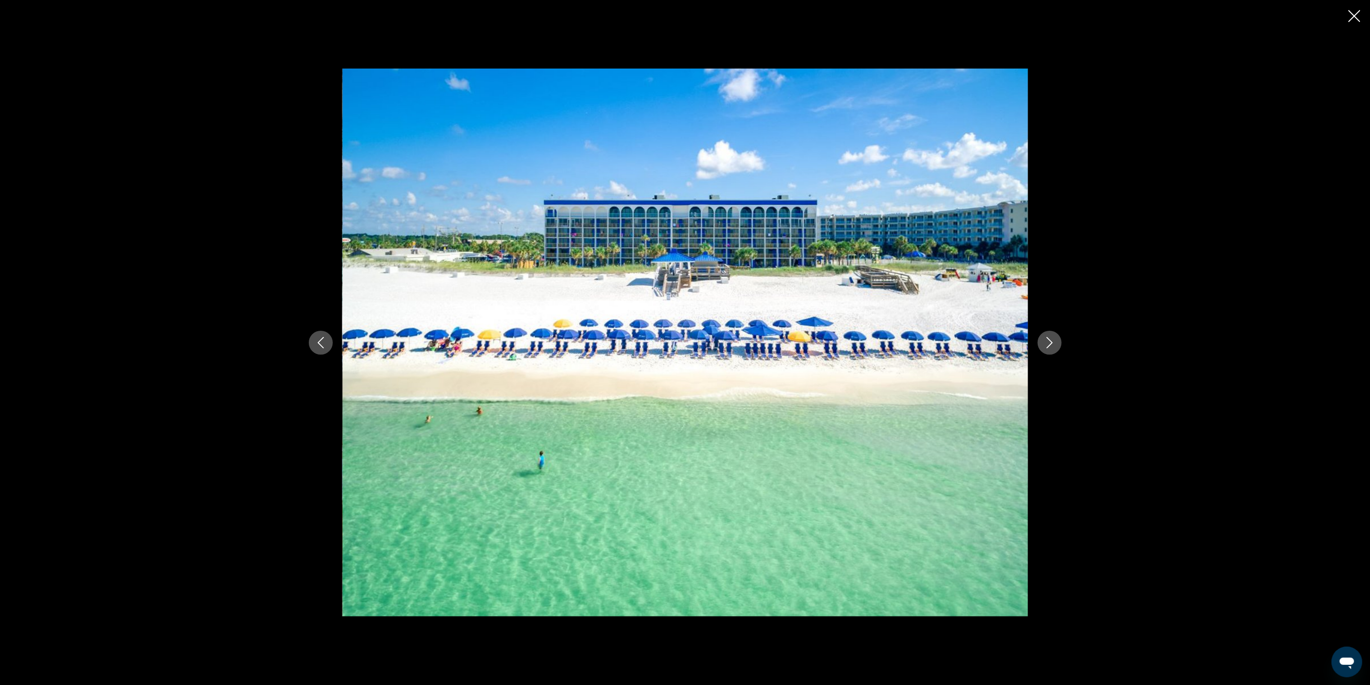
drag, startPoint x: 1357, startPoint y: 16, endPoint x: 1351, endPoint y: 18, distance: 6.4
click at [1357, 18] on icon "Close slideshow" at bounding box center [1355, 16] width 12 height 12
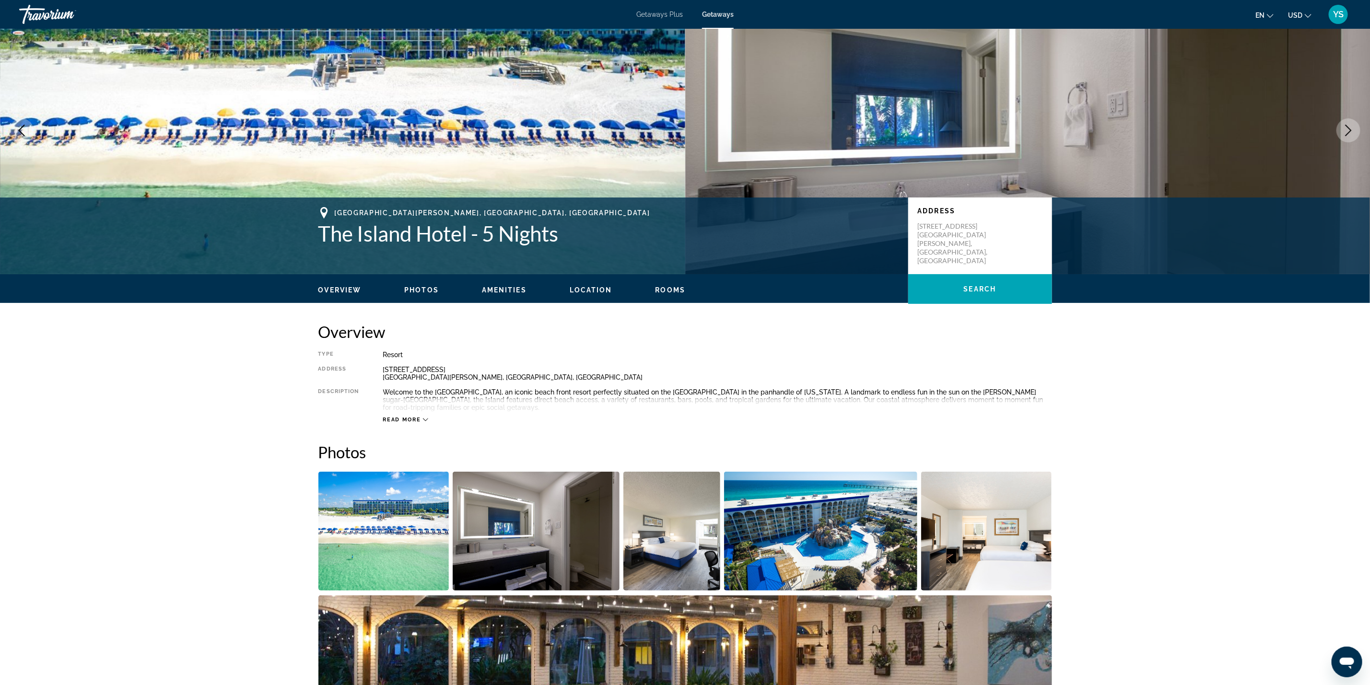
scroll to position [0, 0]
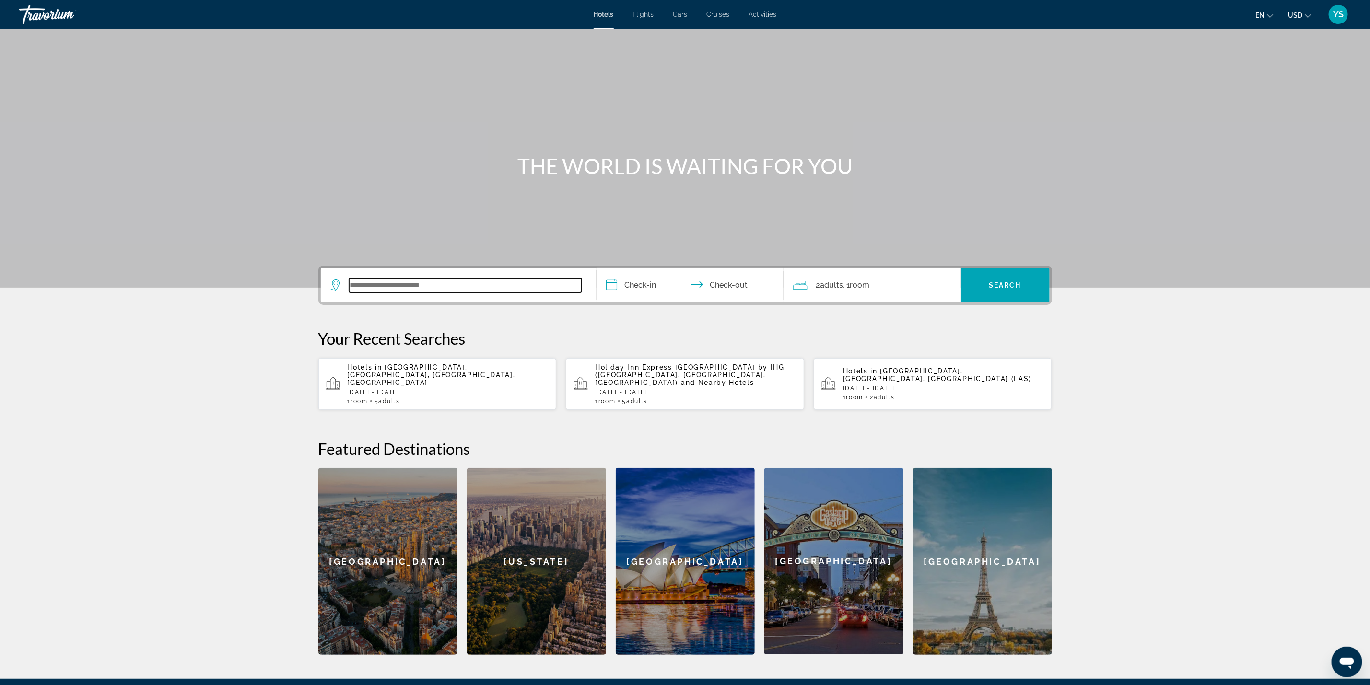
click at [429, 284] on input "Search widget" at bounding box center [465, 285] width 233 height 14
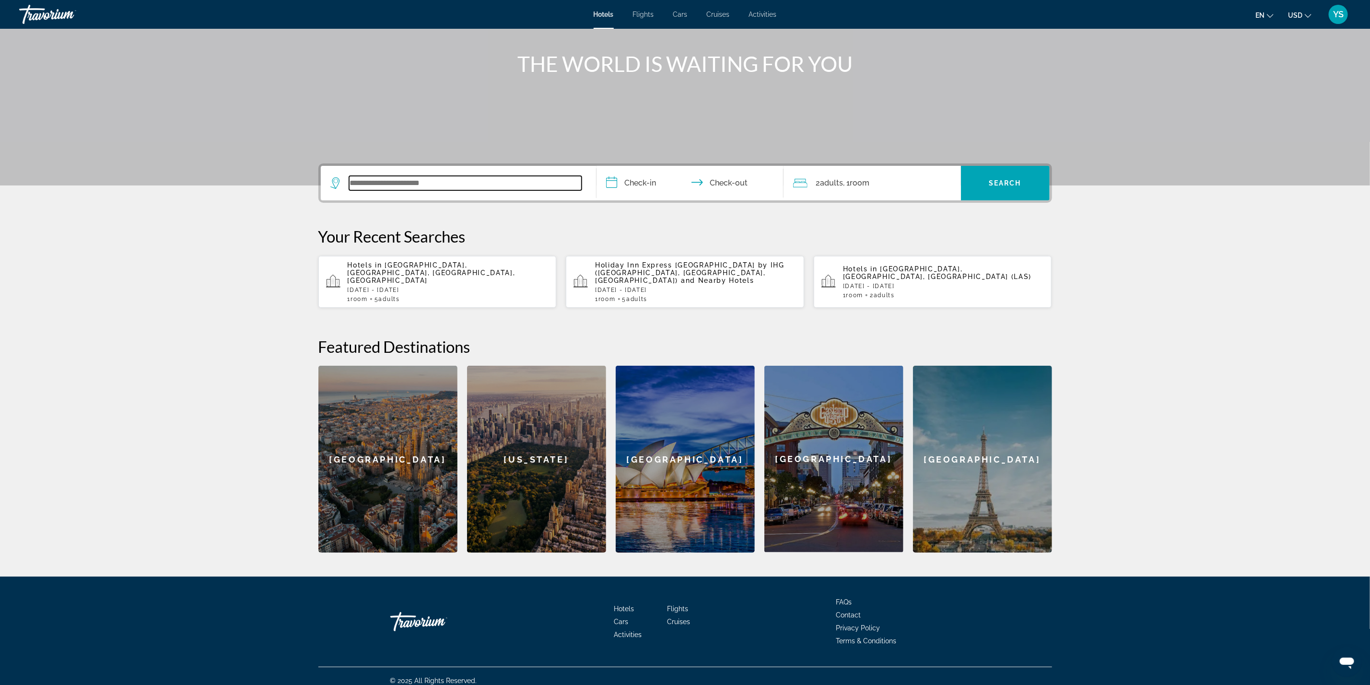
scroll to position [104, 0]
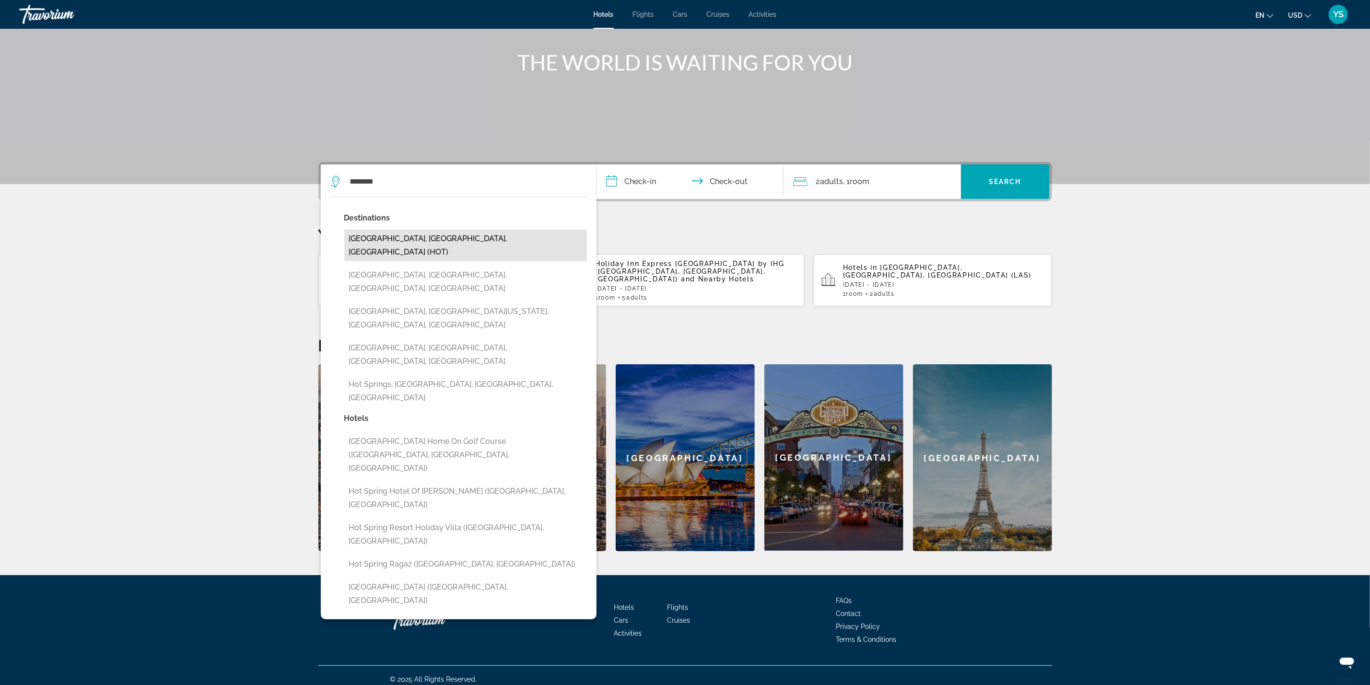
click at [434, 246] on button "Hot Springs, AR, United States (HOT)" at bounding box center [465, 246] width 243 height 32
type input "**********"
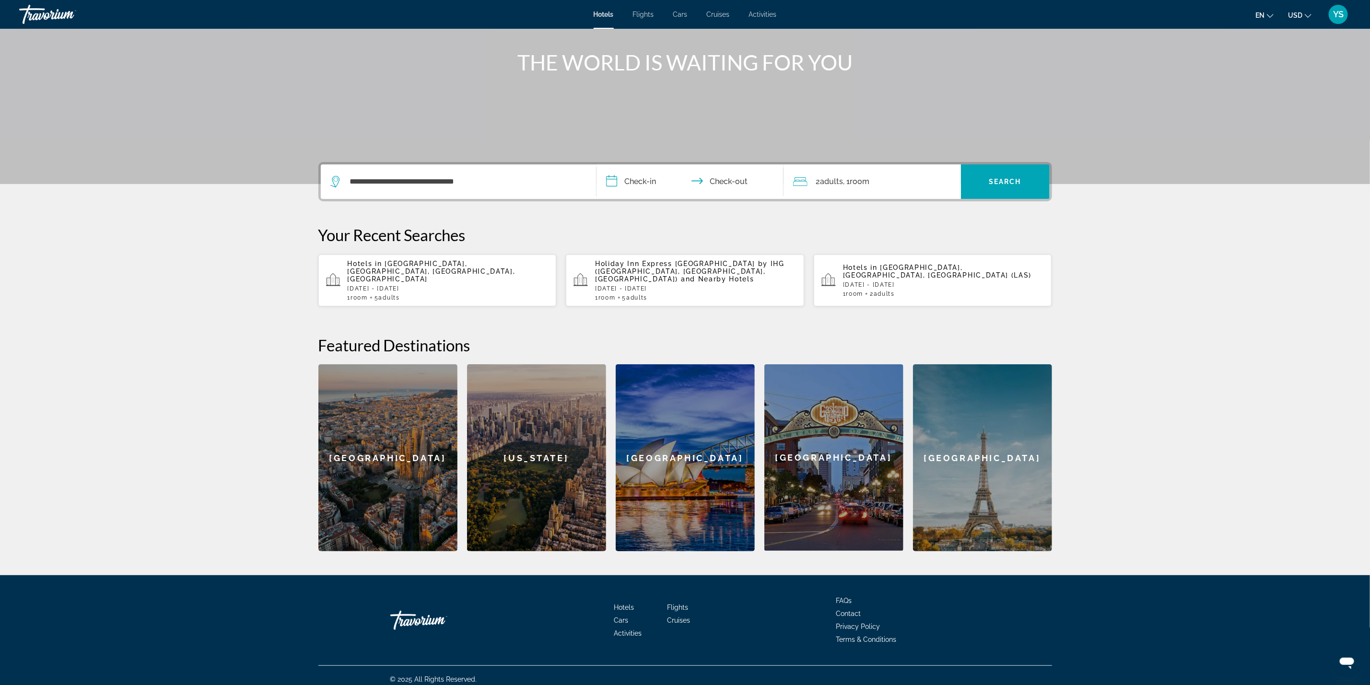
click at [661, 177] on input "**********" at bounding box center [692, 182] width 191 height 37
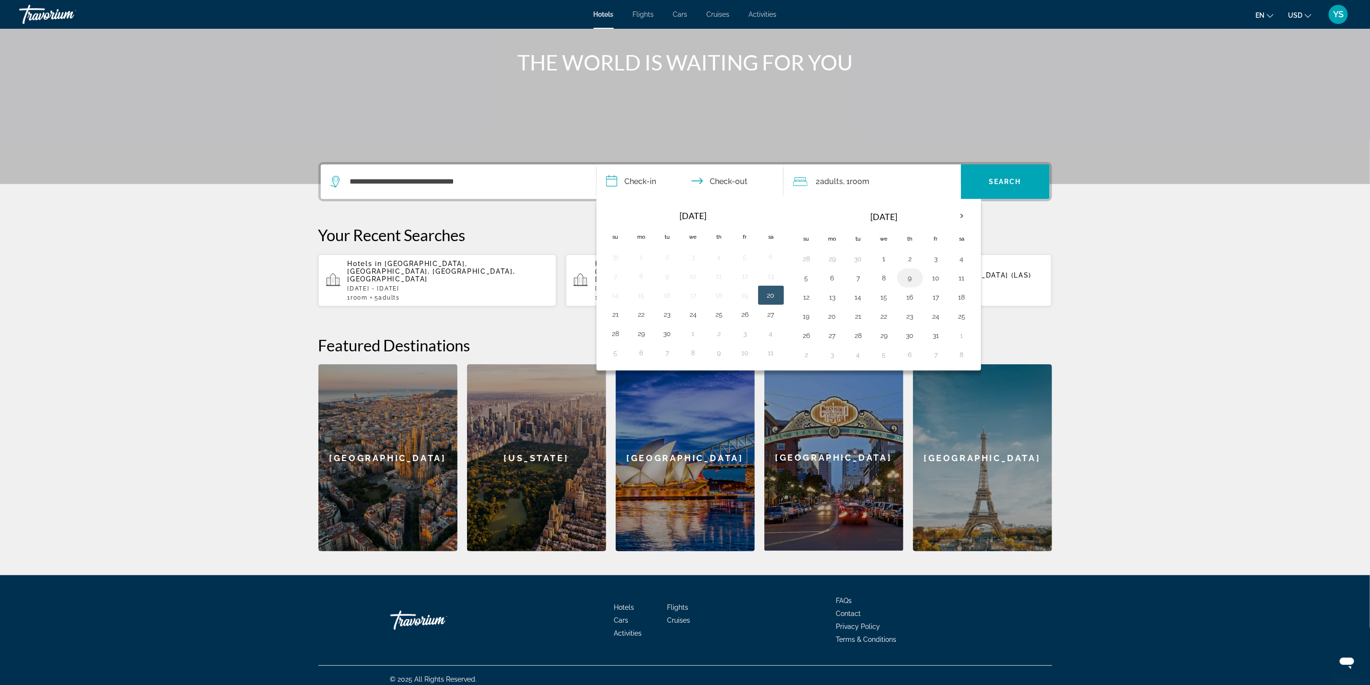
click at [913, 279] on button "9" at bounding box center [910, 277] width 15 height 13
click at [811, 301] on button "12" at bounding box center [806, 297] width 15 height 13
type input "**********"
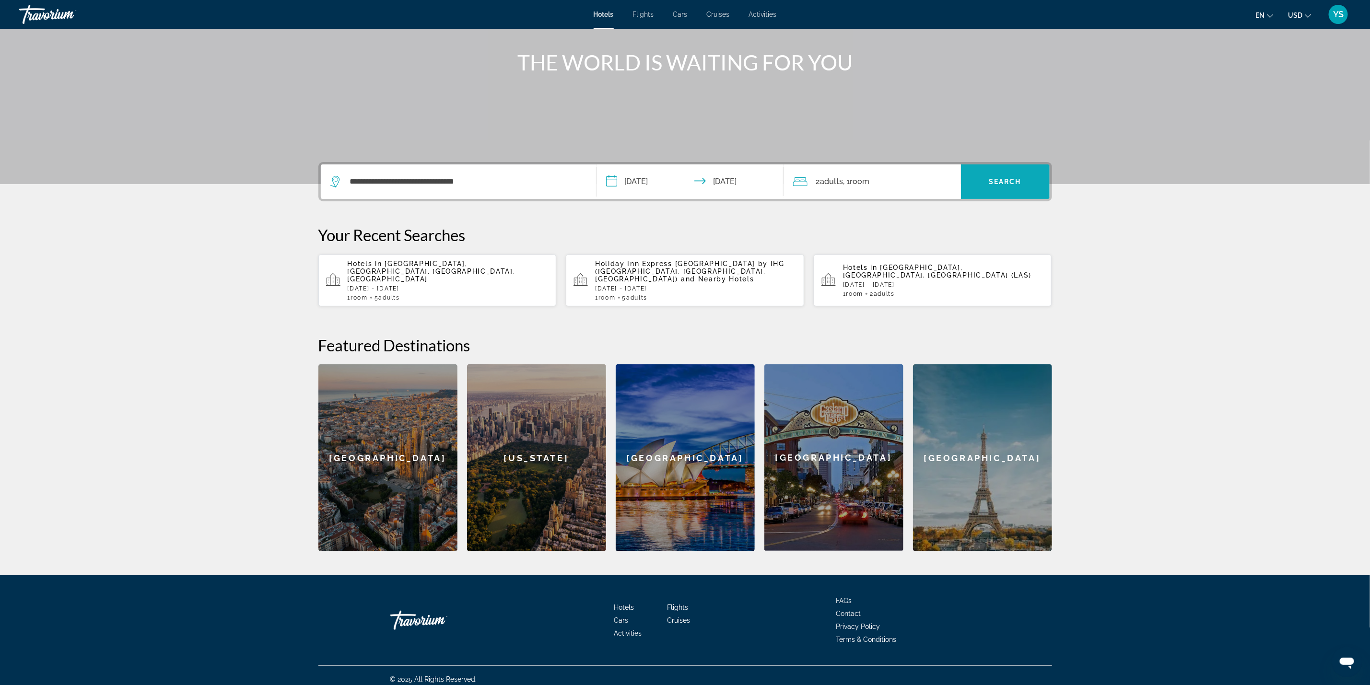
click at [989, 175] on span "Search widget" at bounding box center [1005, 181] width 89 height 23
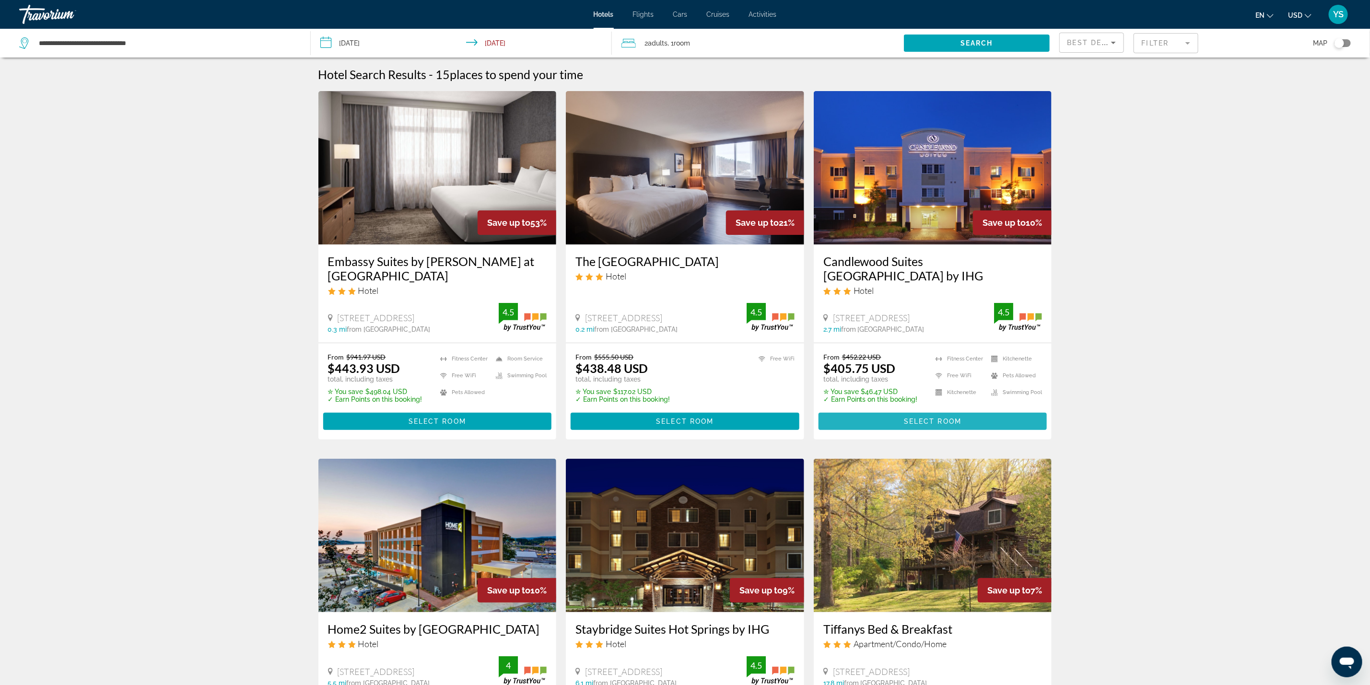
click at [983, 422] on span "Main content" at bounding box center [933, 421] width 229 height 23
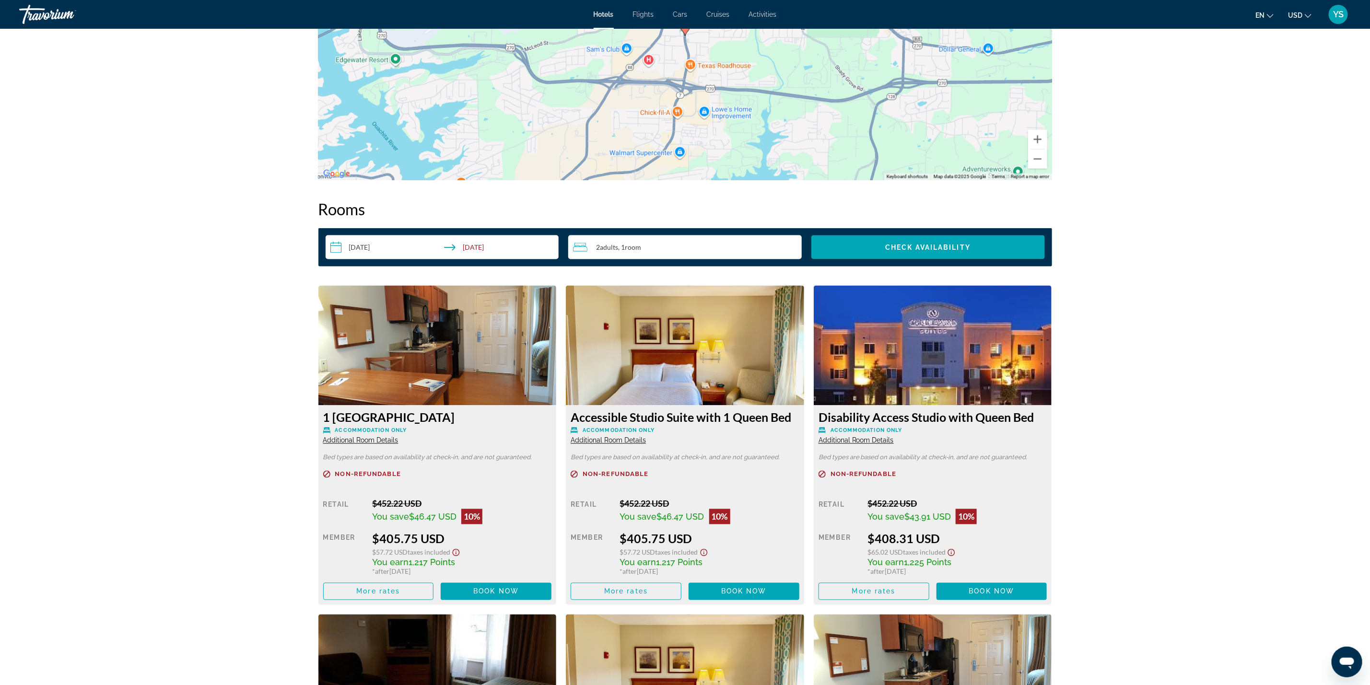
scroll to position [1079, 0]
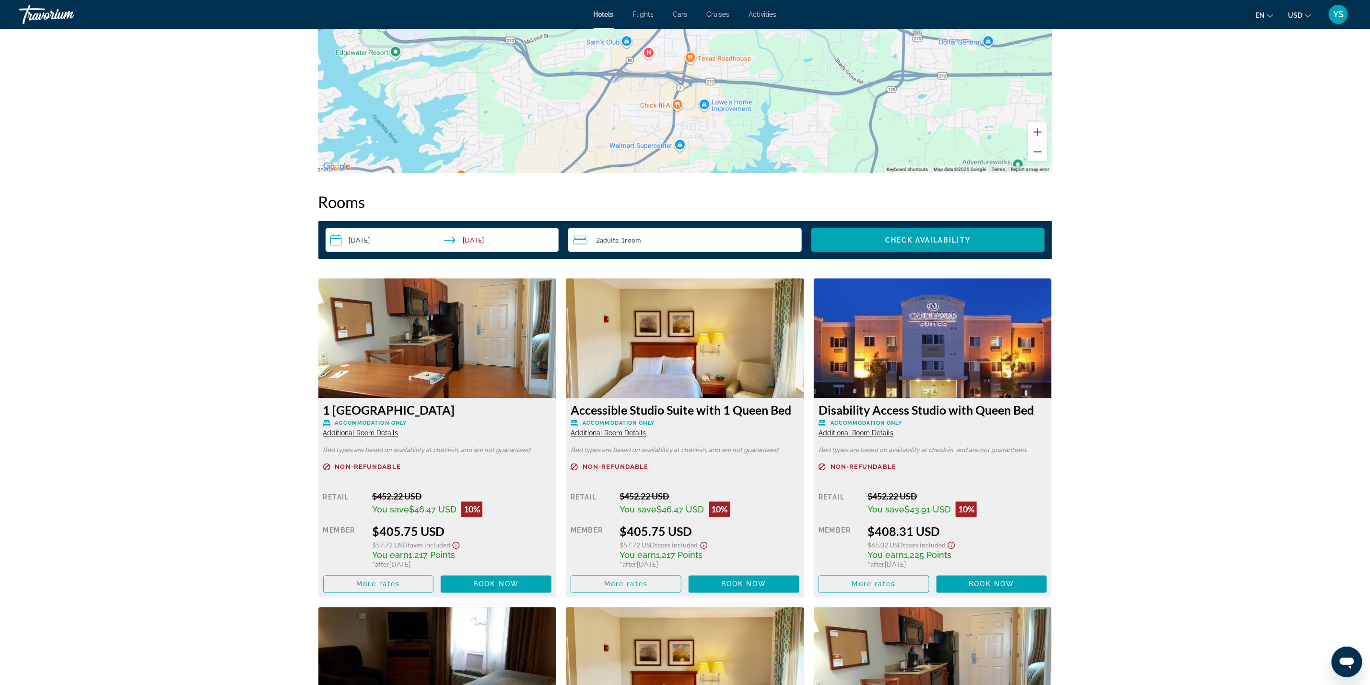
click at [364, 236] on input "**********" at bounding box center [444, 241] width 237 height 27
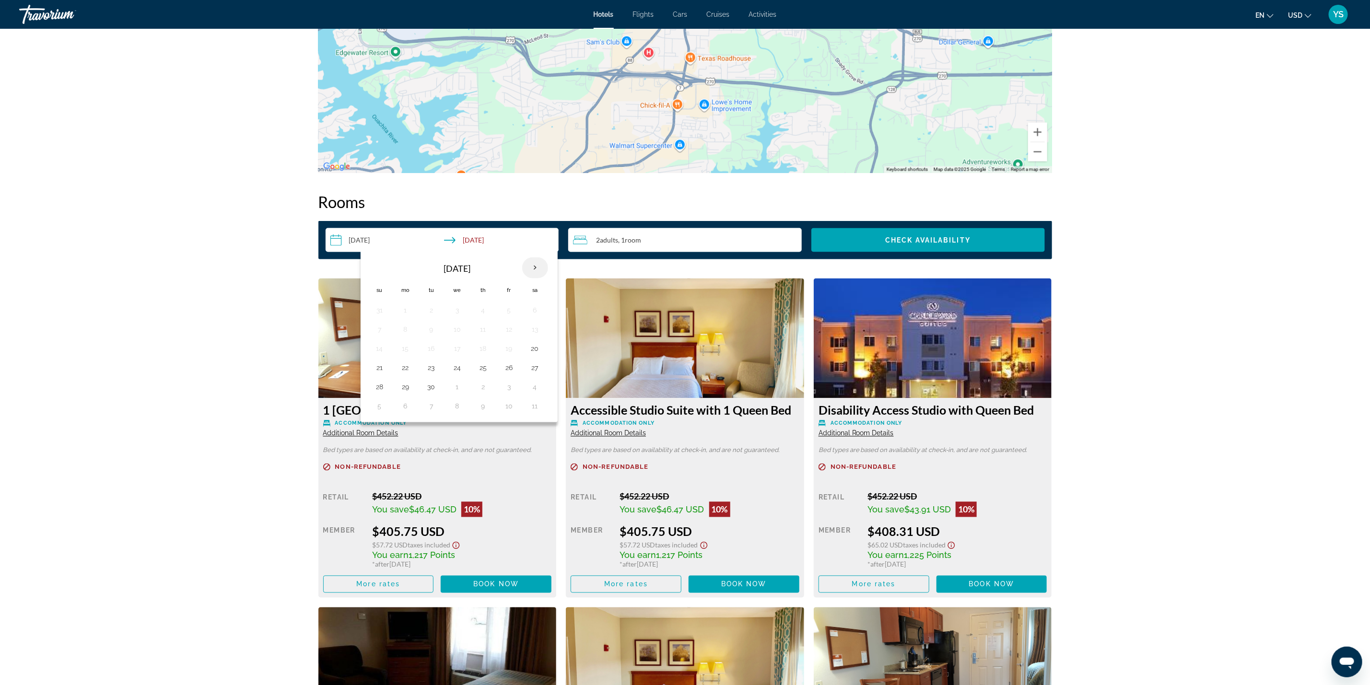
click at [540, 268] on th "Next month" at bounding box center [535, 268] width 26 height 21
click at [511, 335] on button "10" at bounding box center [509, 329] width 15 height 13
click at [380, 353] on button "12" at bounding box center [379, 348] width 15 height 13
type input "**********"
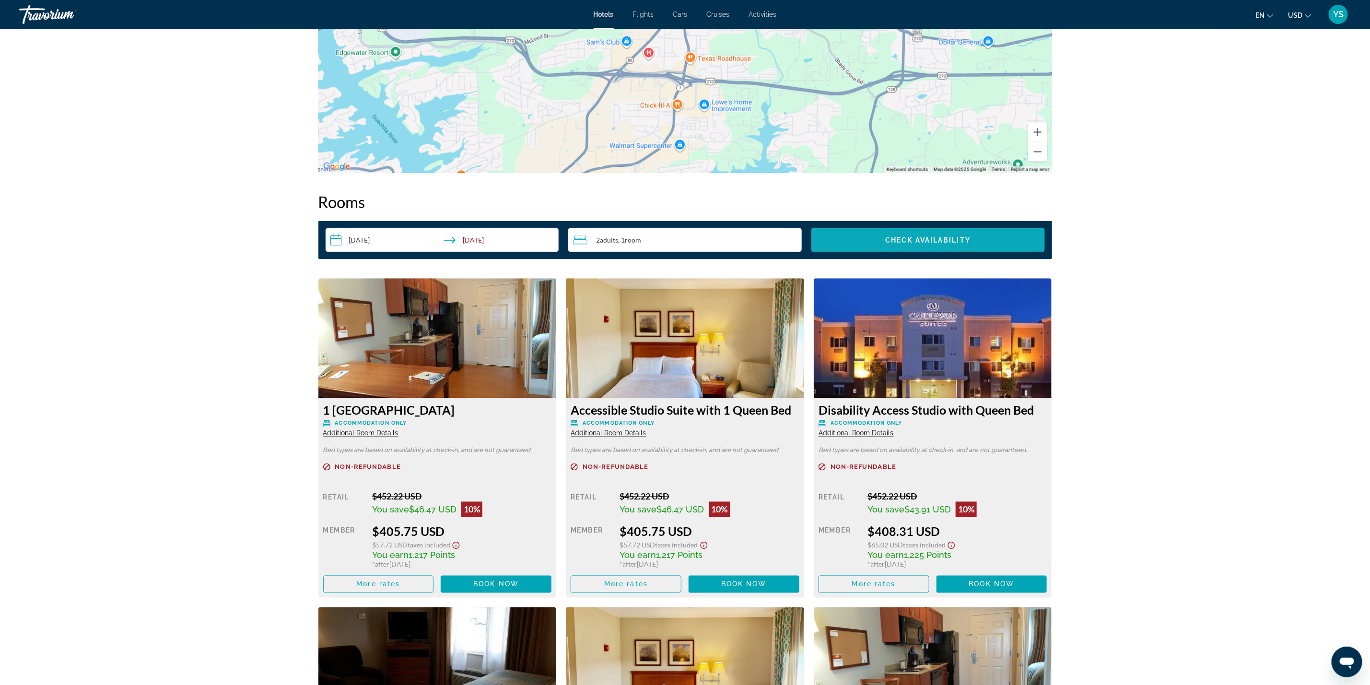
click at [898, 236] on span "Check Availability" at bounding box center [927, 240] width 85 height 8
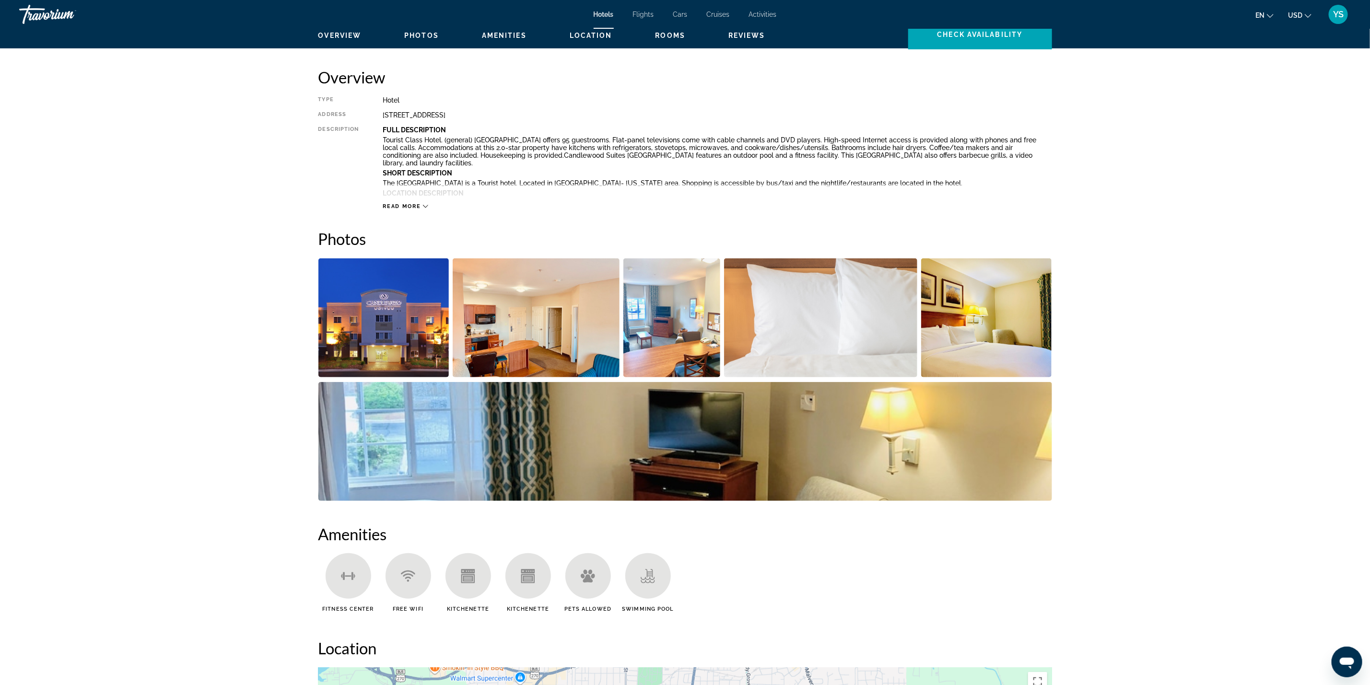
scroll to position [278, 0]
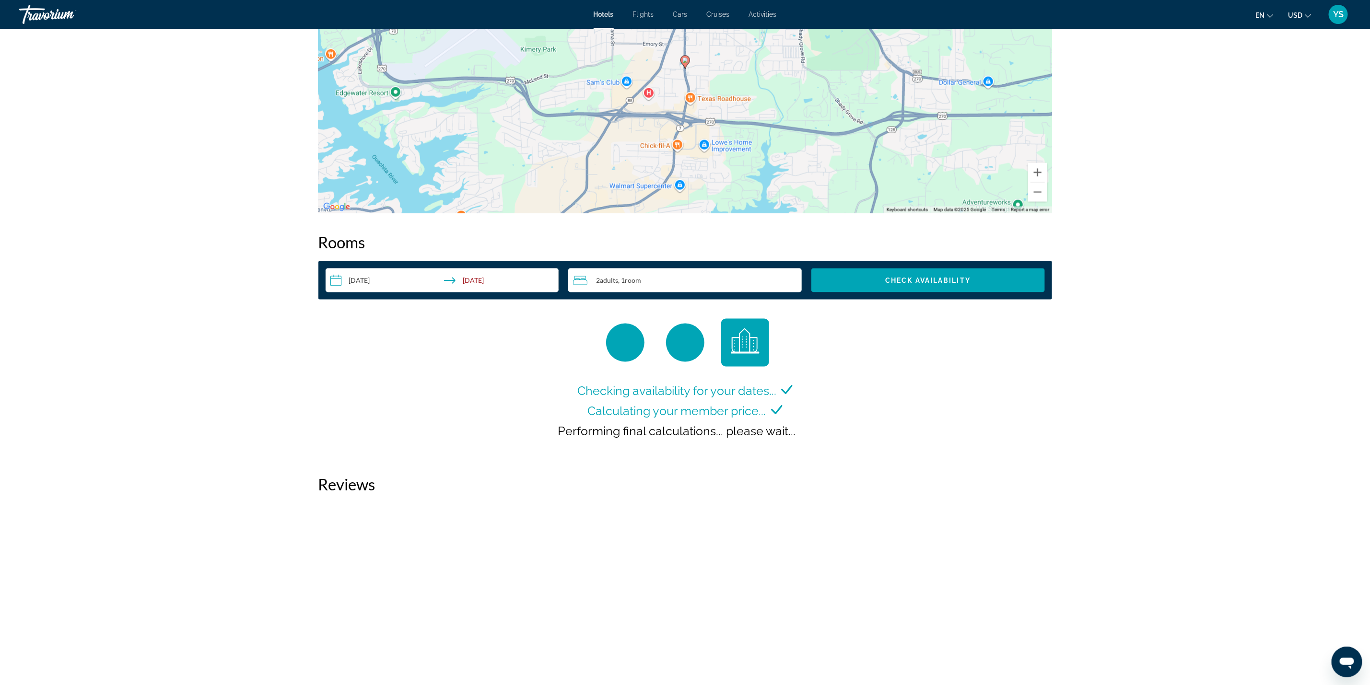
scroll to position [1069, 0]
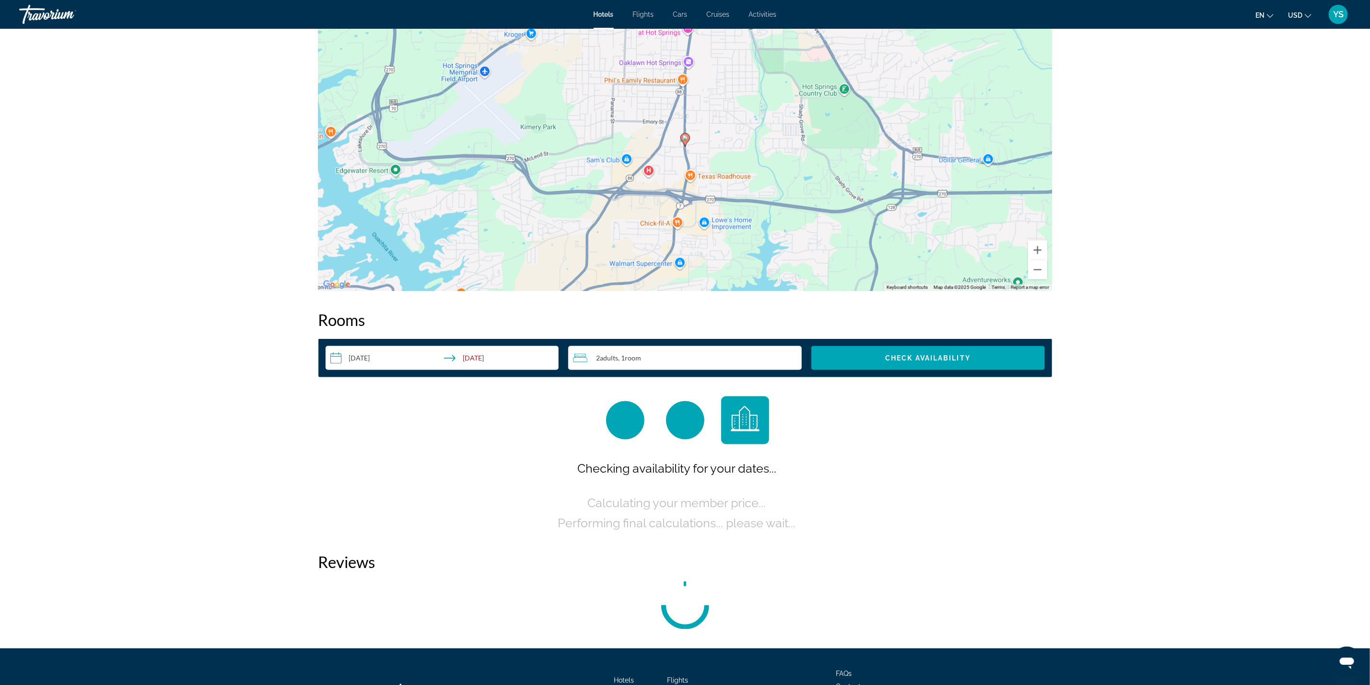
scroll to position [1007, 0]
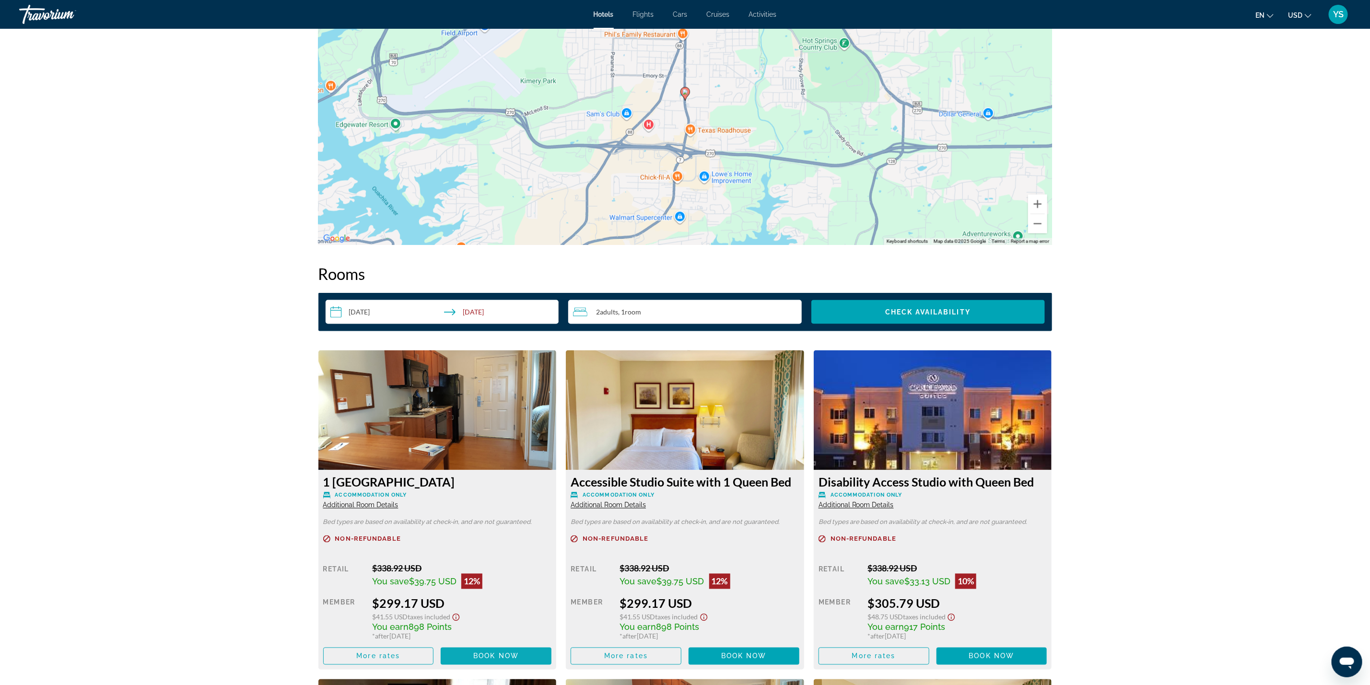
click at [488, 655] on span "Book now" at bounding box center [496, 657] width 46 height 8
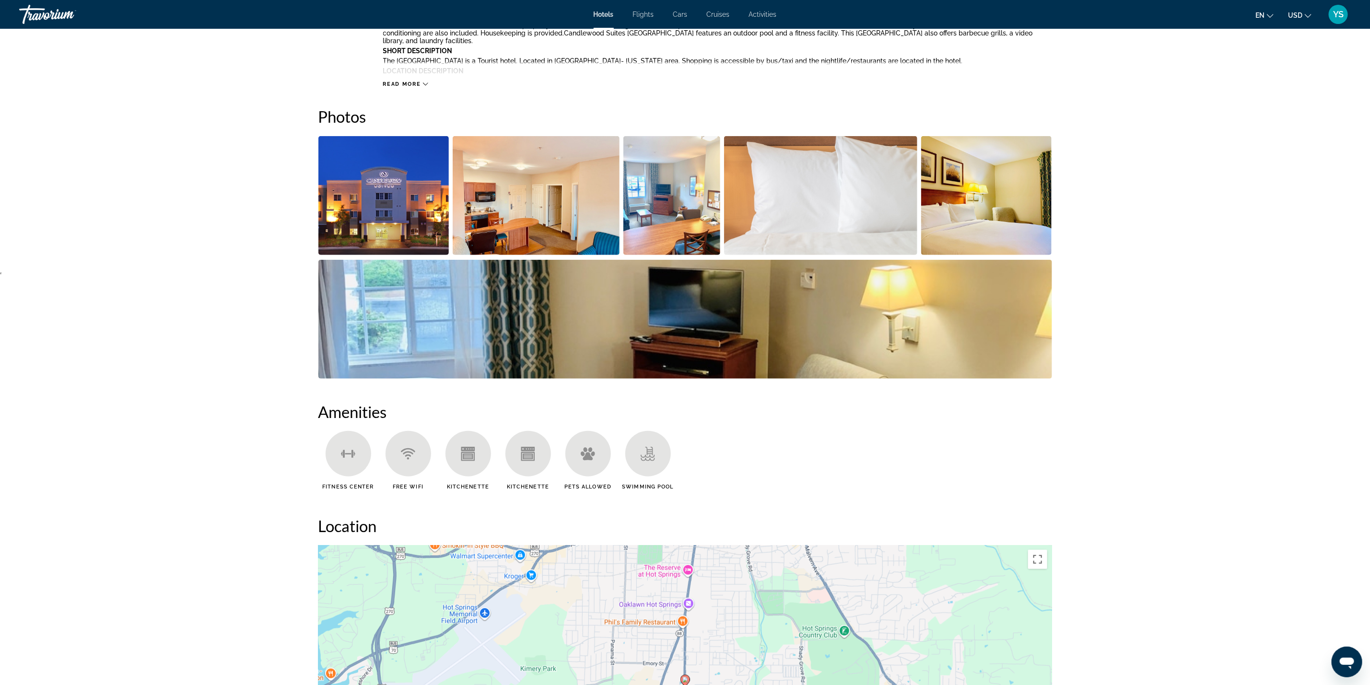
scroll to position [360, 0]
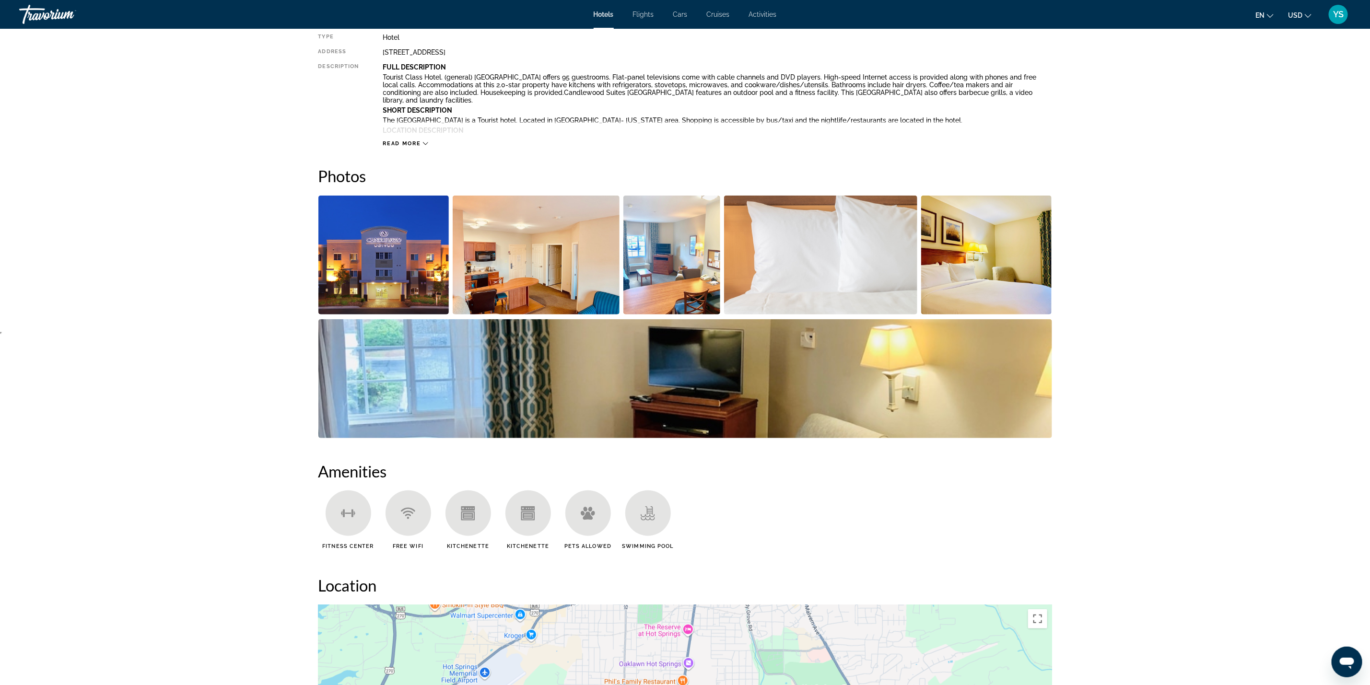
click at [327, 236] on img "Open full-screen image slider" at bounding box center [383, 255] width 131 height 119
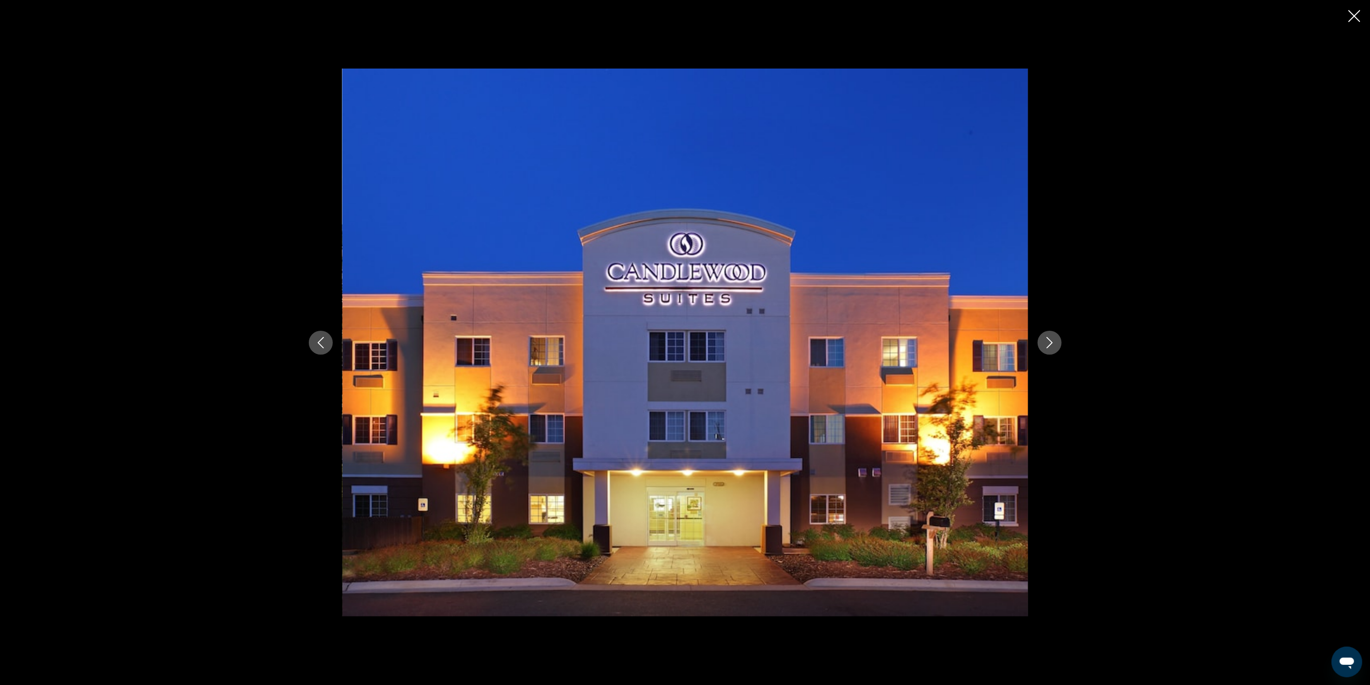
click at [1053, 348] on icon "Next image" at bounding box center [1050, 343] width 12 height 12
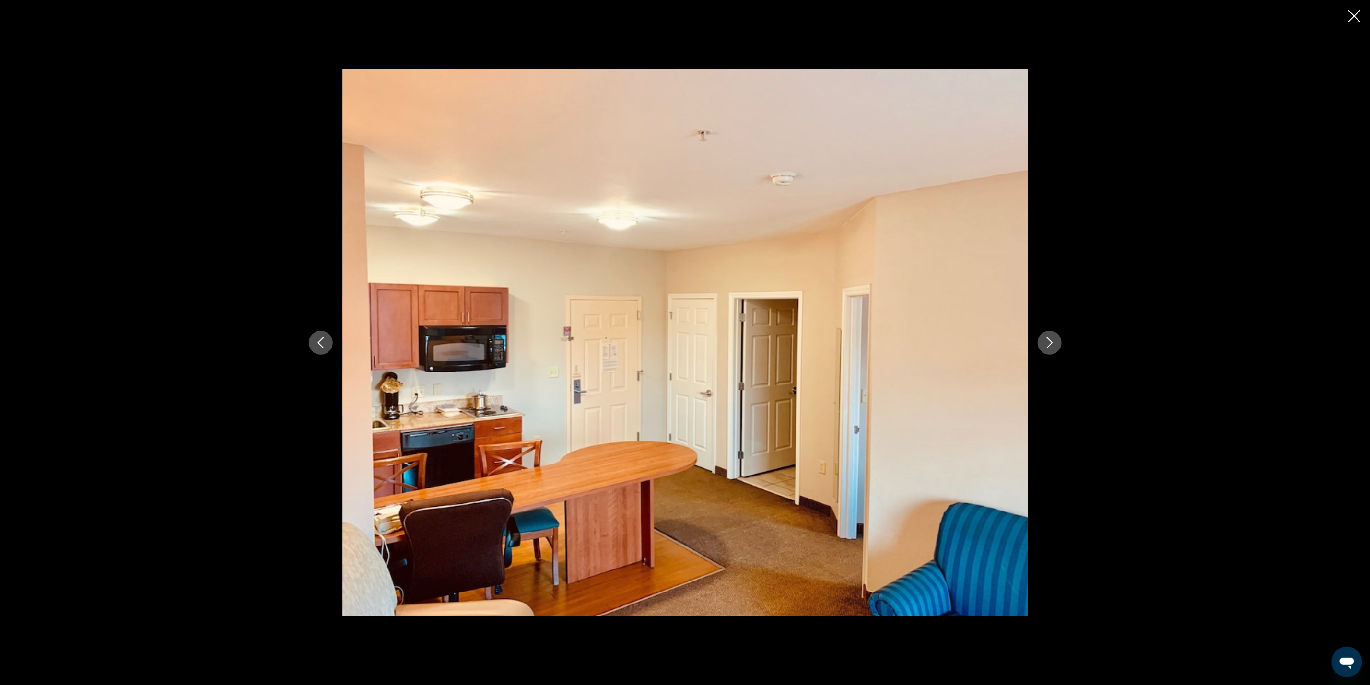
click at [1053, 348] on icon "Next image" at bounding box center [1050, 343] width 12 height 12
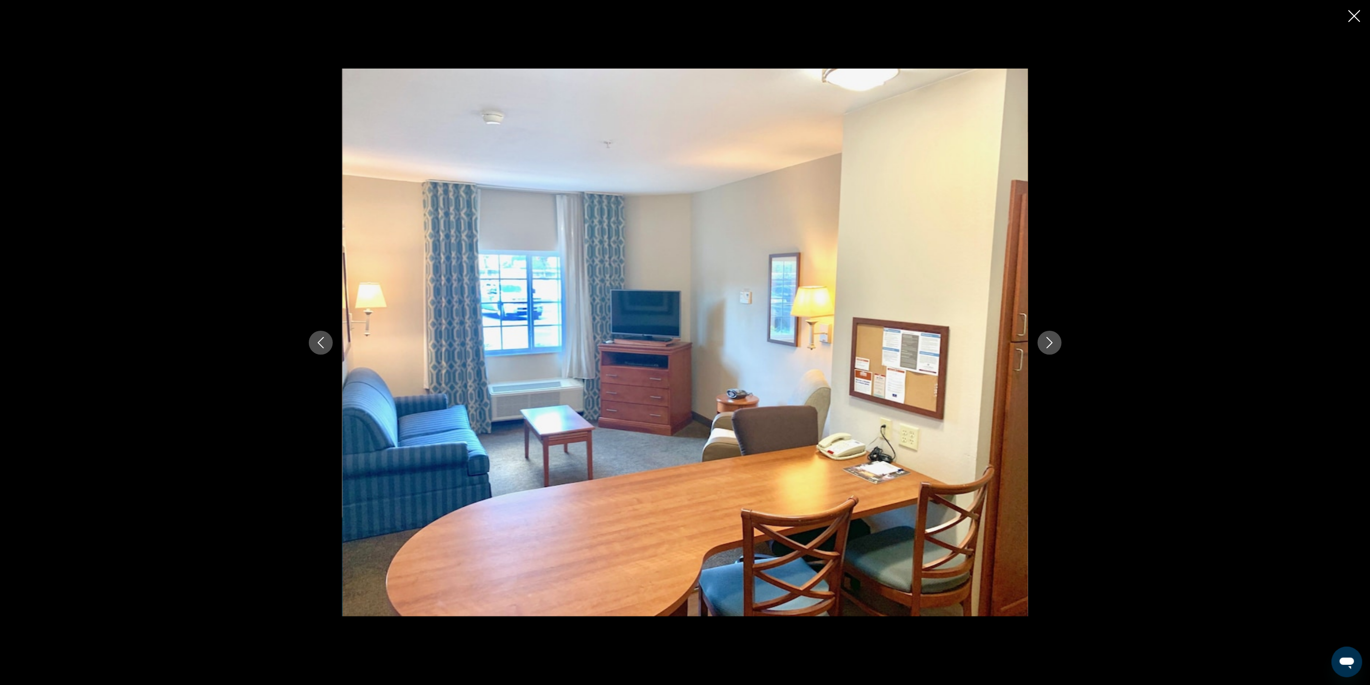
click at [1052, 347] on icon "Next image" at bounding box center [1050, 343] width 12 height 12
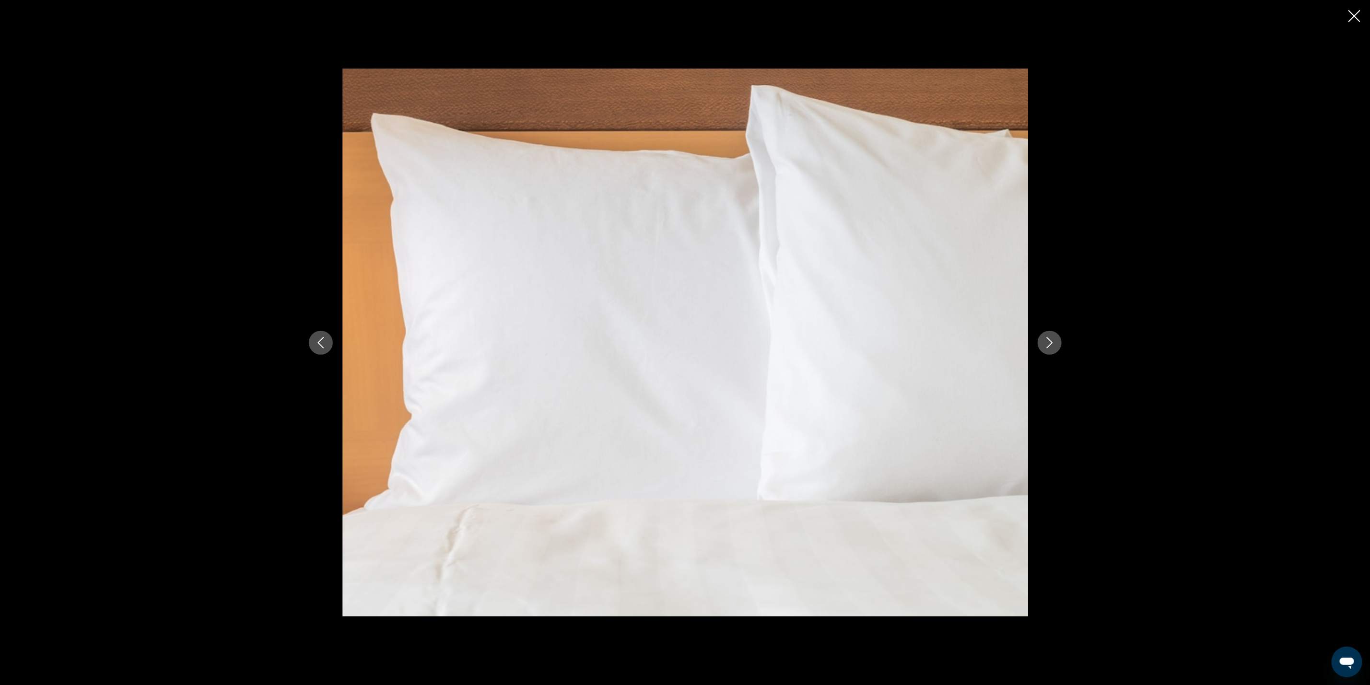
click at [1052, 347] on icon "Next image" at bounding box center [1050, 343] width 12 height 12
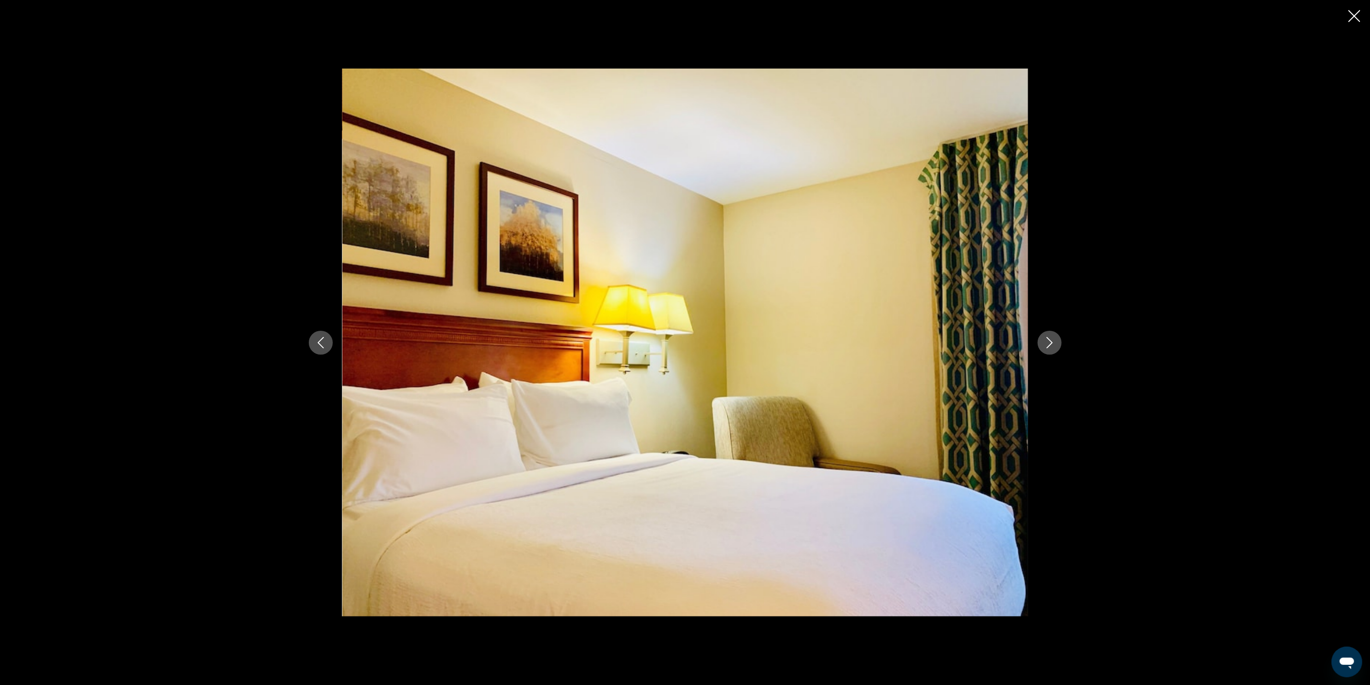
click at [1052, 347] on icon "Next image" at bounding box center [1050, 343] width 12 height 12
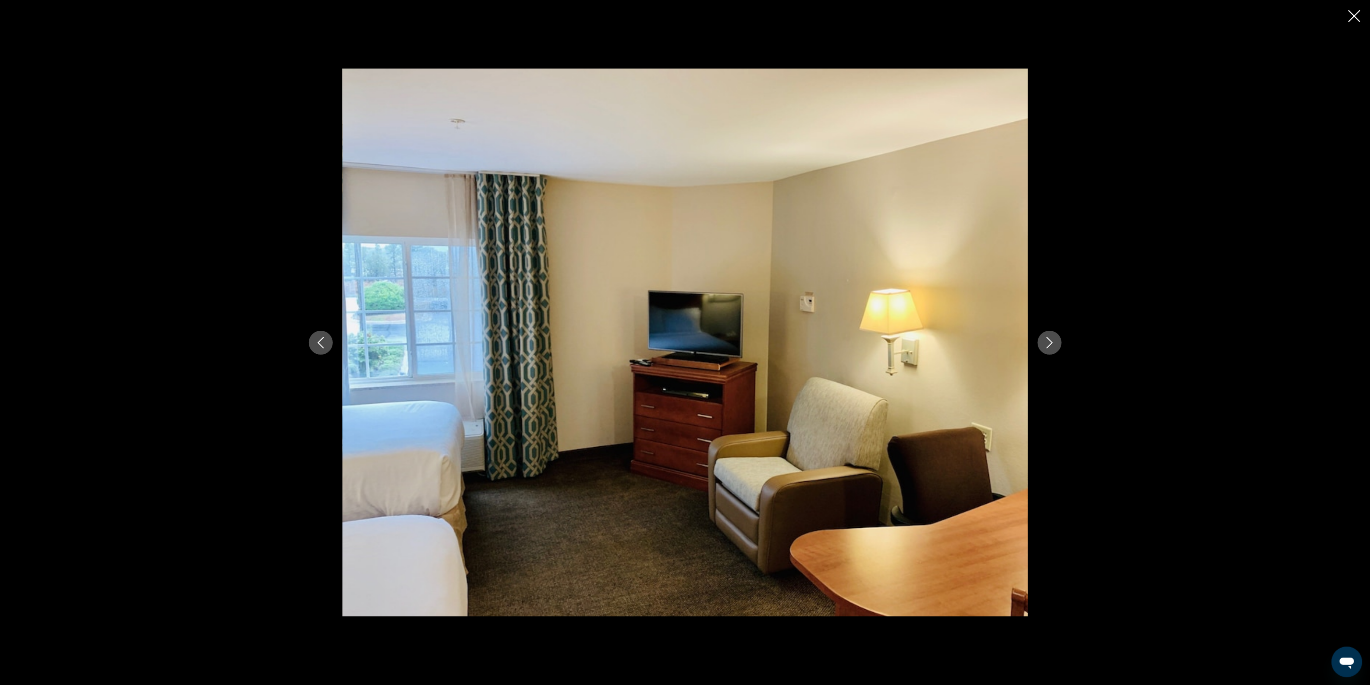
click at [1052, 347] on icon "Next image" at bounding box center [1050, 343] width 12 height 12
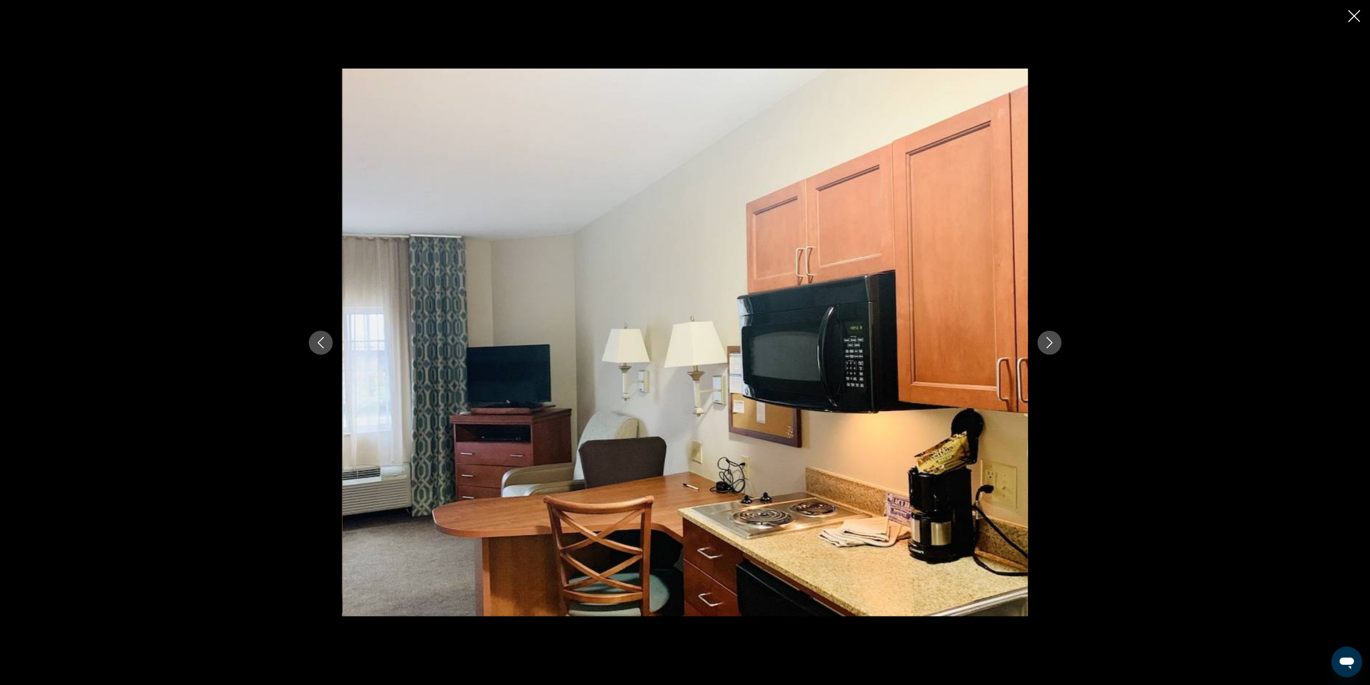
click at [1052, 347] on icon "Next image" at bounding box center [1050, 343] width 12 height 12
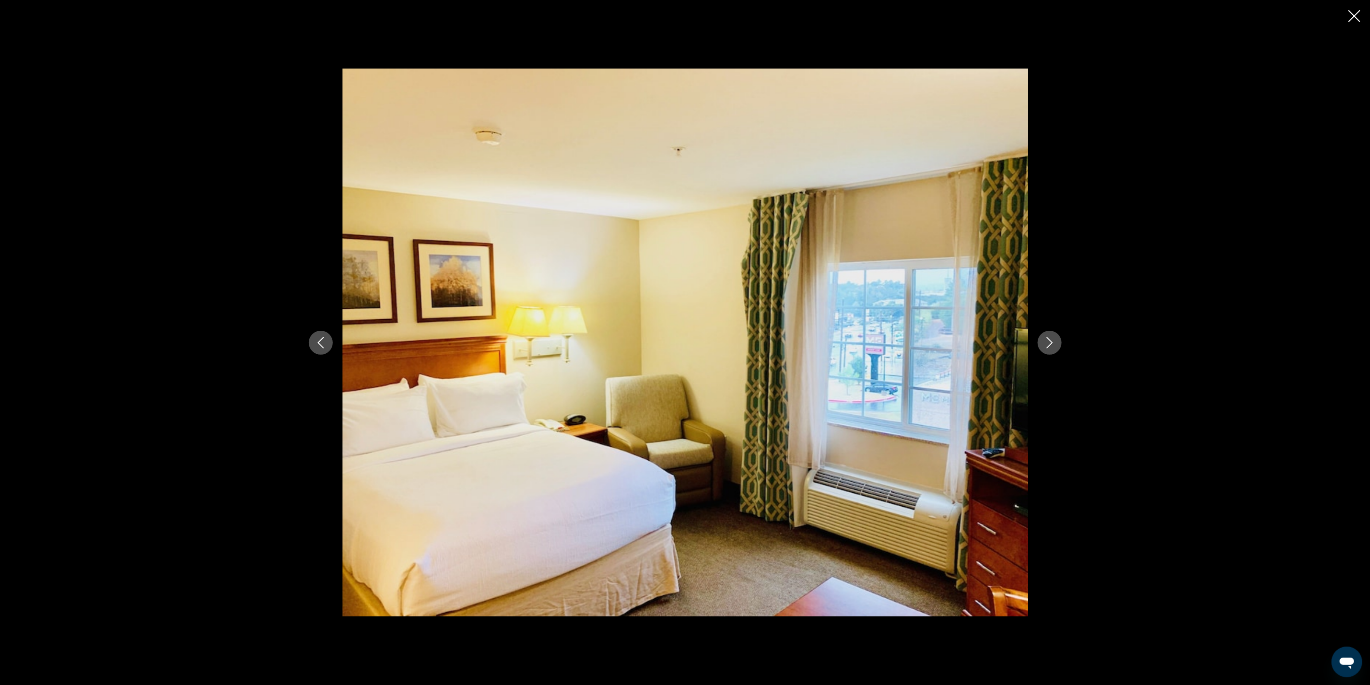
click at [324, 344] on icon "Previous image" at bounding box center [321, 343] width 12 height 12
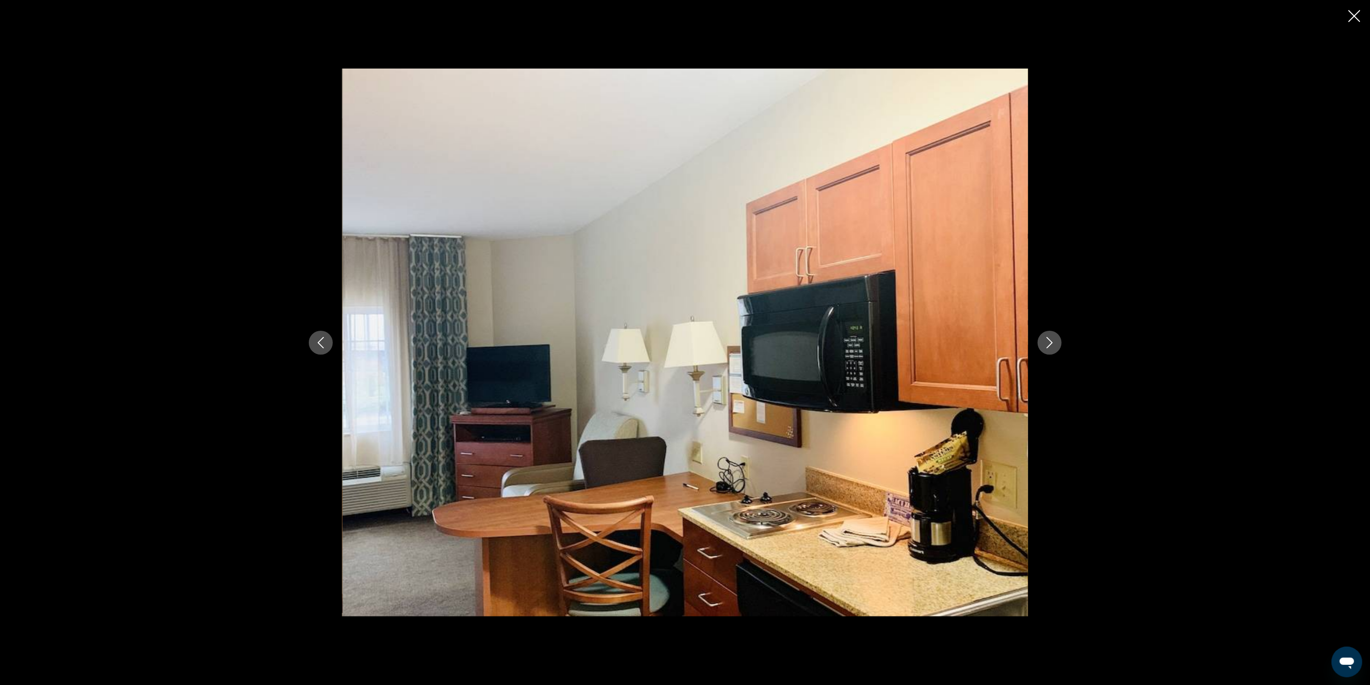
click at [1051, 340] on icon "Next image" at bounding box center [1050, 343] width 12 height 12
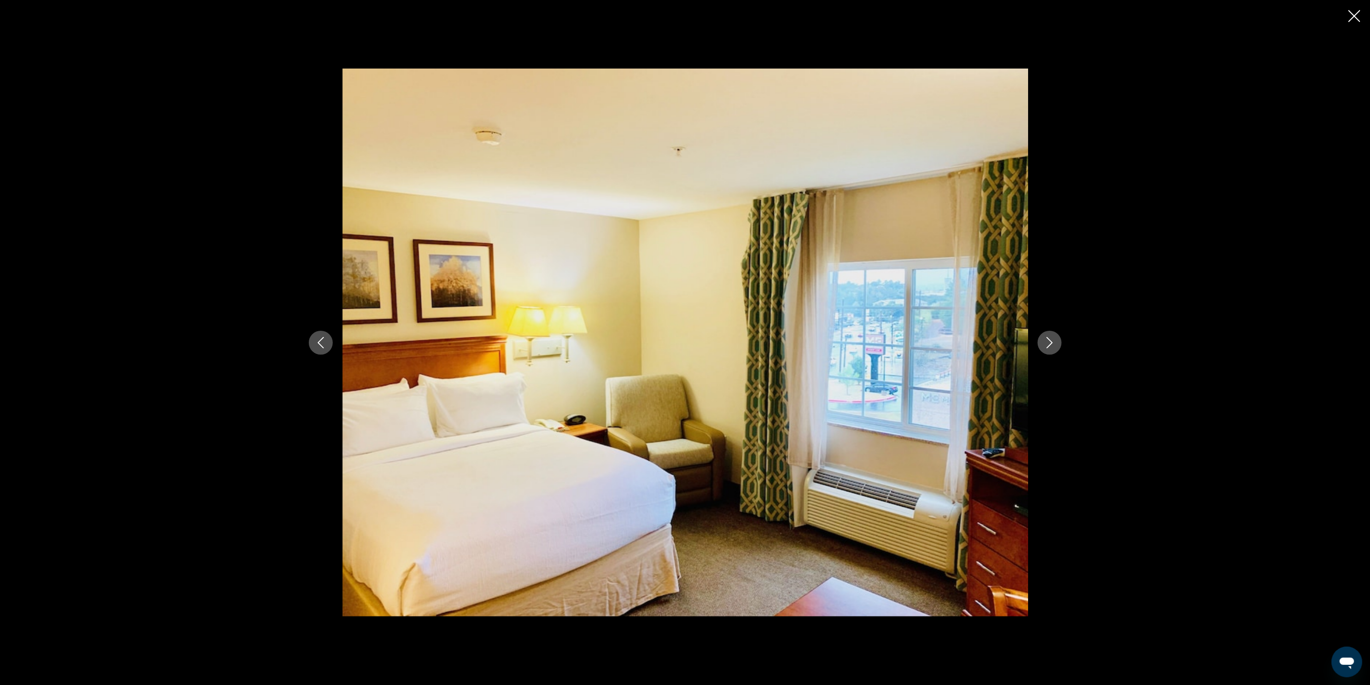
click at [1051, 340] on icon "Next image" at bounding box center [1050, 343] width 12 height 12
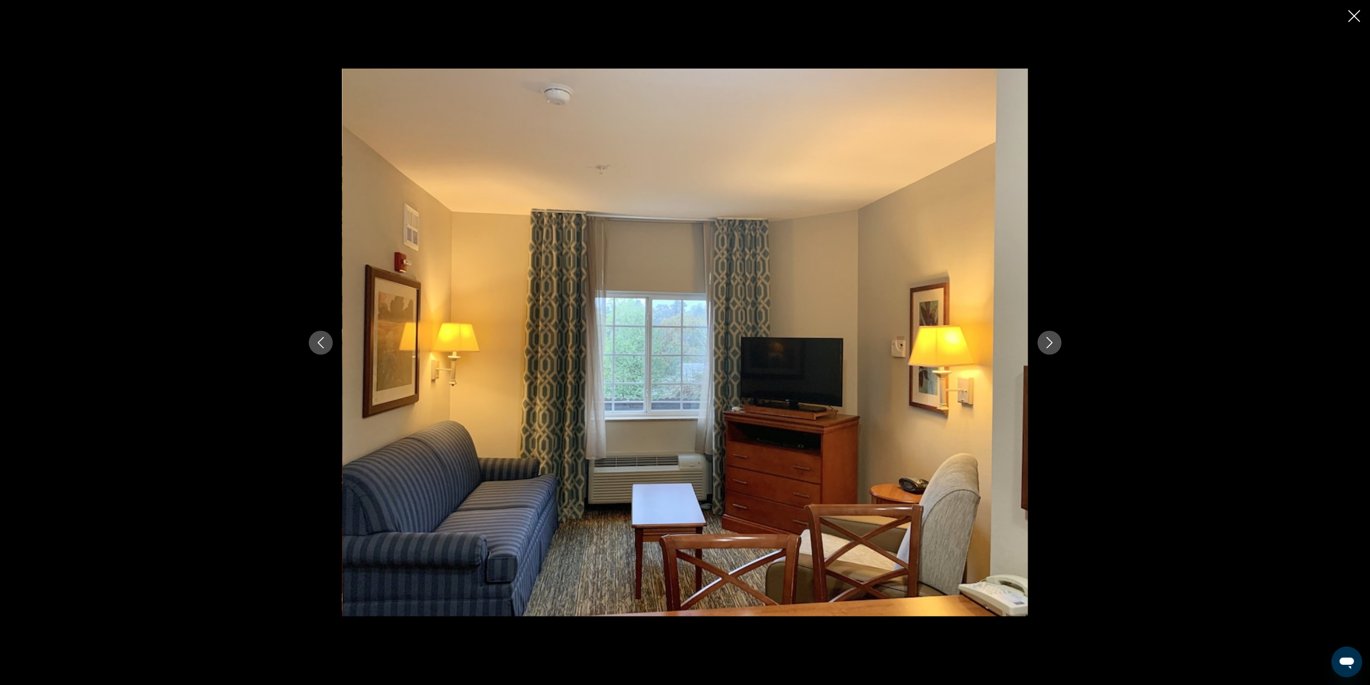
click at [1051, 340] on icon "Next image" at bounding box center [1050, 343] width 12 height 12
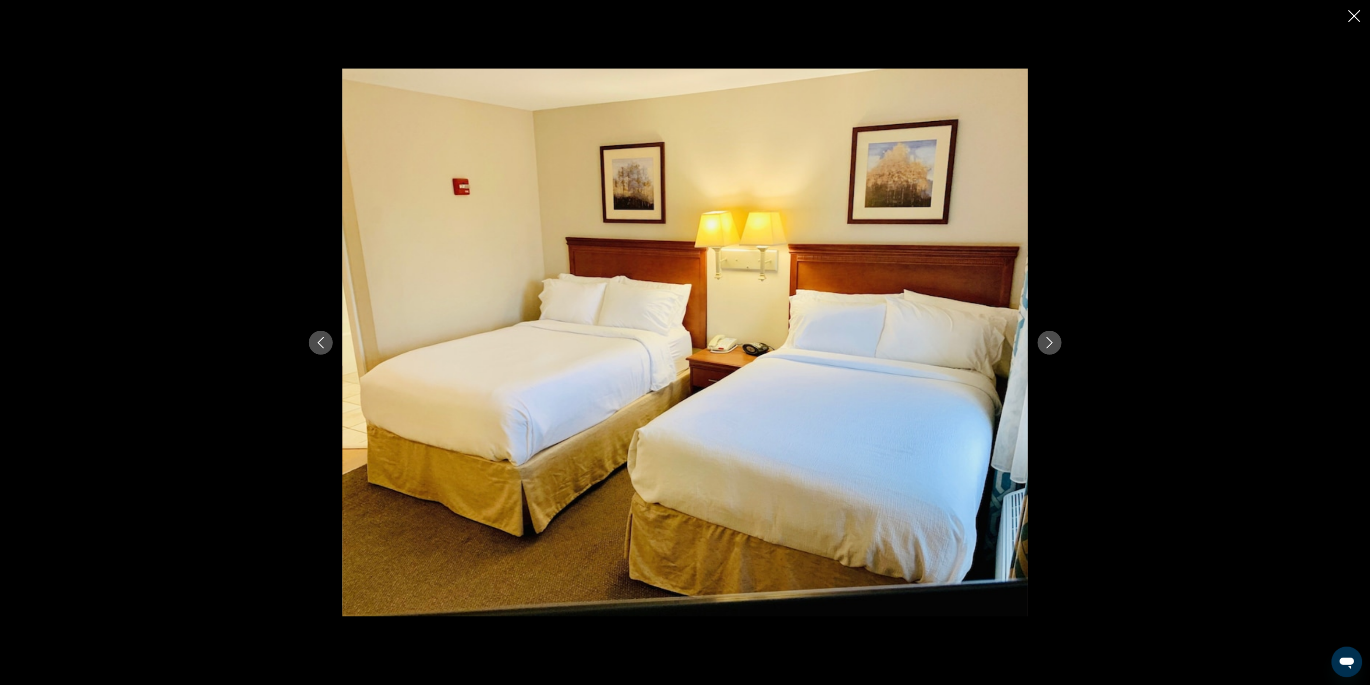
click at [1051, 340] on icon "Next image" at bounding box center [1050, 343] width 12 height 12
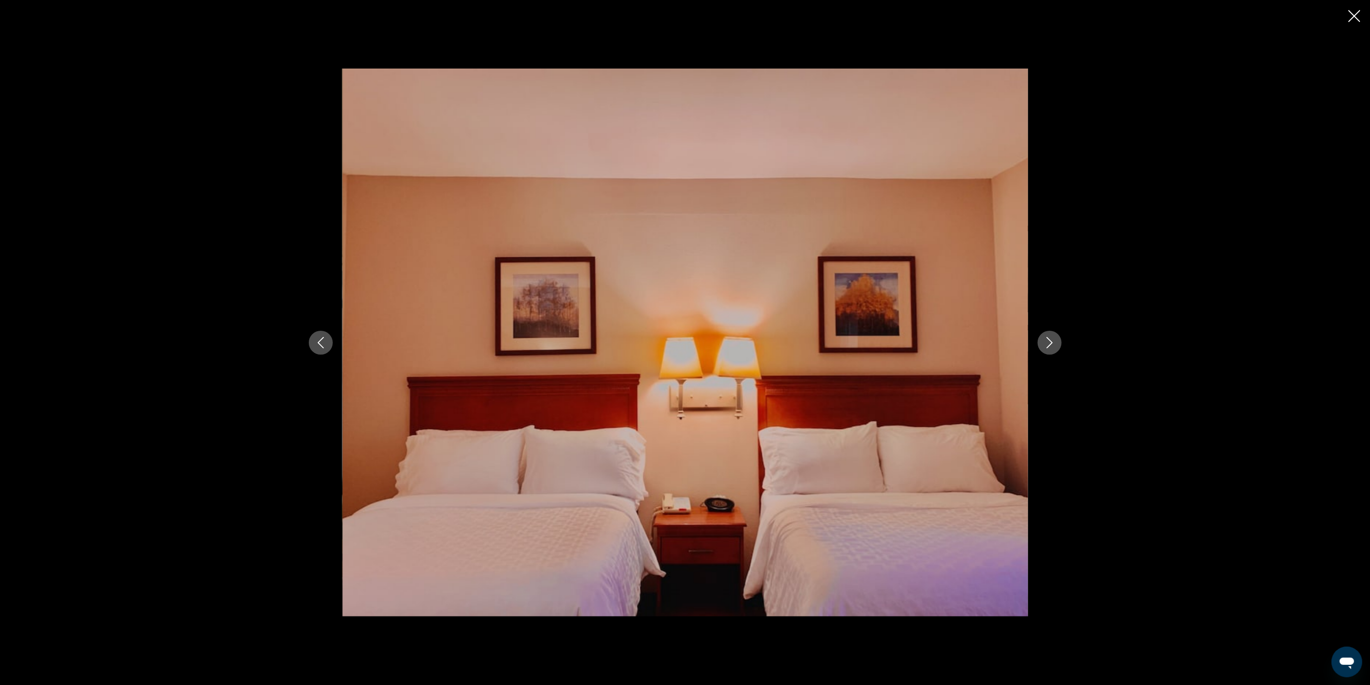
click at [1051, 340] on icon "Next image" at bounding box center [1050, 343] width 12 height 12
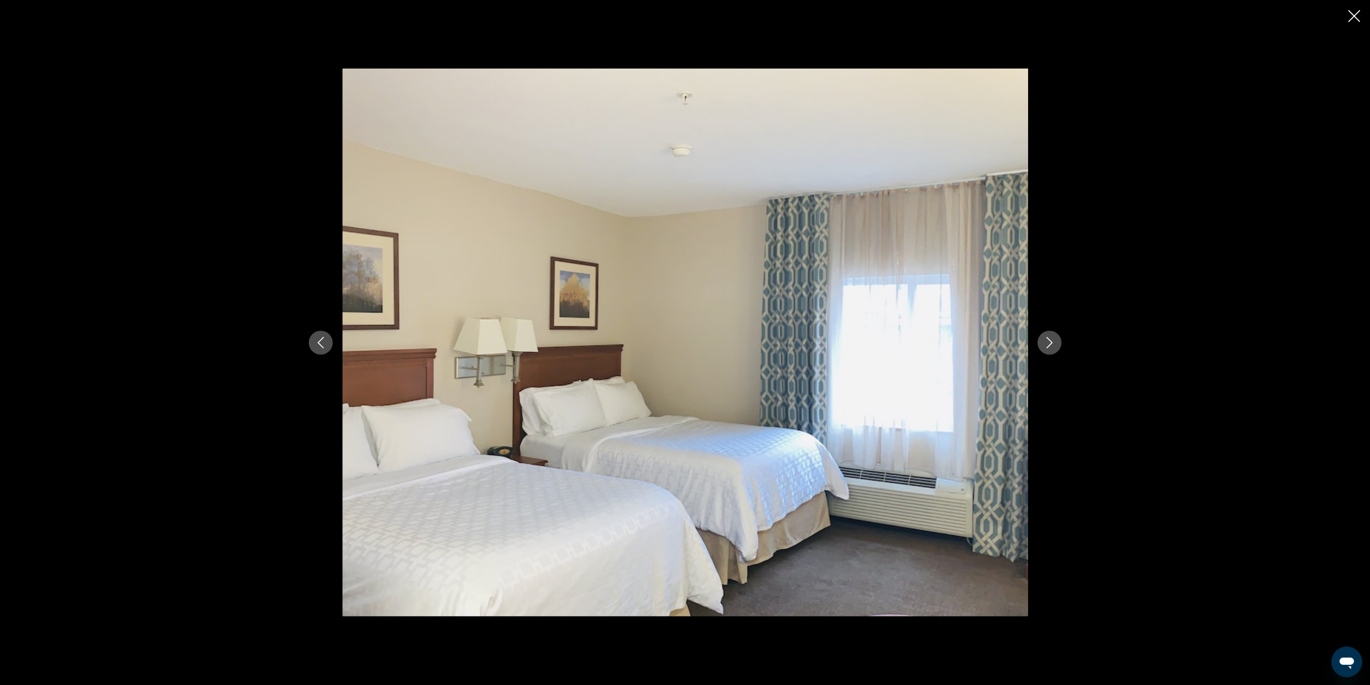
click at [1051, 340] on icon "Next image" at bounding box center [1050, 343] width 12 height 12
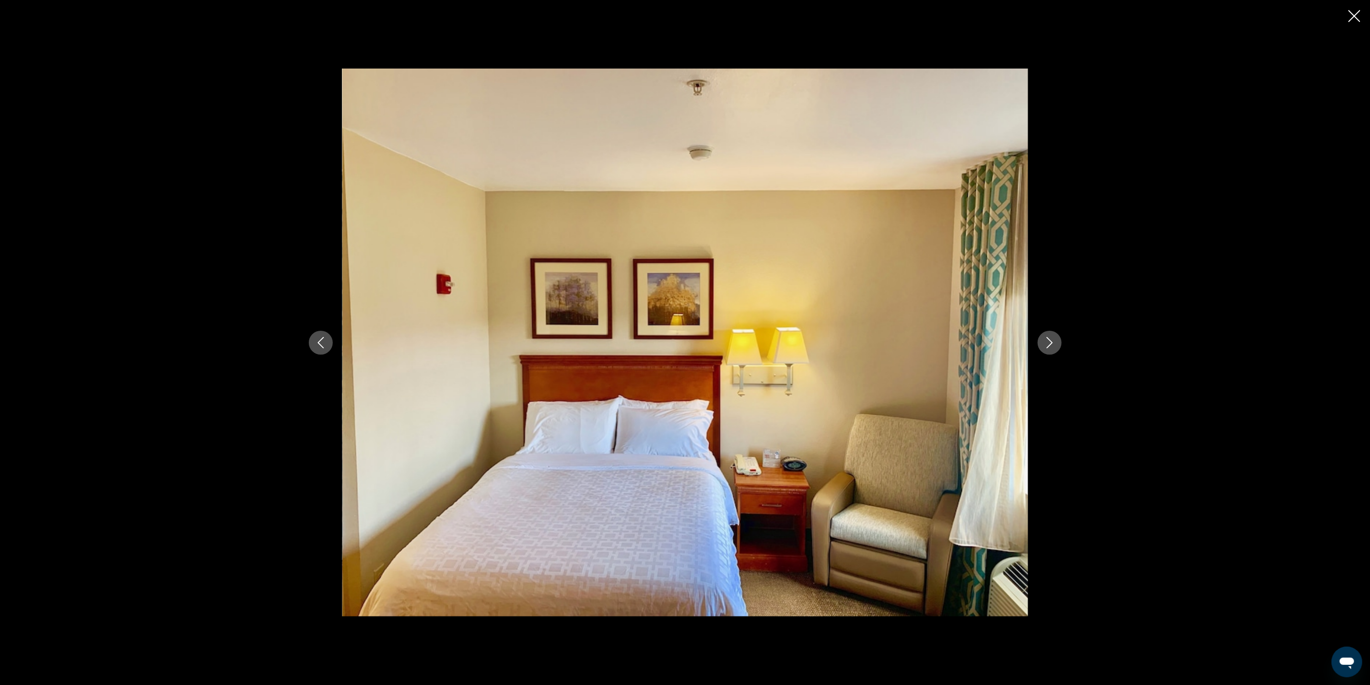
click at [1051, 340] on icon "Next image" at bounding box center [1050, 343] width 12 height 12
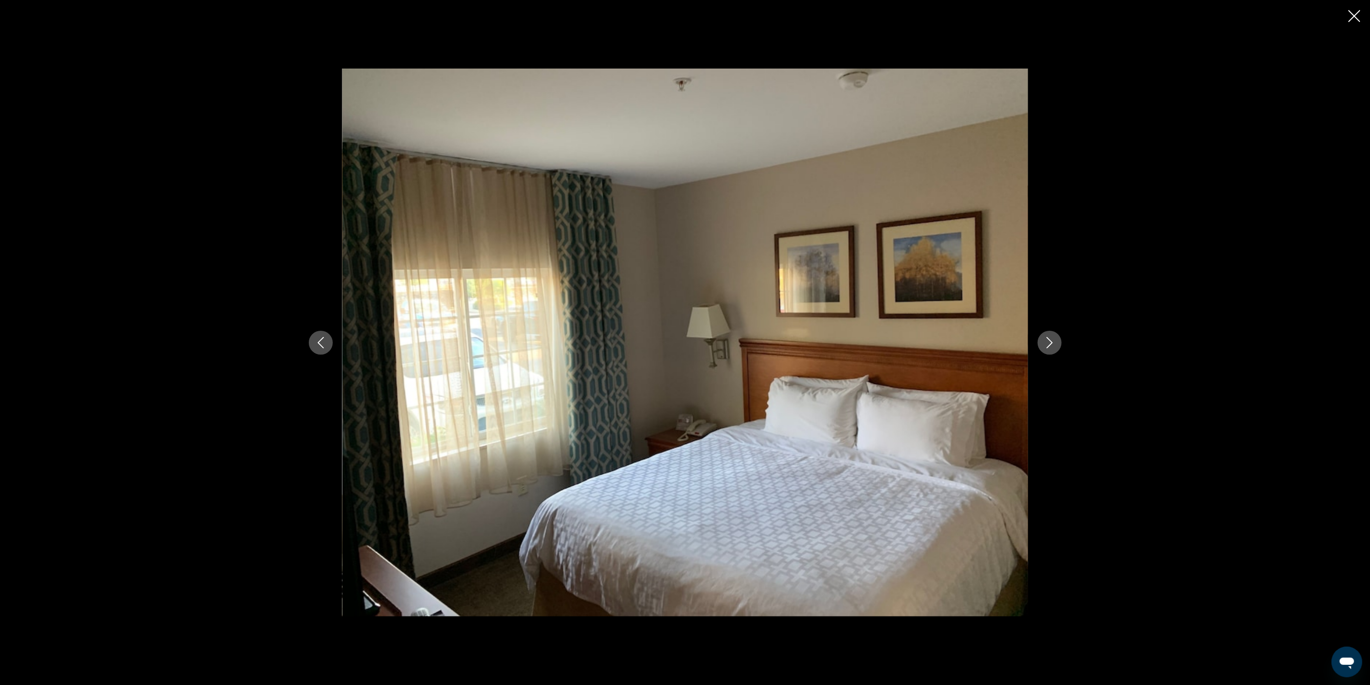
click at [1051, 340] on icon "Next image" at bounding box center [1050, 343] width 12 height 12
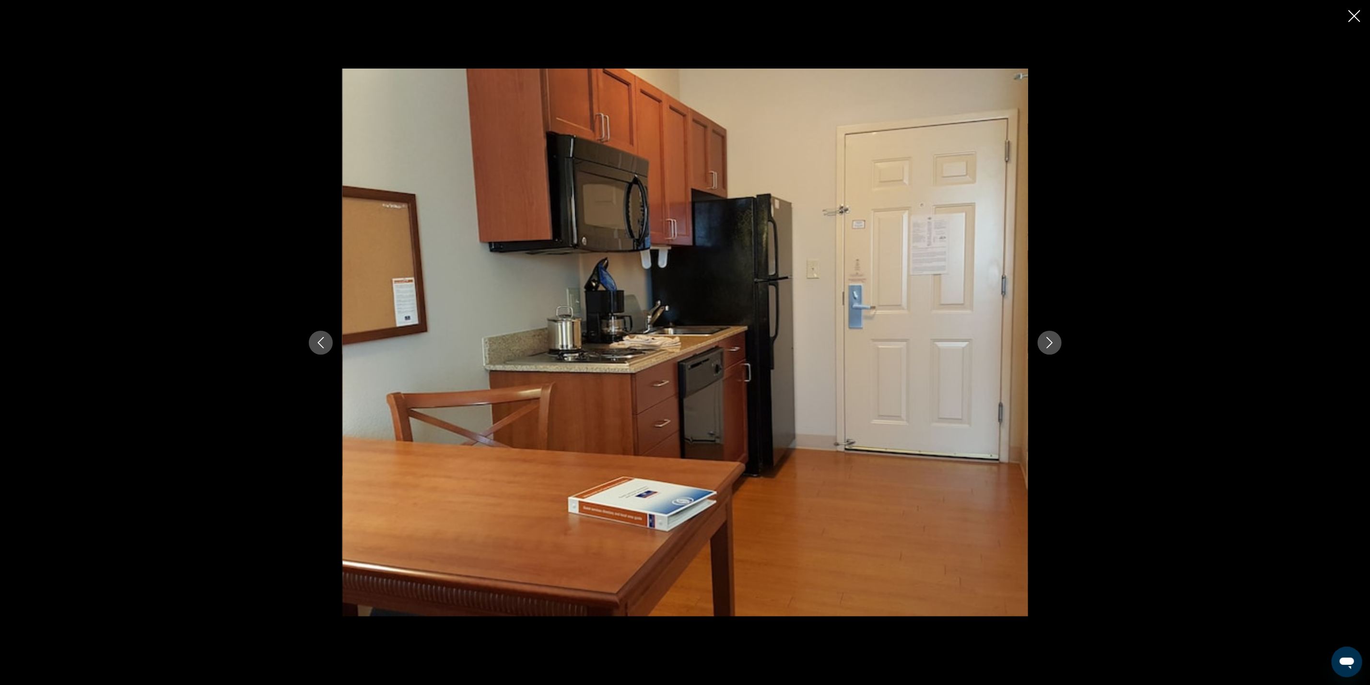
click at [1046, 343] on icon "Next image" at bounding box center [1050, 343] width 12 height 12
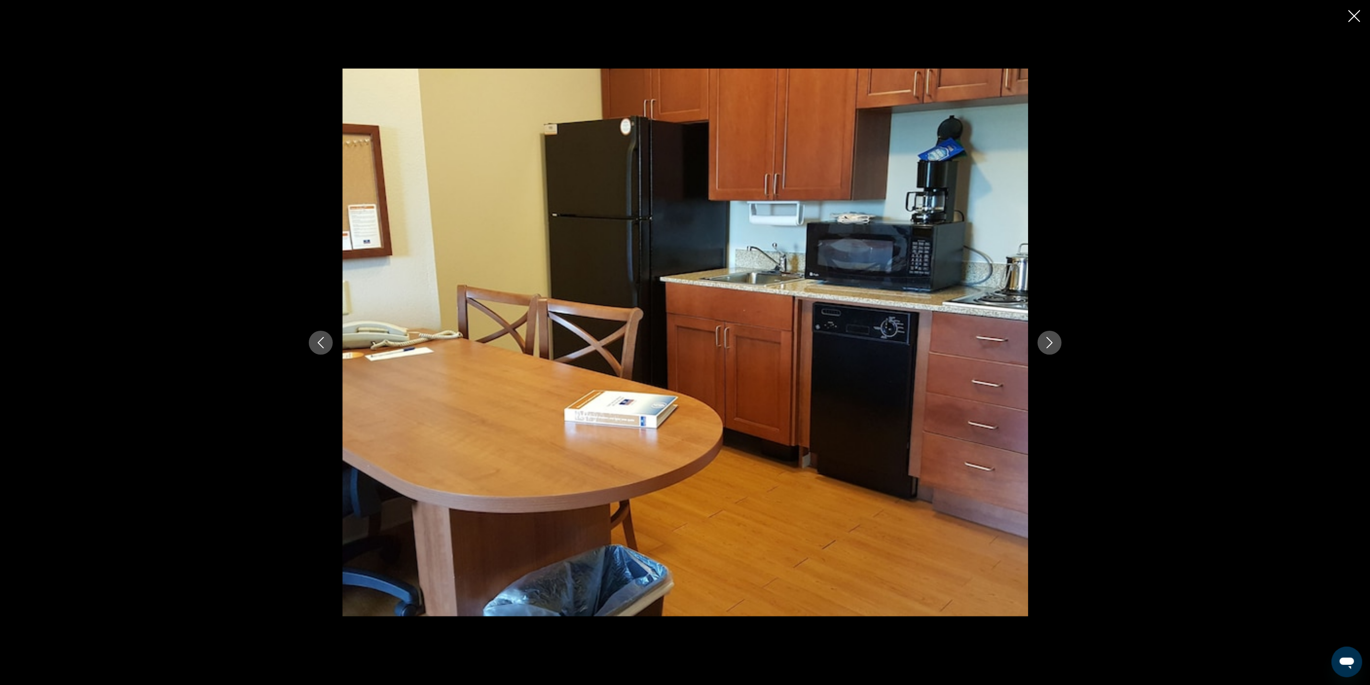
click at [1049, 343] on icon "Next image" at bounding box center [1050, 343] width 12 height 12
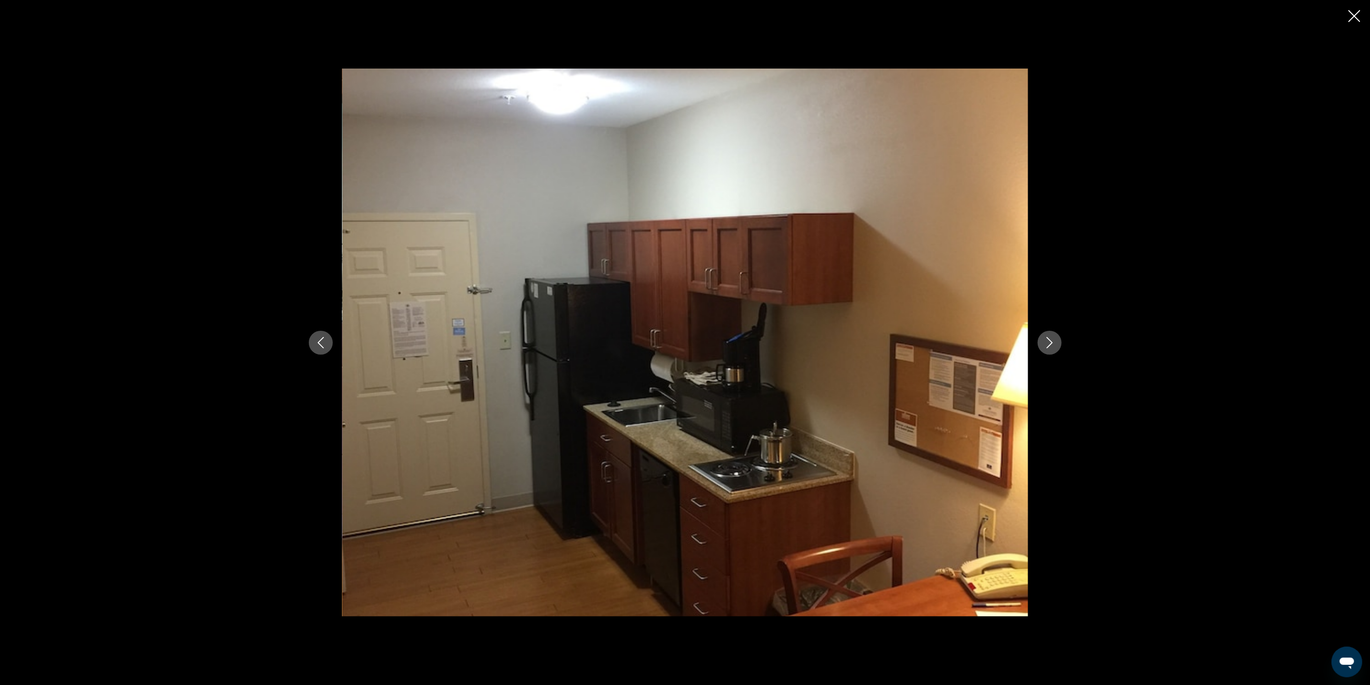
click at [1049, 343] on icon "Next image" at bounding box center [1050, 343] width 12 height 12
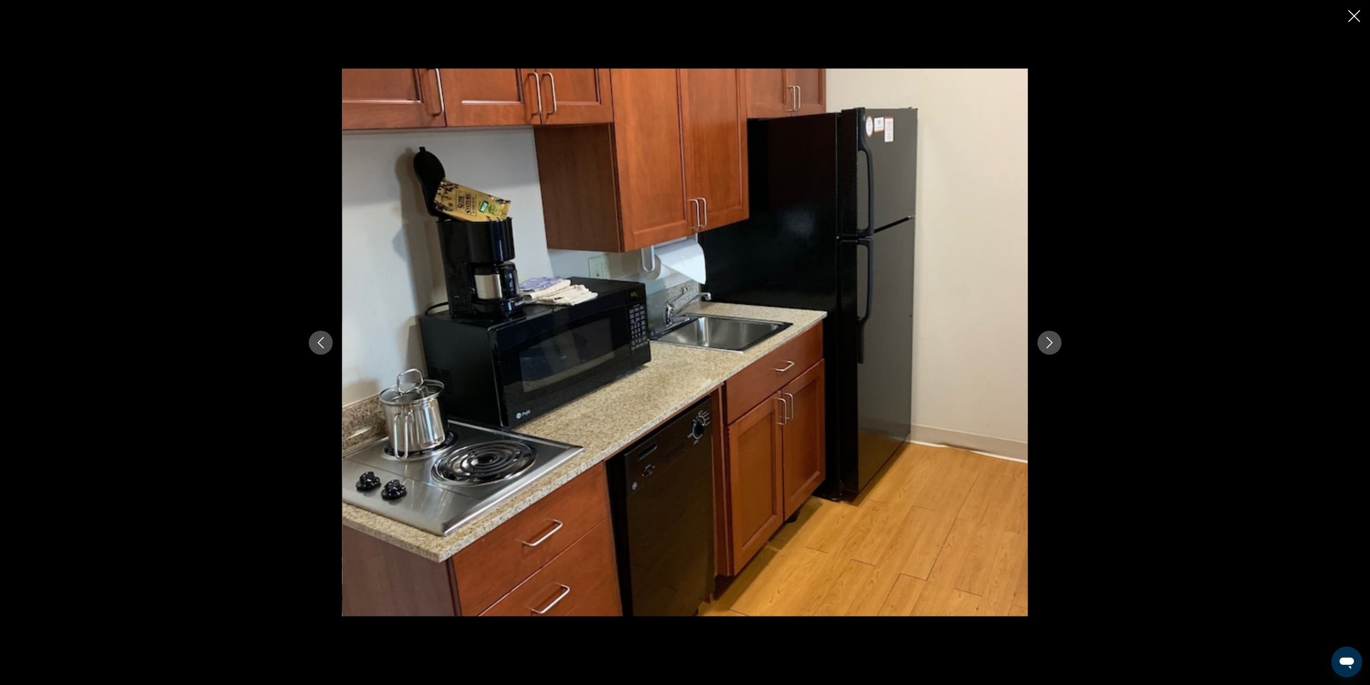
click at [1049, 343] on icon "Next image" at bounding box center [1050, 343] width 12 height 12
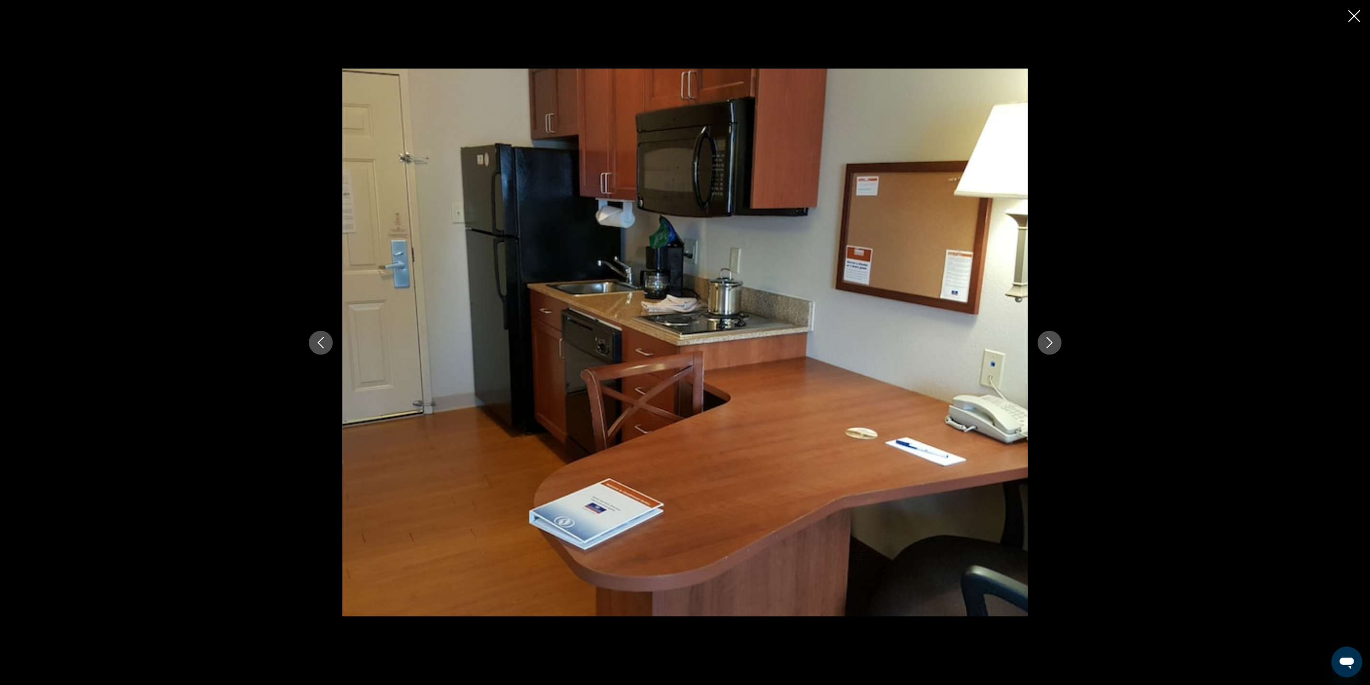
click at [1049, 343] on icon "Next image" at bounding box center [1050, 343] width 12 height 12
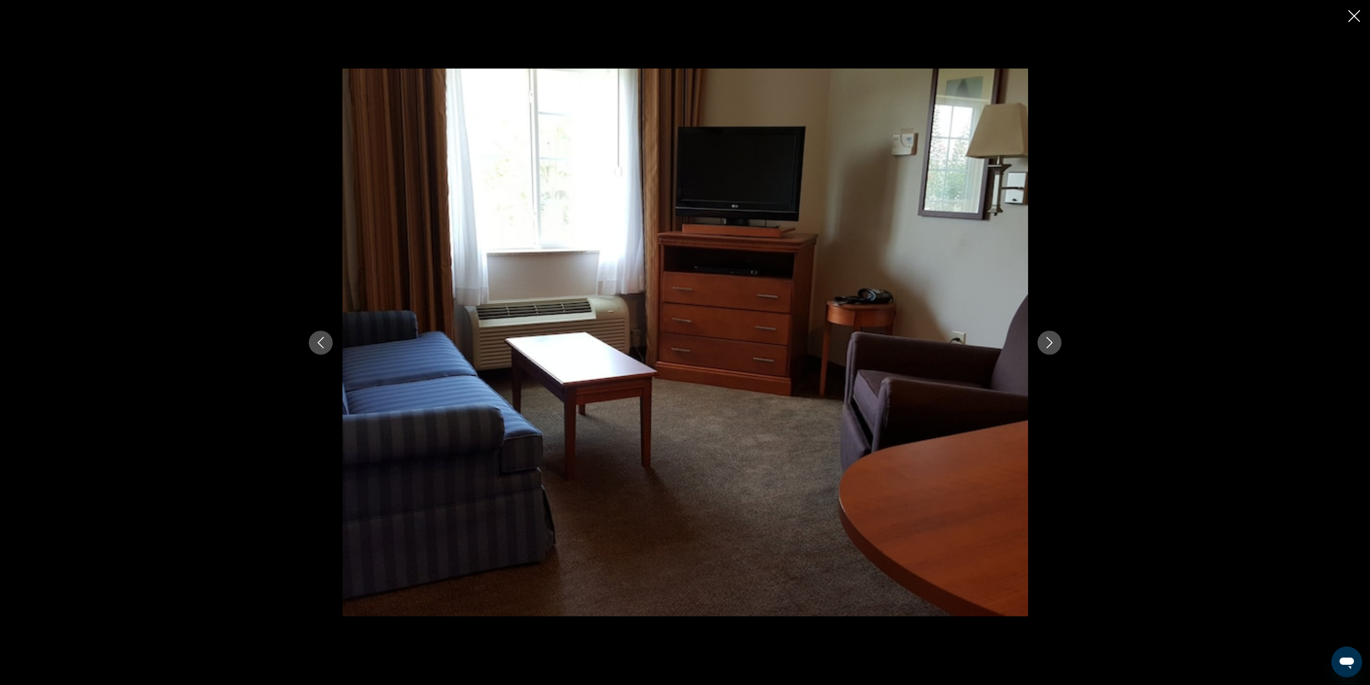
click at [1049, 343] on icon "Next image" at bounding box center [1050, 343] width 12 height 12
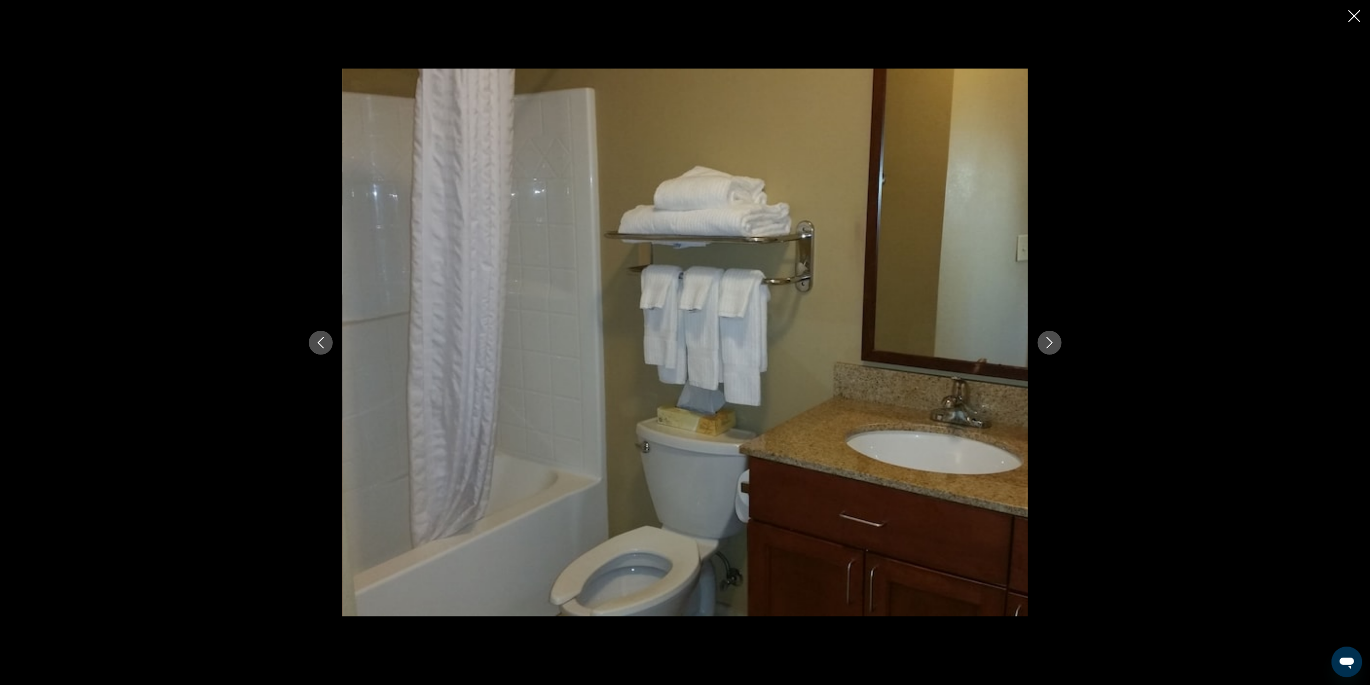
click at [1353, 13] on icon "Close slideshow" at bounding box center [1355, 16] width 12 height 12
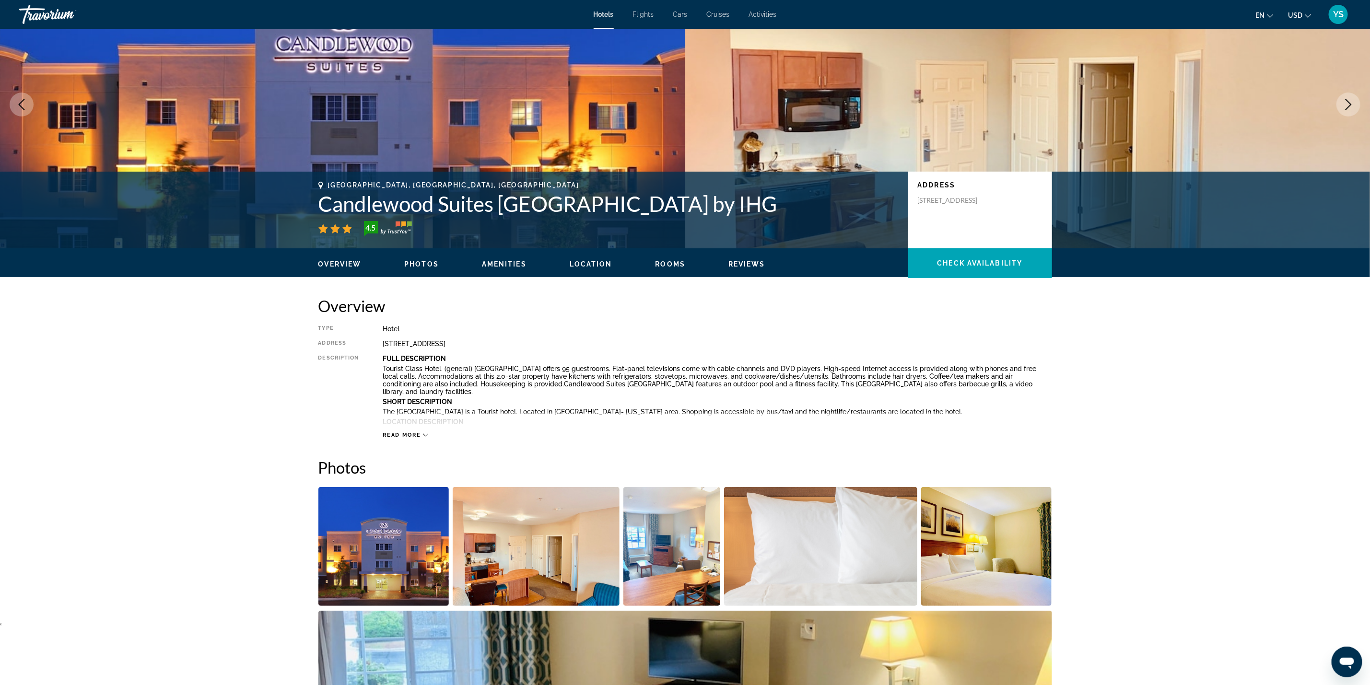
scroll to position [0, 0]
